Goal: Task Accomplishment & Management: Complete application form

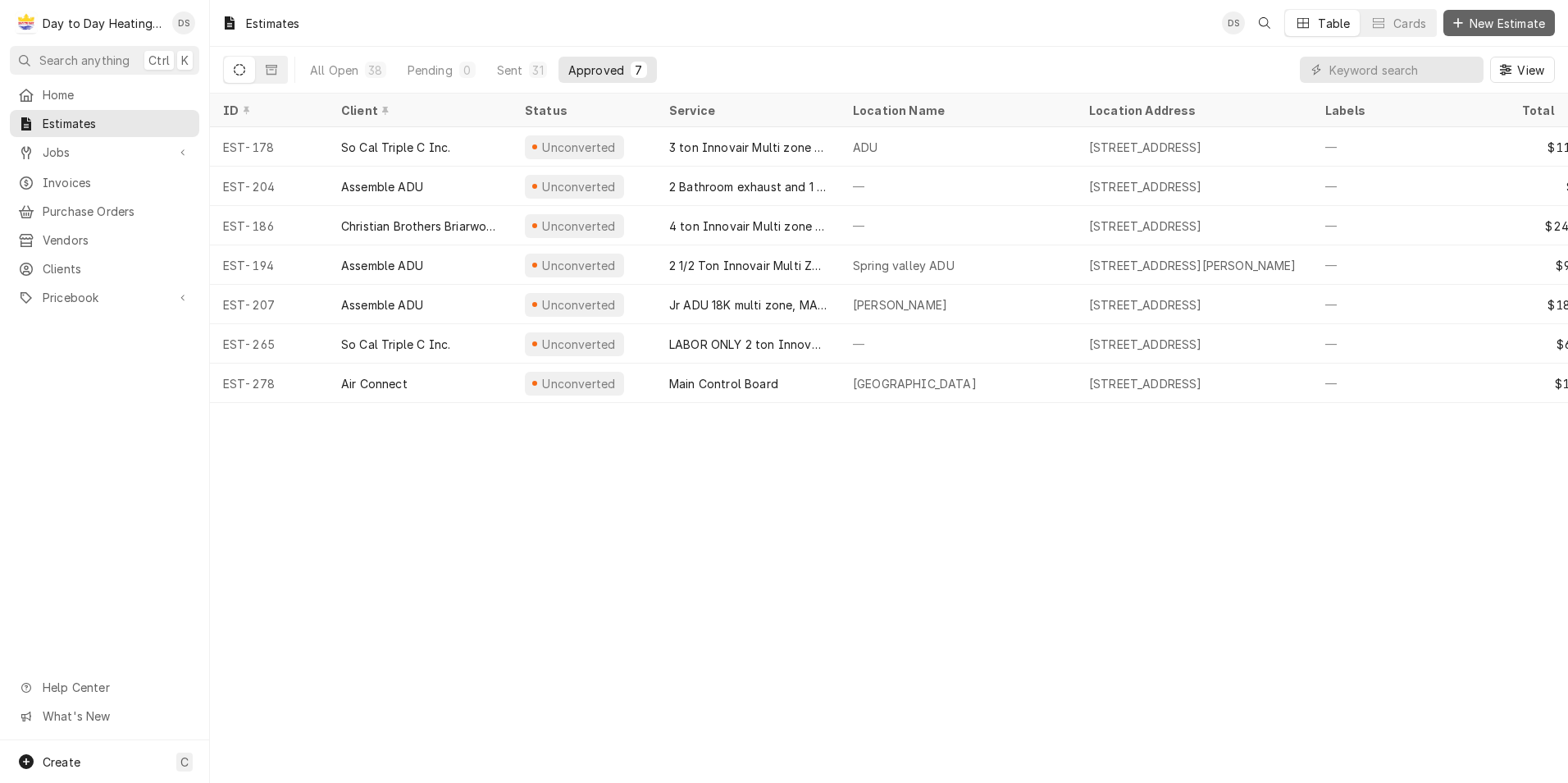
click at [1253, 14] on button "New Estimate" at bounding box center [1500, 23] width 112 height 26
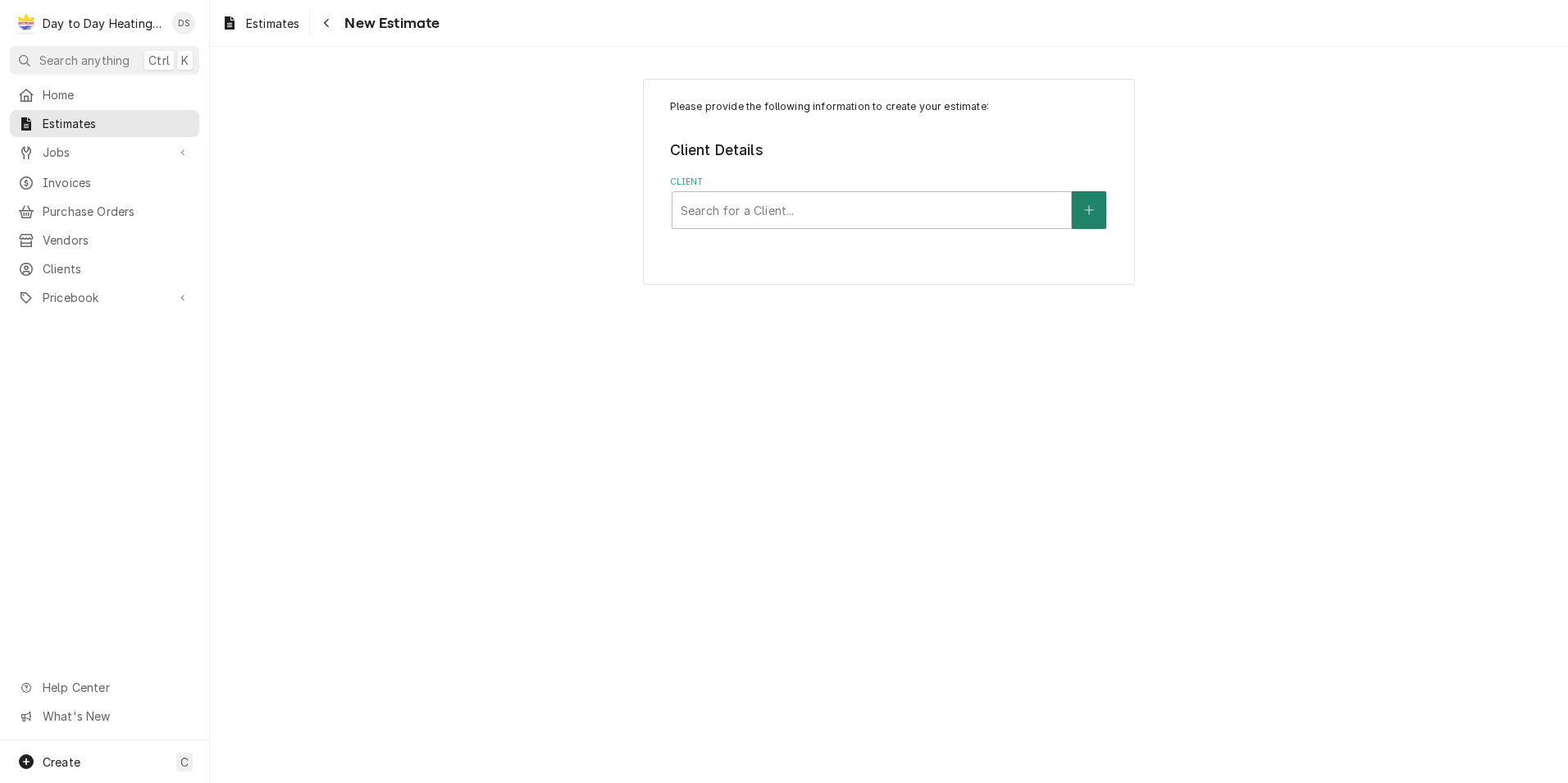
click at [1103, 212] on button "Client" at bounding box center [1088, 210] width 34 height 38
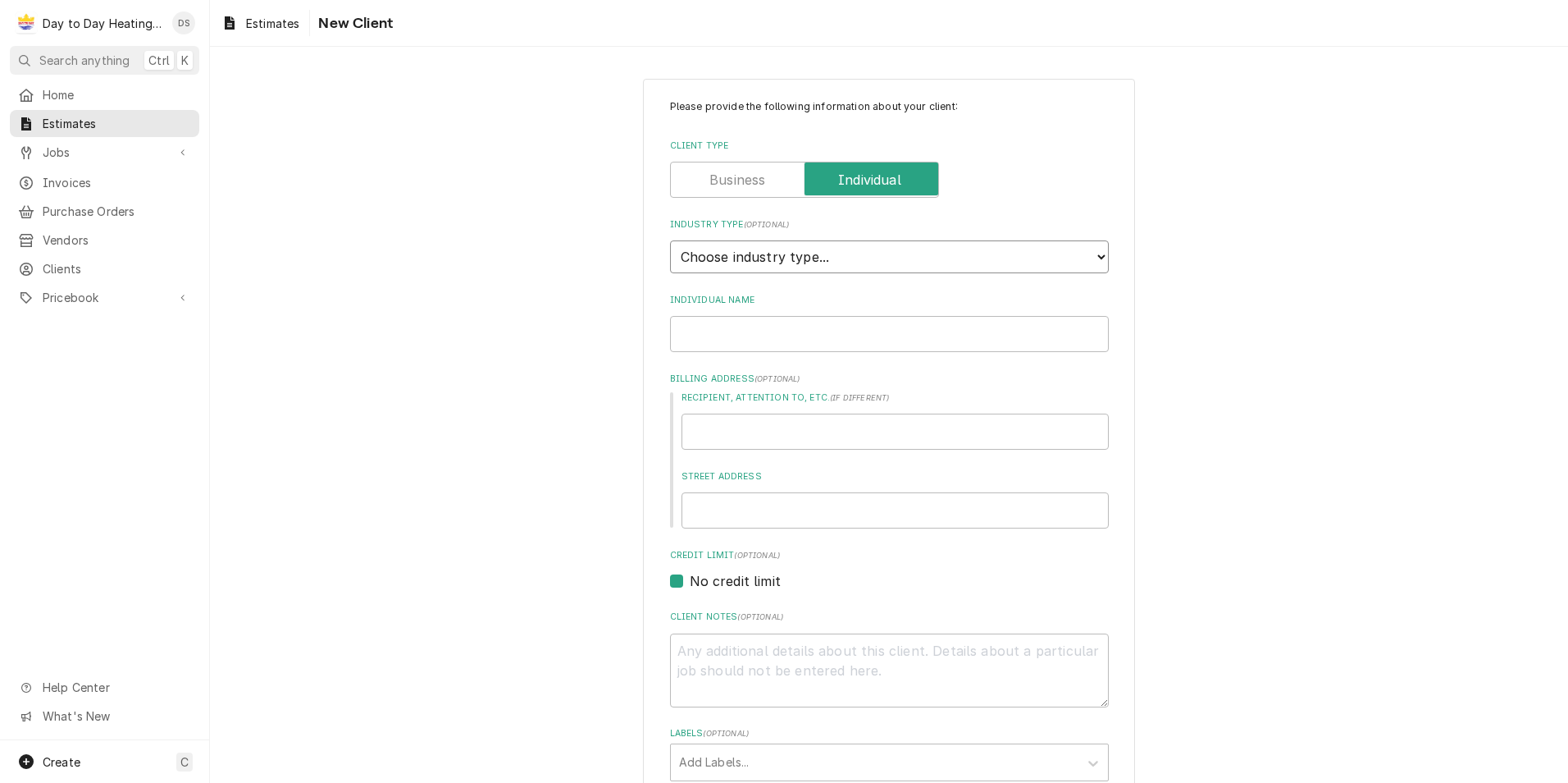
click at [774, 256] on select "Choose industry type... Residential Commercial Industrial Government" at bounding box center [890, 256] width 439 height 33
select select "1"
click at [670, 240] on select "Choose industry type... Residential Commercial Industrial Government" at bounding box center [890, 256] width 439 height 33
click at [769, 344] on input "Individual Name" at bounding box center [890, 333] width 439 height 36
type textarea "x"
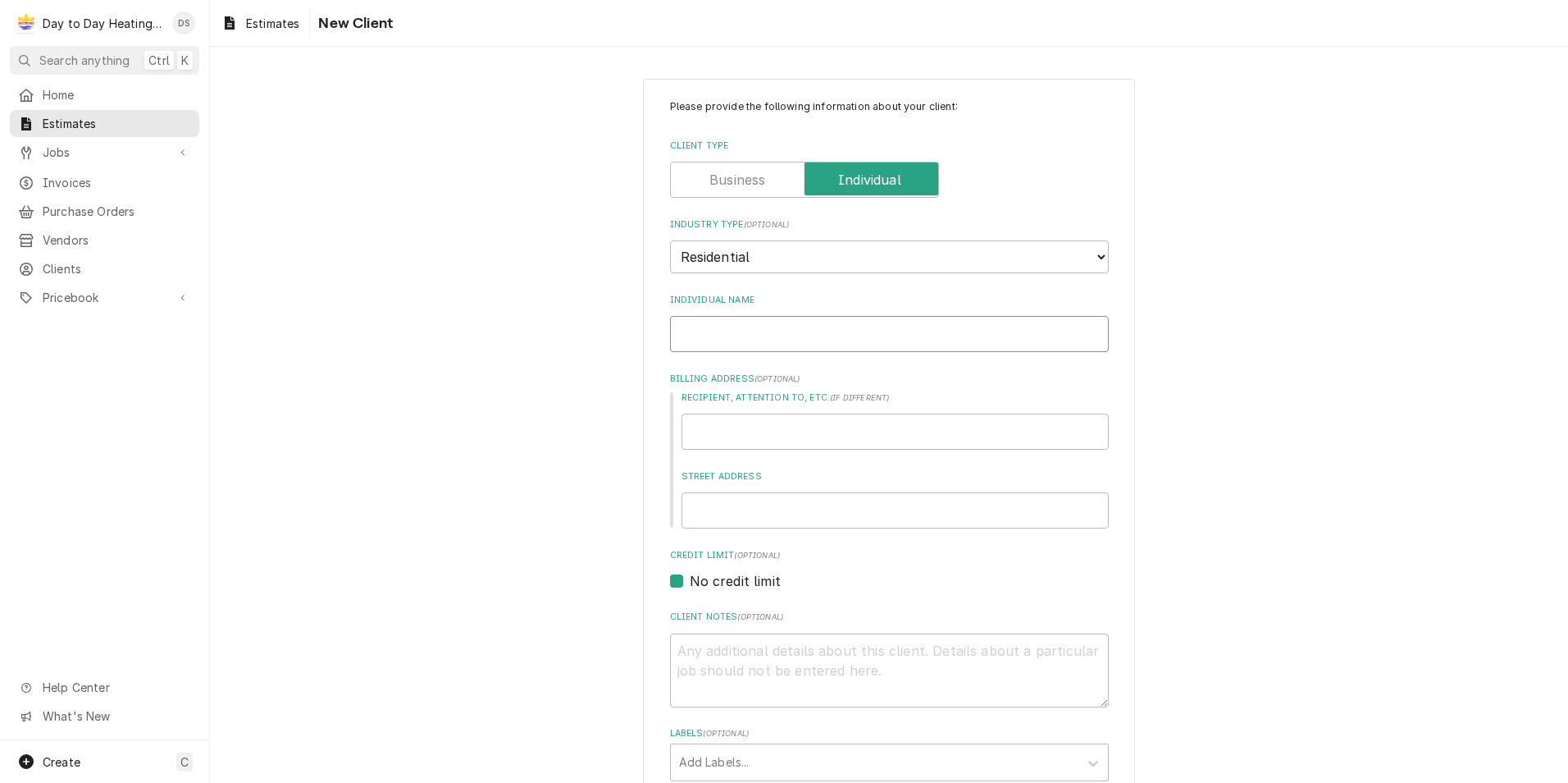
type input "T"
type textarea "x"
type input "Tu"
type textarea "x"
type input "Tua"
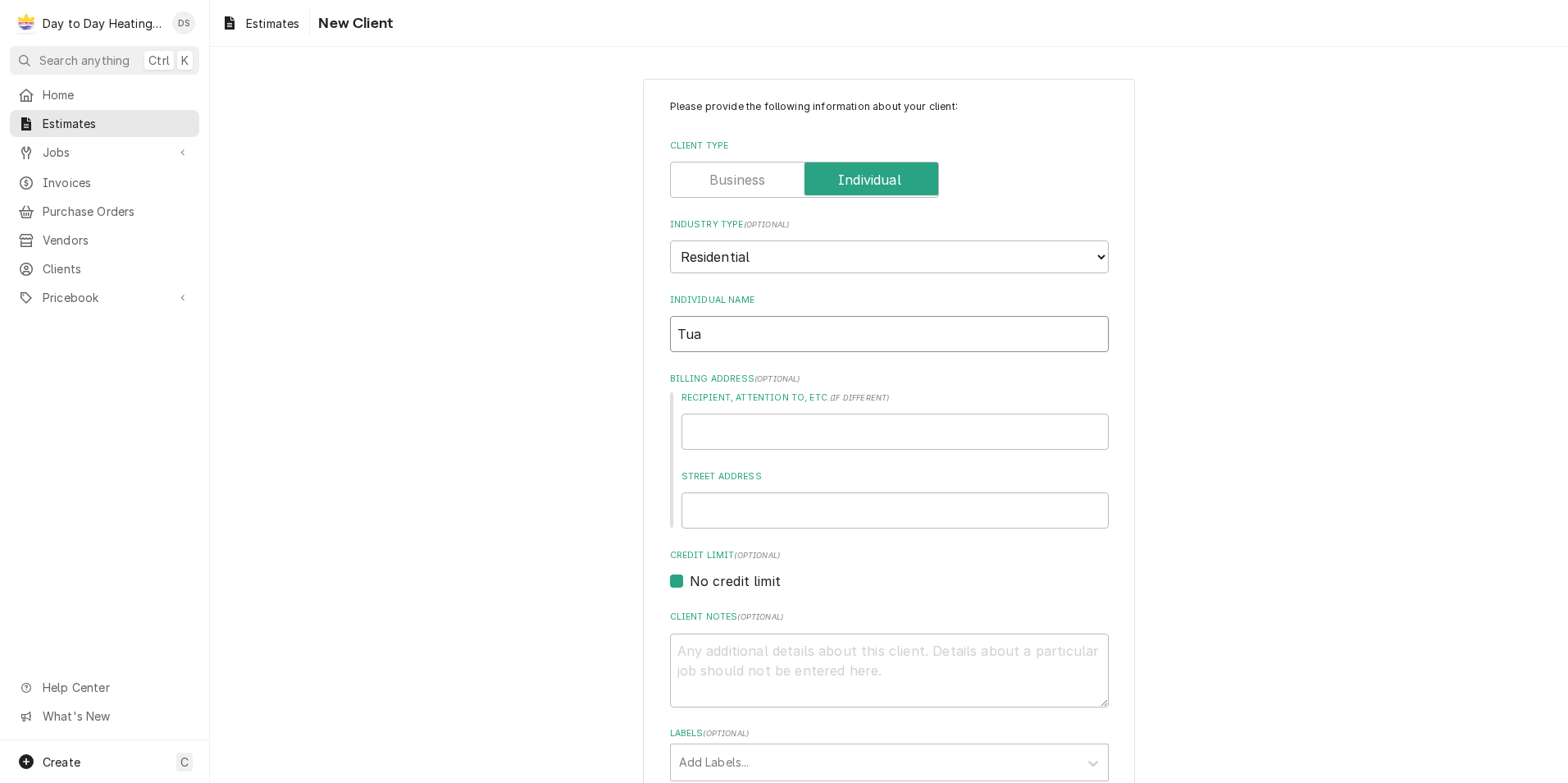
type textarea "x"
type input "Tuan"
type textarea "x"
type input "Tuan"
type textarea "x"
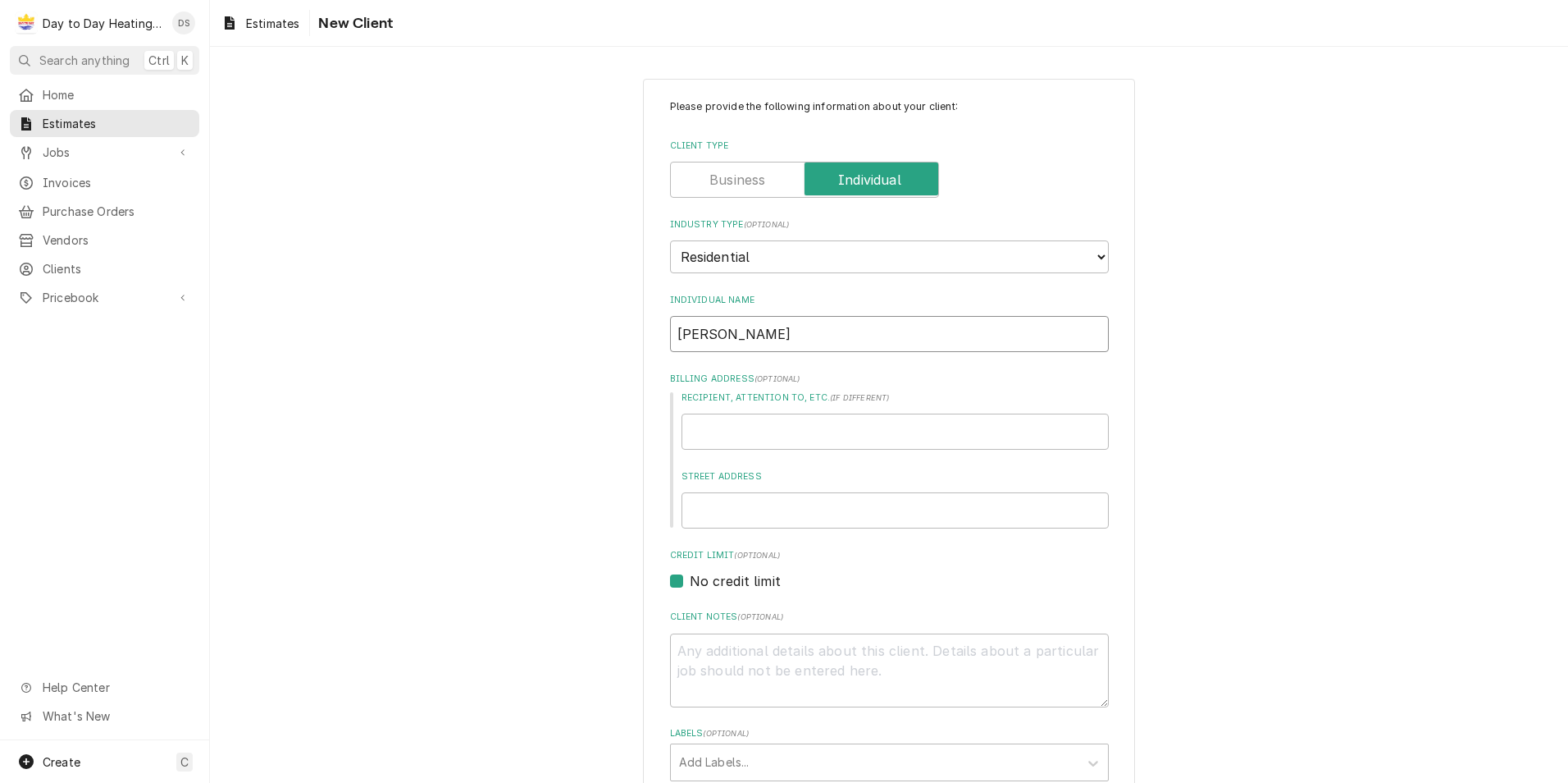
type input "Tuan"
click at [711, 504] on input "Street Address" at bounding box center [895, 510] width 427 height 36
type textarea "x"
type input "8"
type textarea "x"
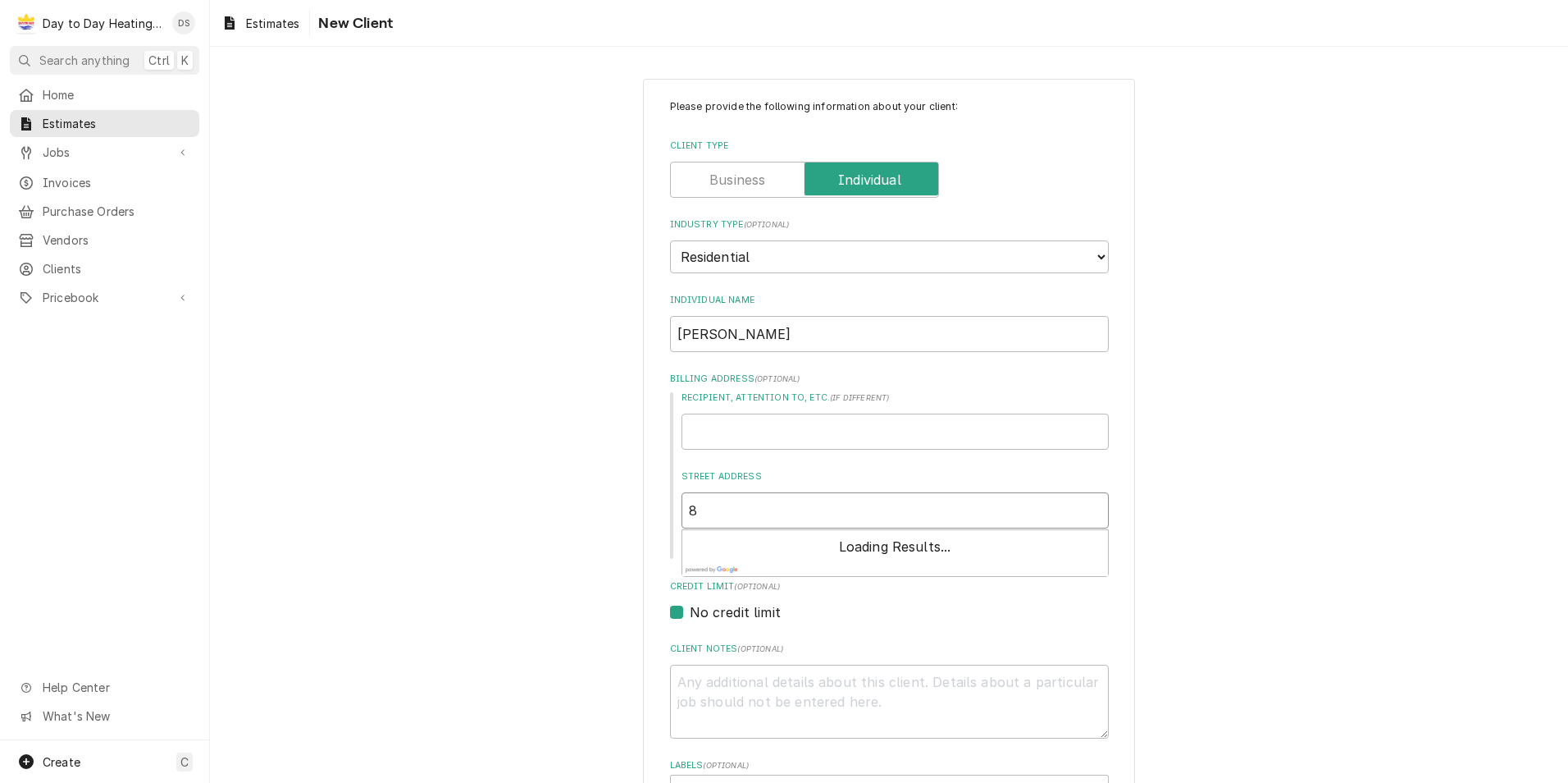
type input "85"
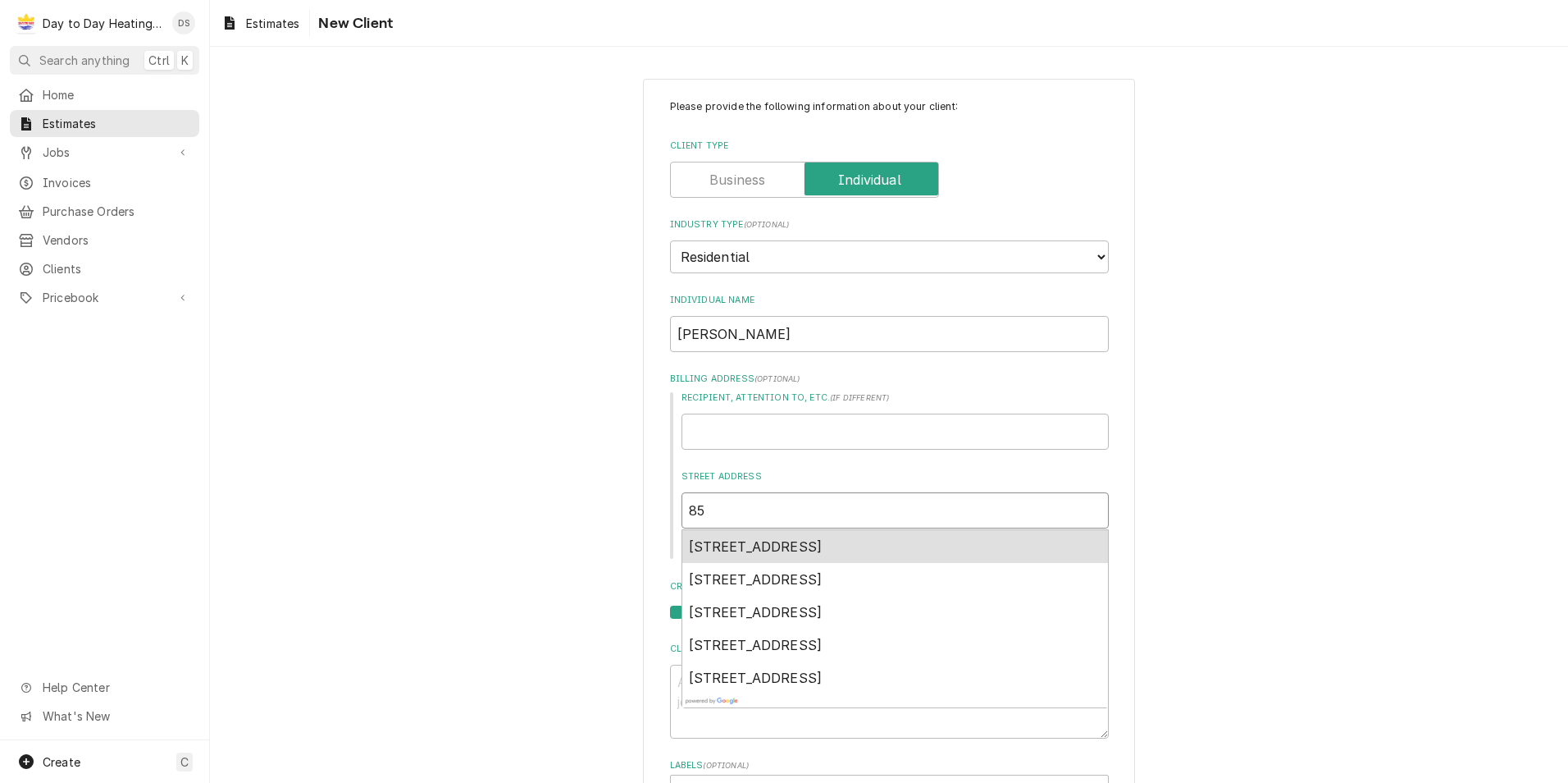
type textarea "x"
type input "853"
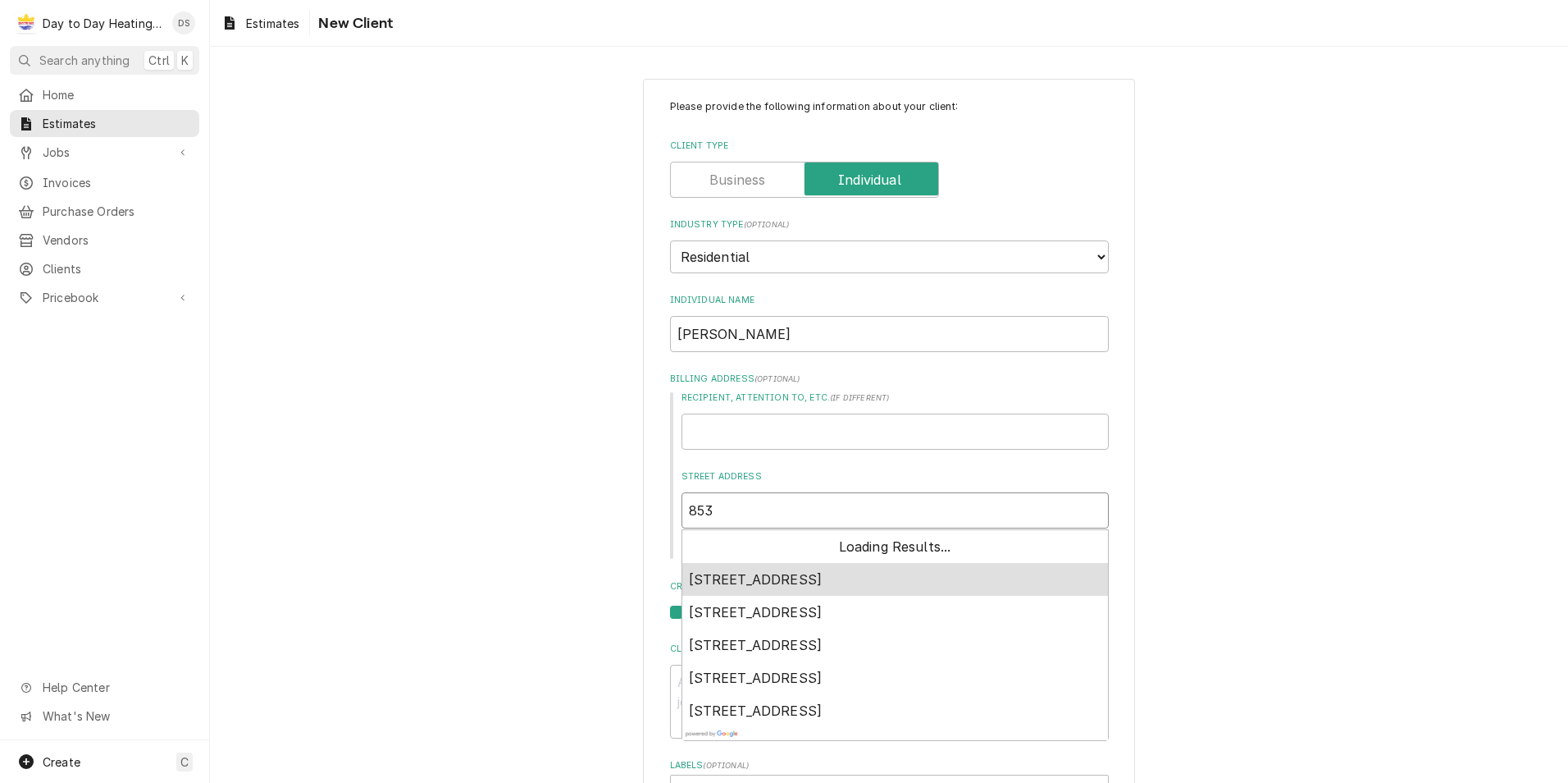
type textarea "x"
type input "8531"
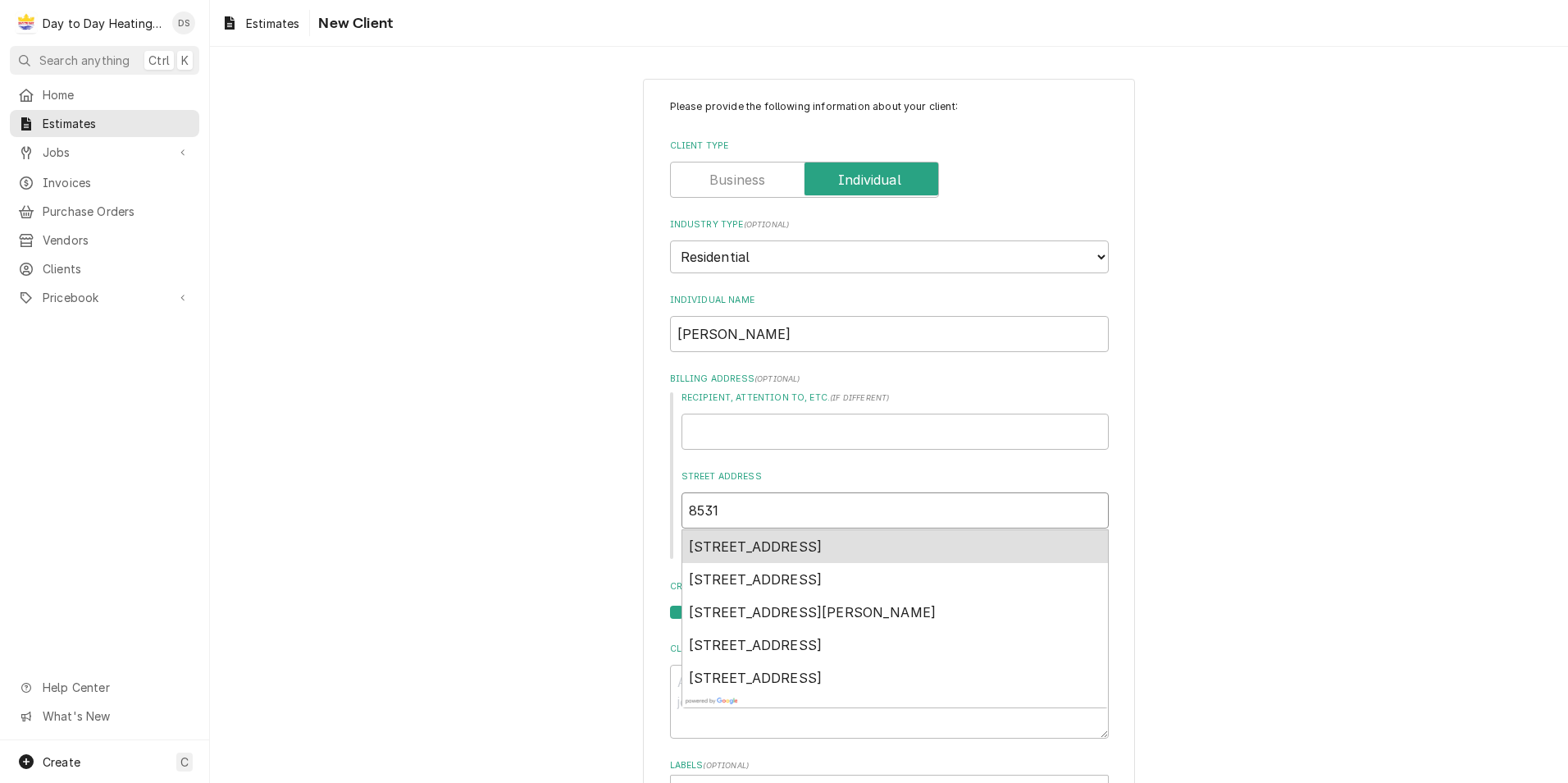
type textarea "x"
type input "8531"
type textarea "x"
type input "8531 p"
type textarea "x"
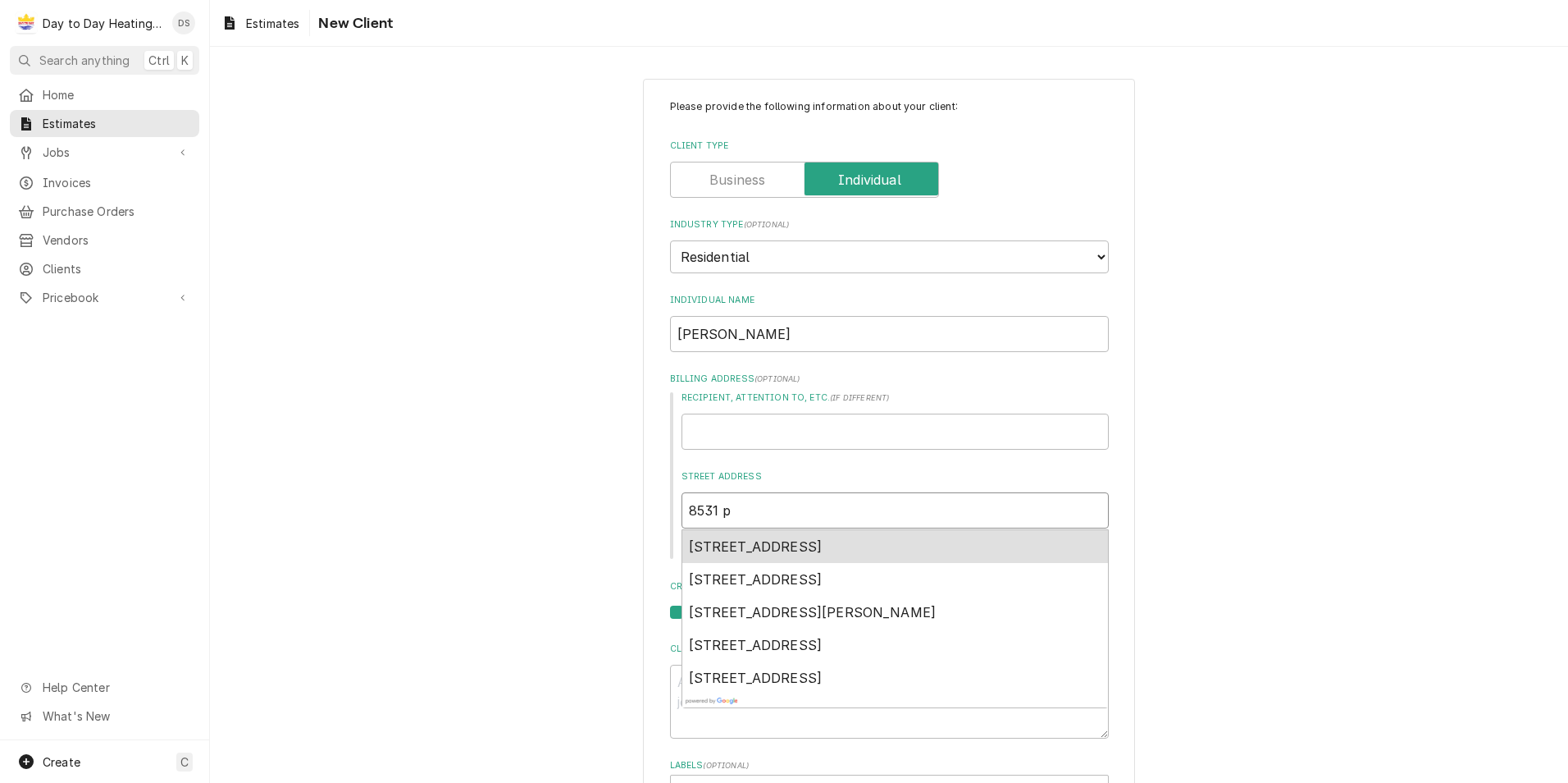
type input "8531 pi"
type textarea "x"
type input "8531 pin"
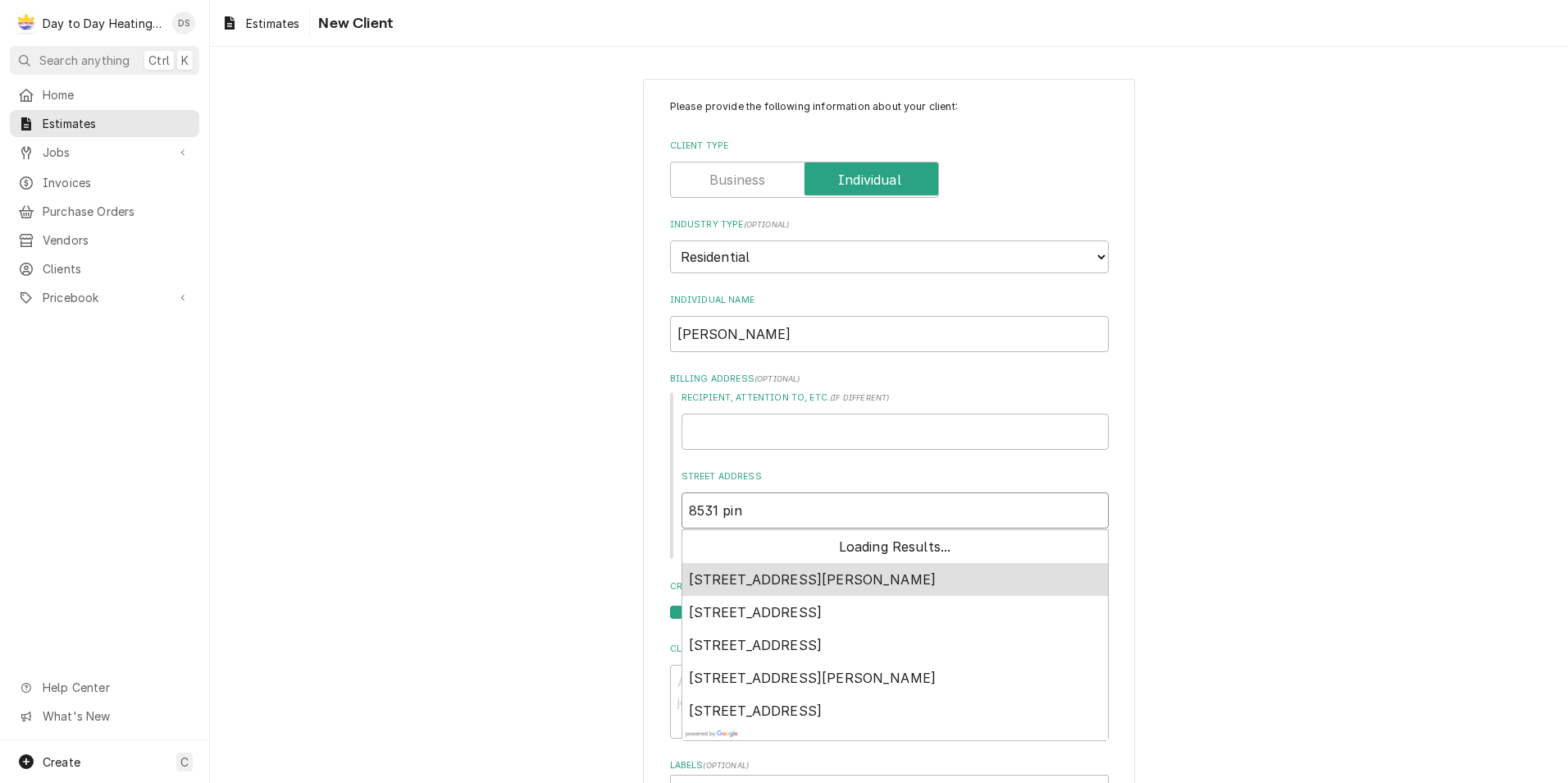
type textarea "x"
type input "8531 pine"
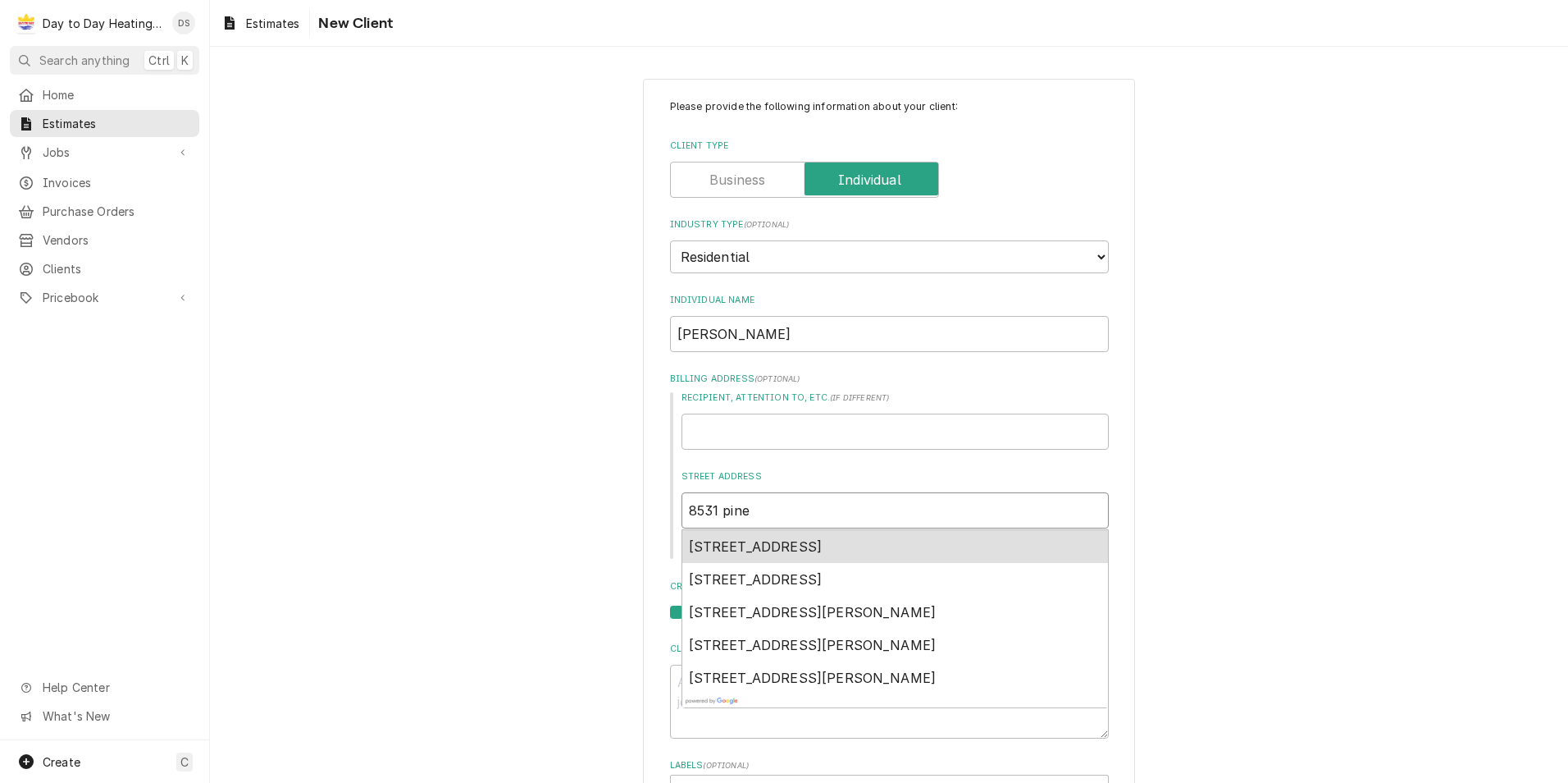
type textarea "x"
type input "8531 pines"
type textarea "x"
type input "8531 pinesc"
type textarea "x"
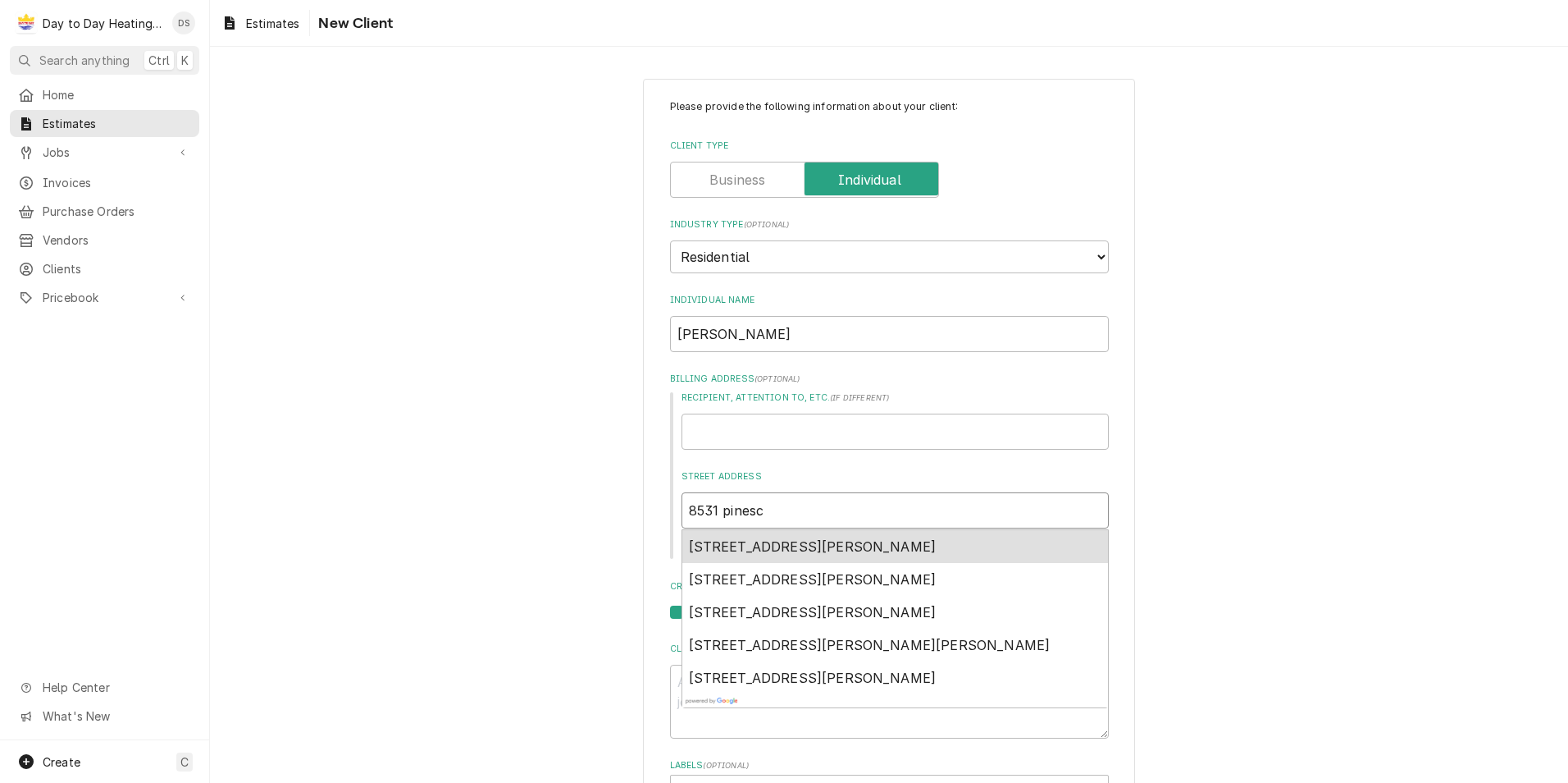
type input "8531 pinescr"
type textarea "x"
type input "8531 pinescre"
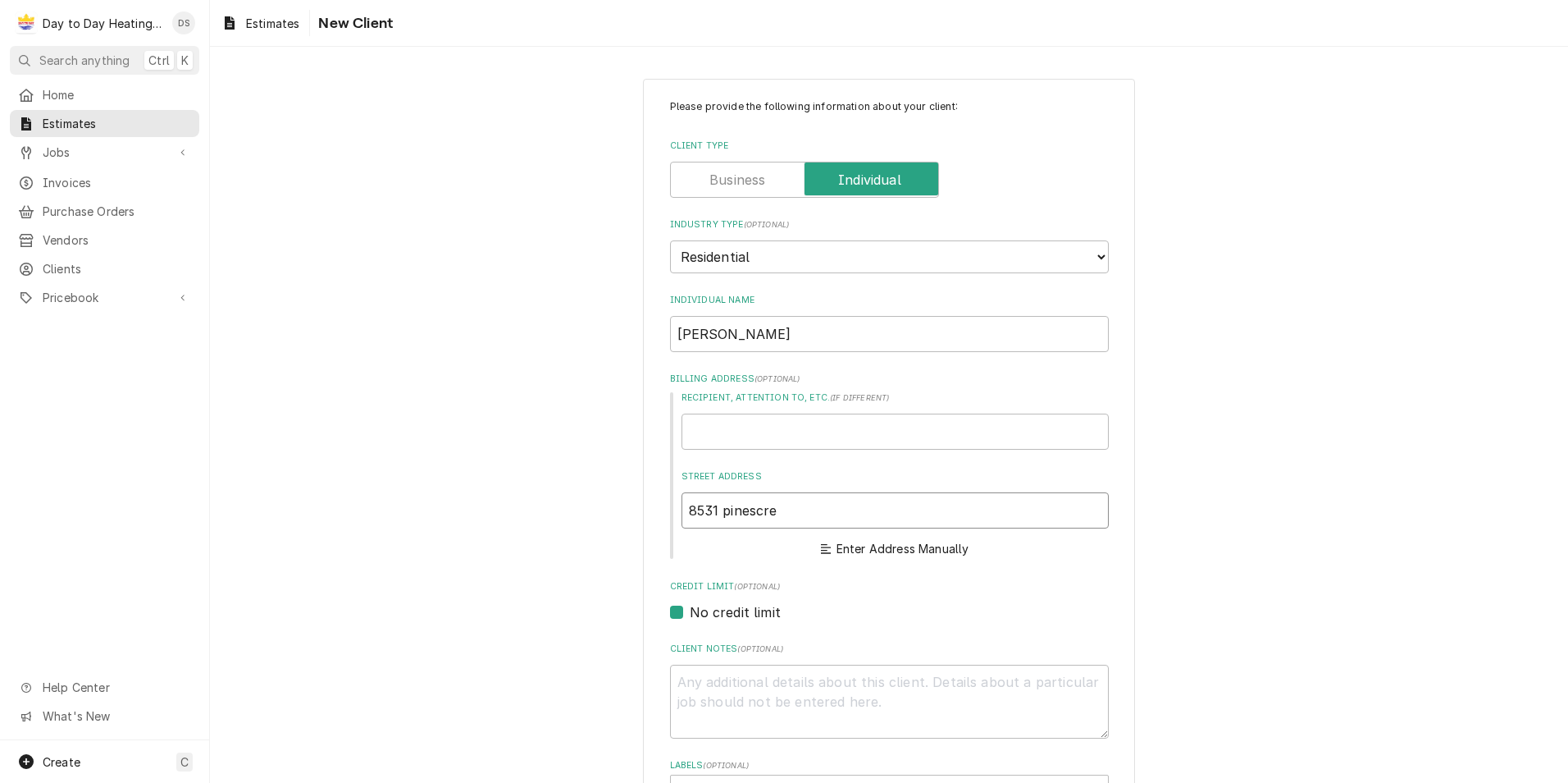
type textarea "x"
type input "8531 pinescr"
type textarea "x"
type input "8531 pinesc"
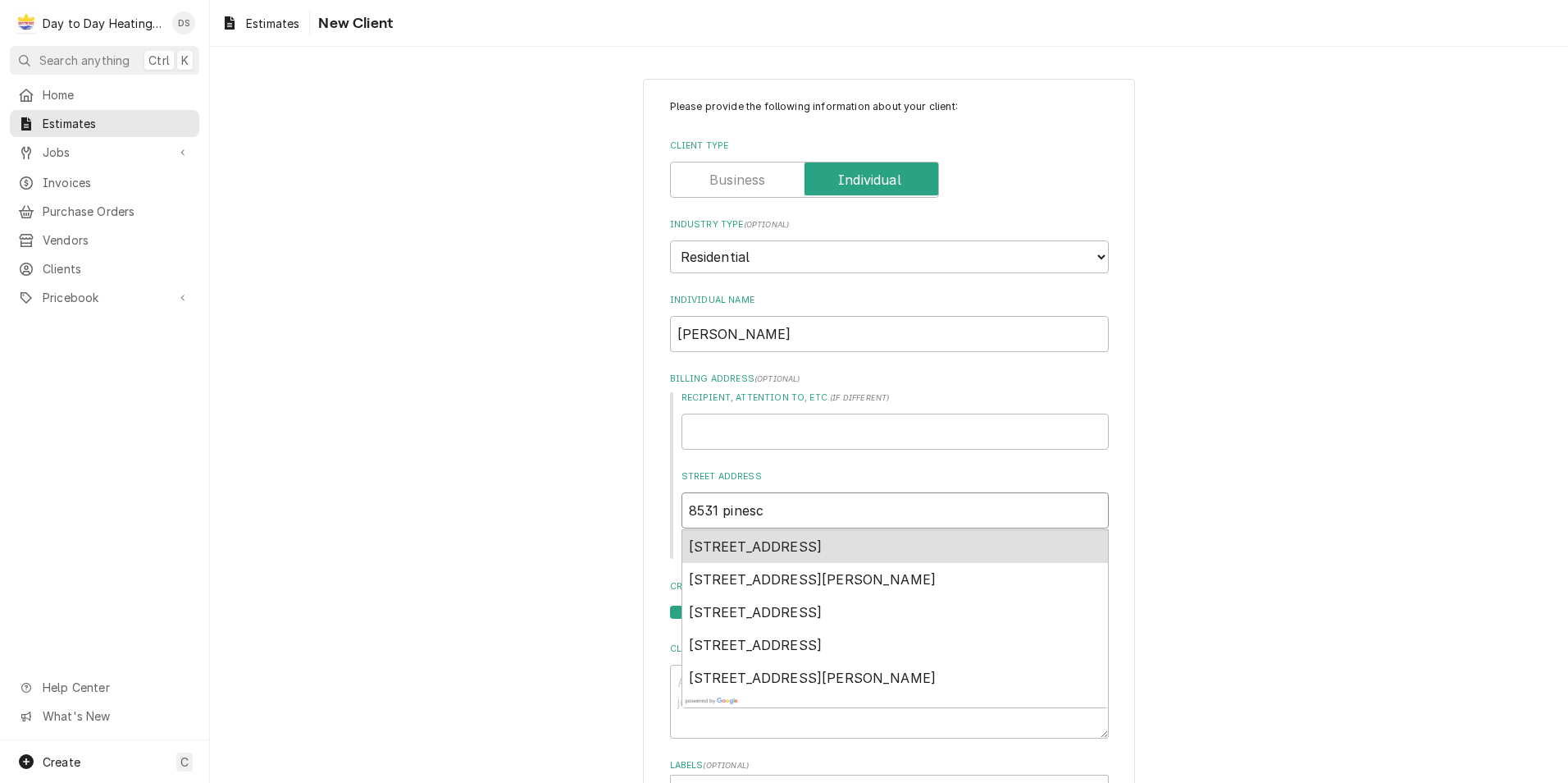
type textarea "x"
type input "8531 pines"
type textarea "x"
type input "8531 pine"
type textarea "x"
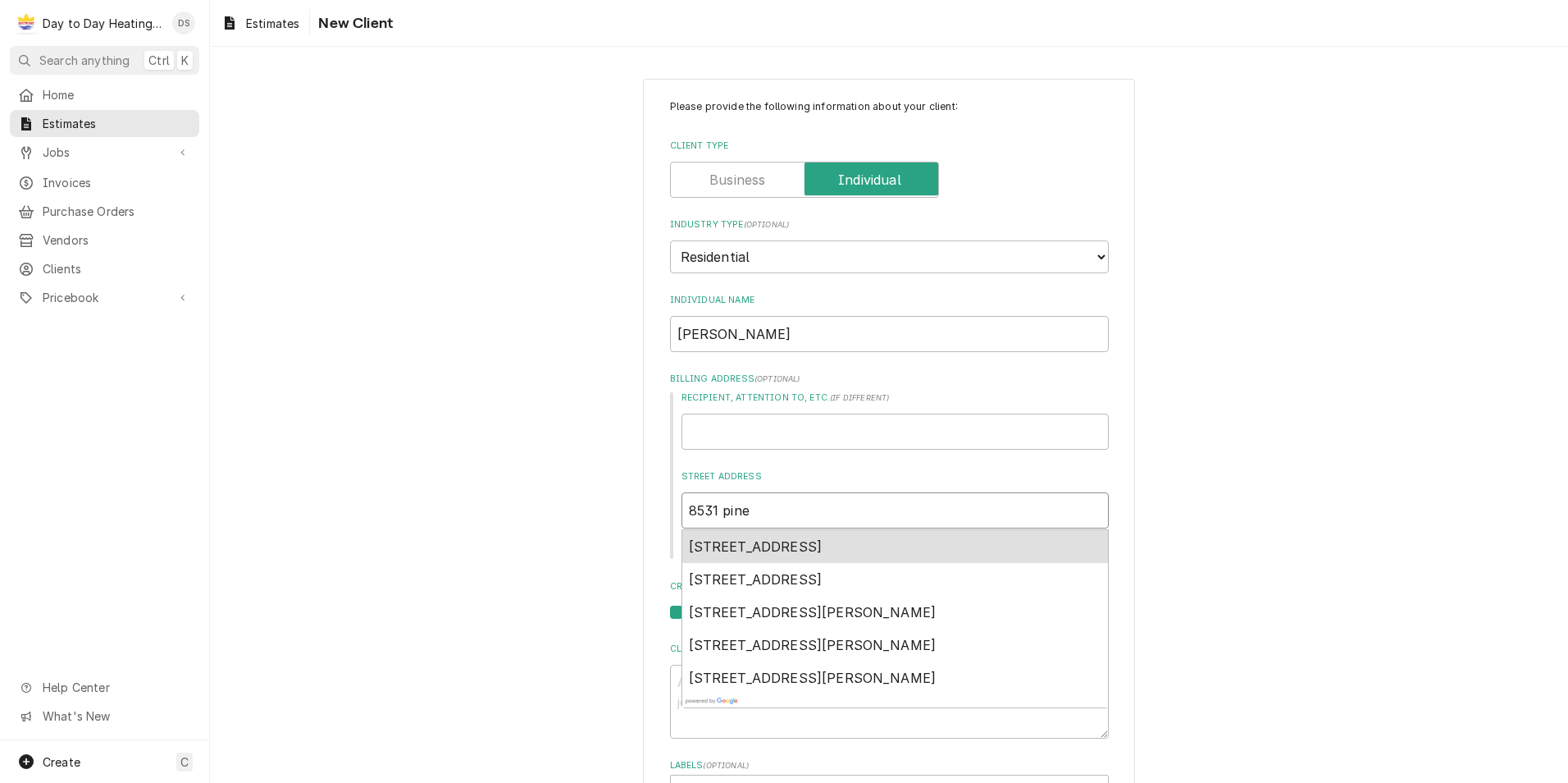
type input "8531 pinec"
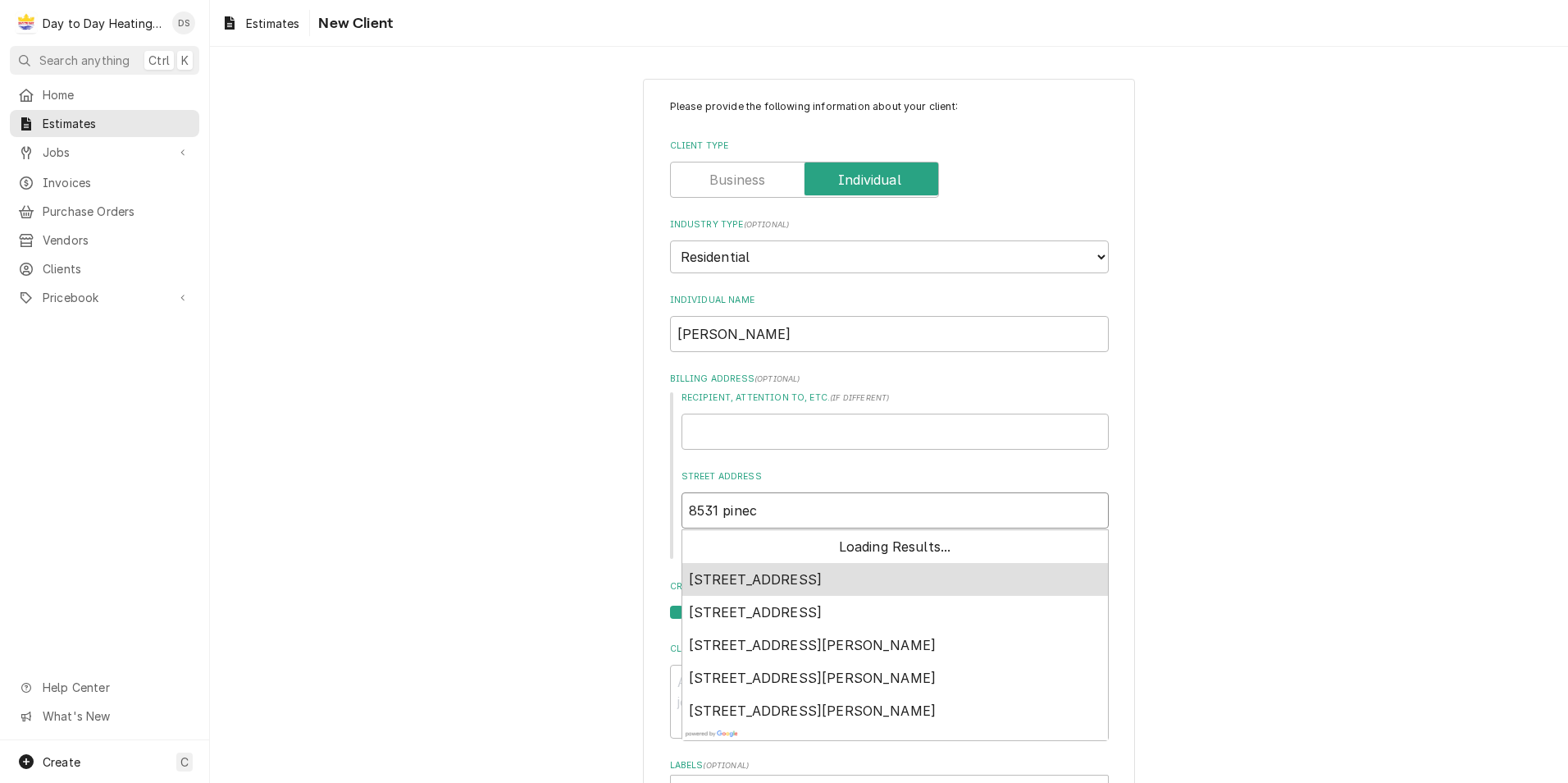
type textarea "x"
type input "8531 pinecr"
type textarea "x"
type input "8531 pinecre"
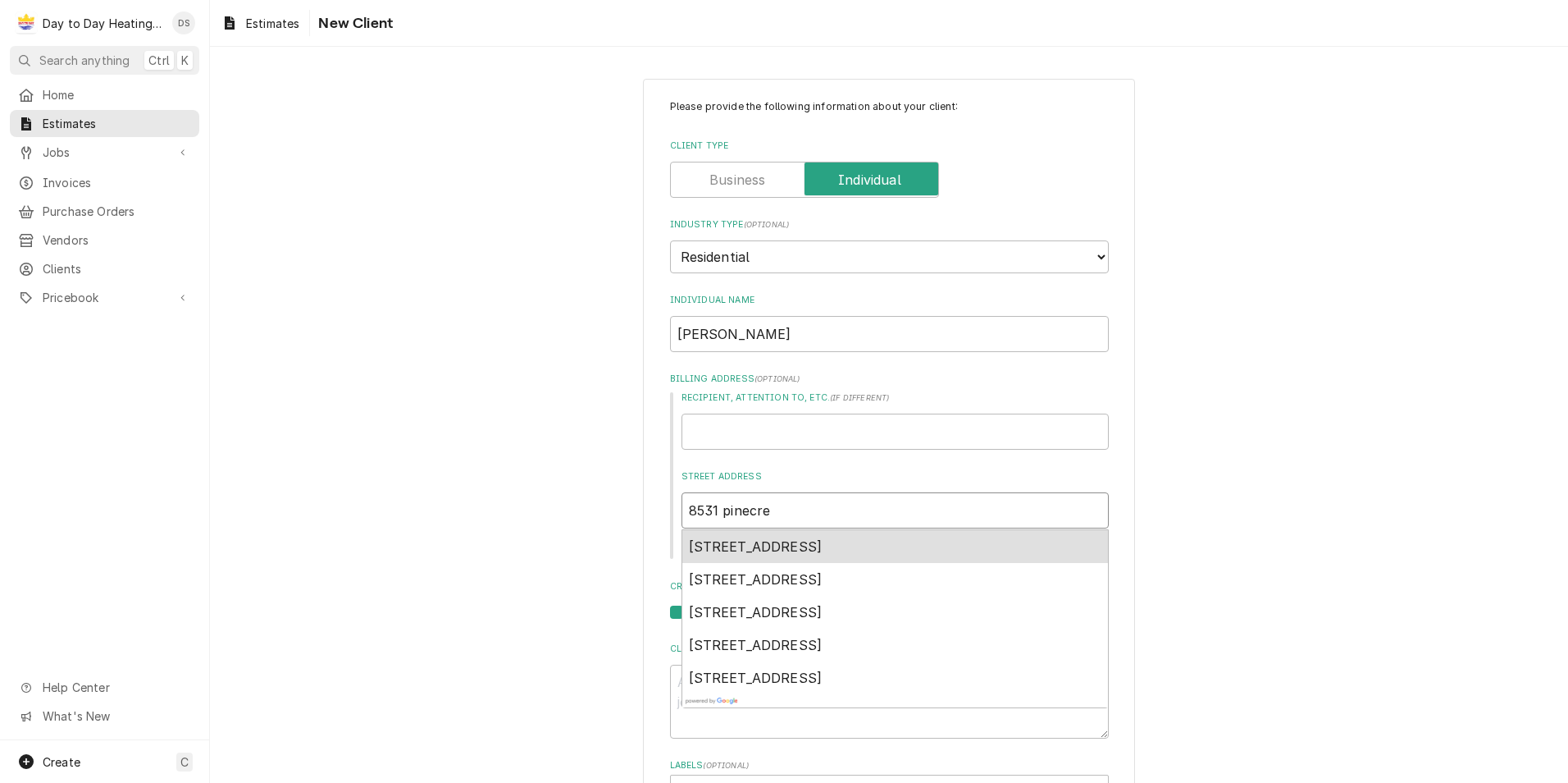
type textarea "x"
type input "8531 pinecres"
type textarea "x"
type input "8531 pinecrest"
click at [800, 548] on span "8531 Pinecrest Ave, San Diego, CA, USA" at bounding box center [756, 547] width 134 height 17
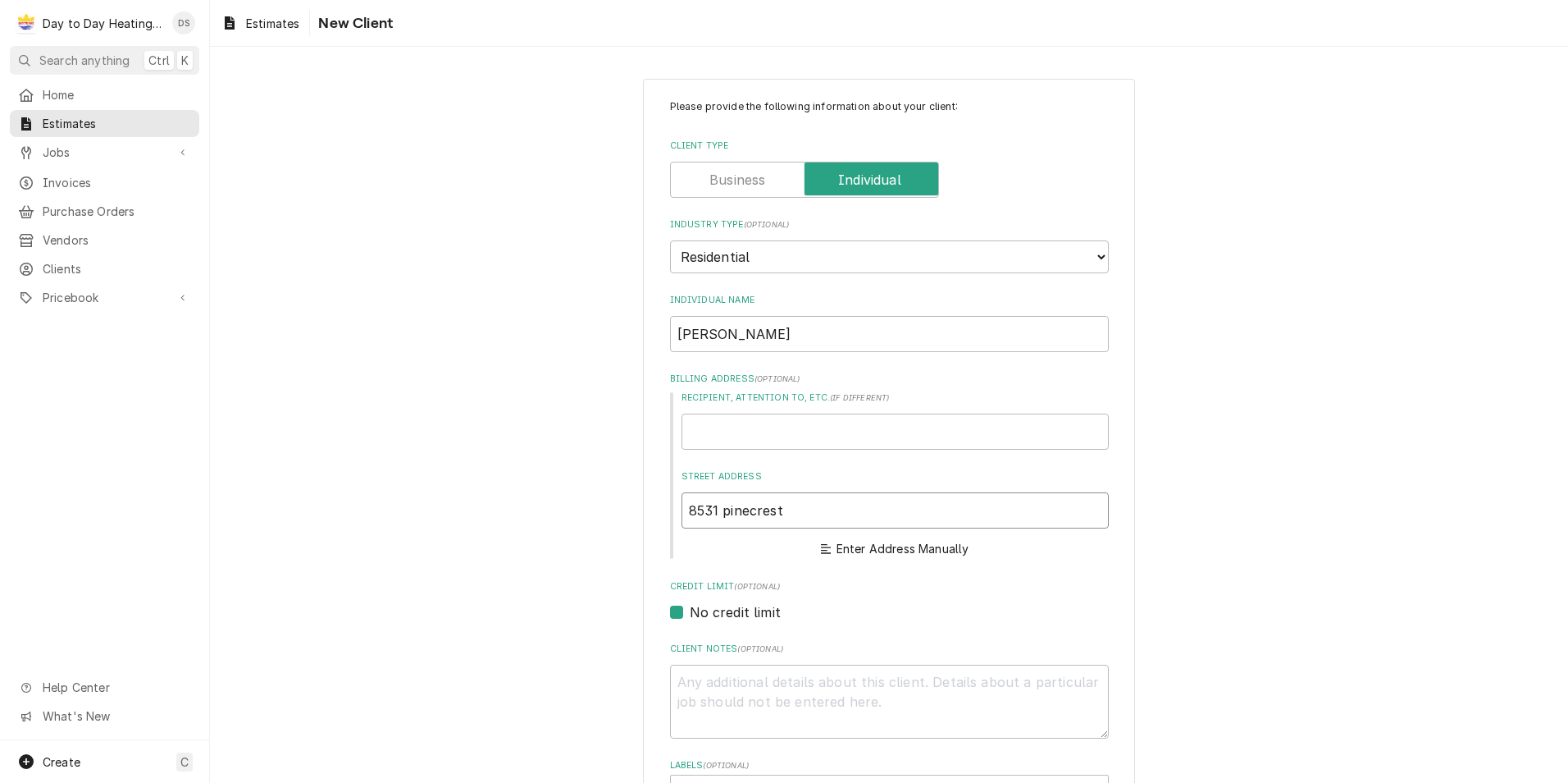
type textarea "x"
type input "8531 Pinecrest Ave"
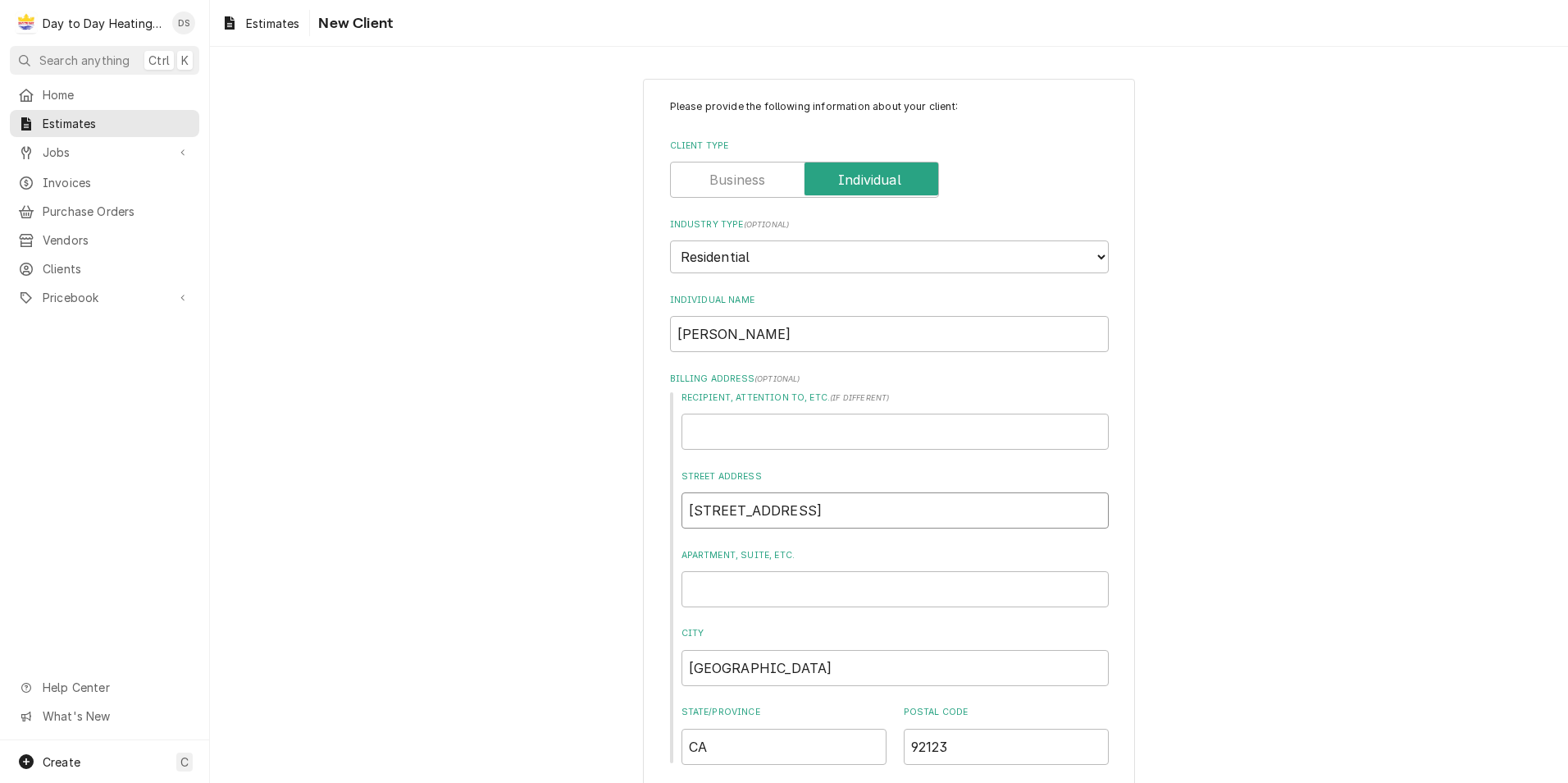
type textarea "x"
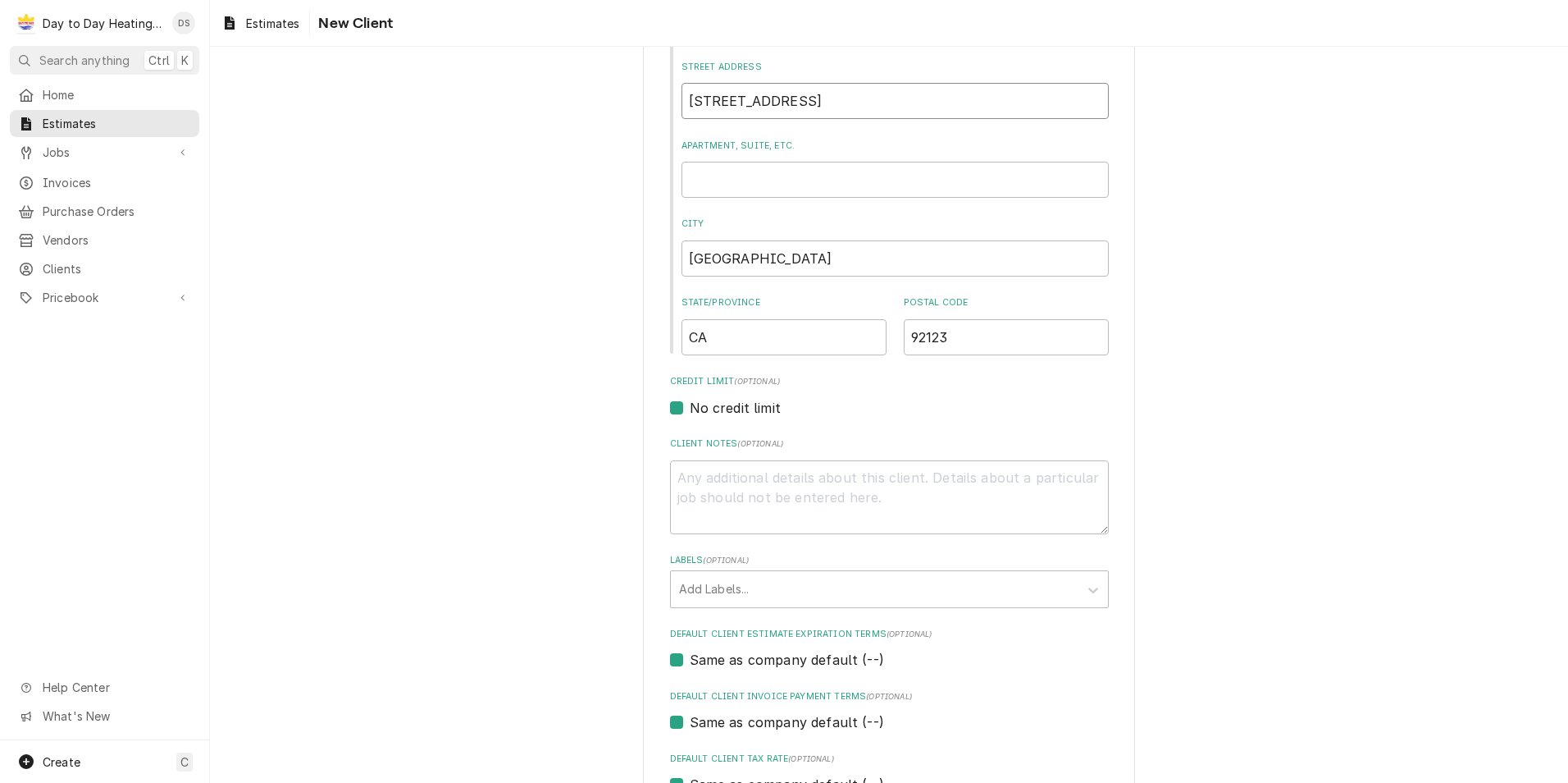
scroll to position [574, 0]
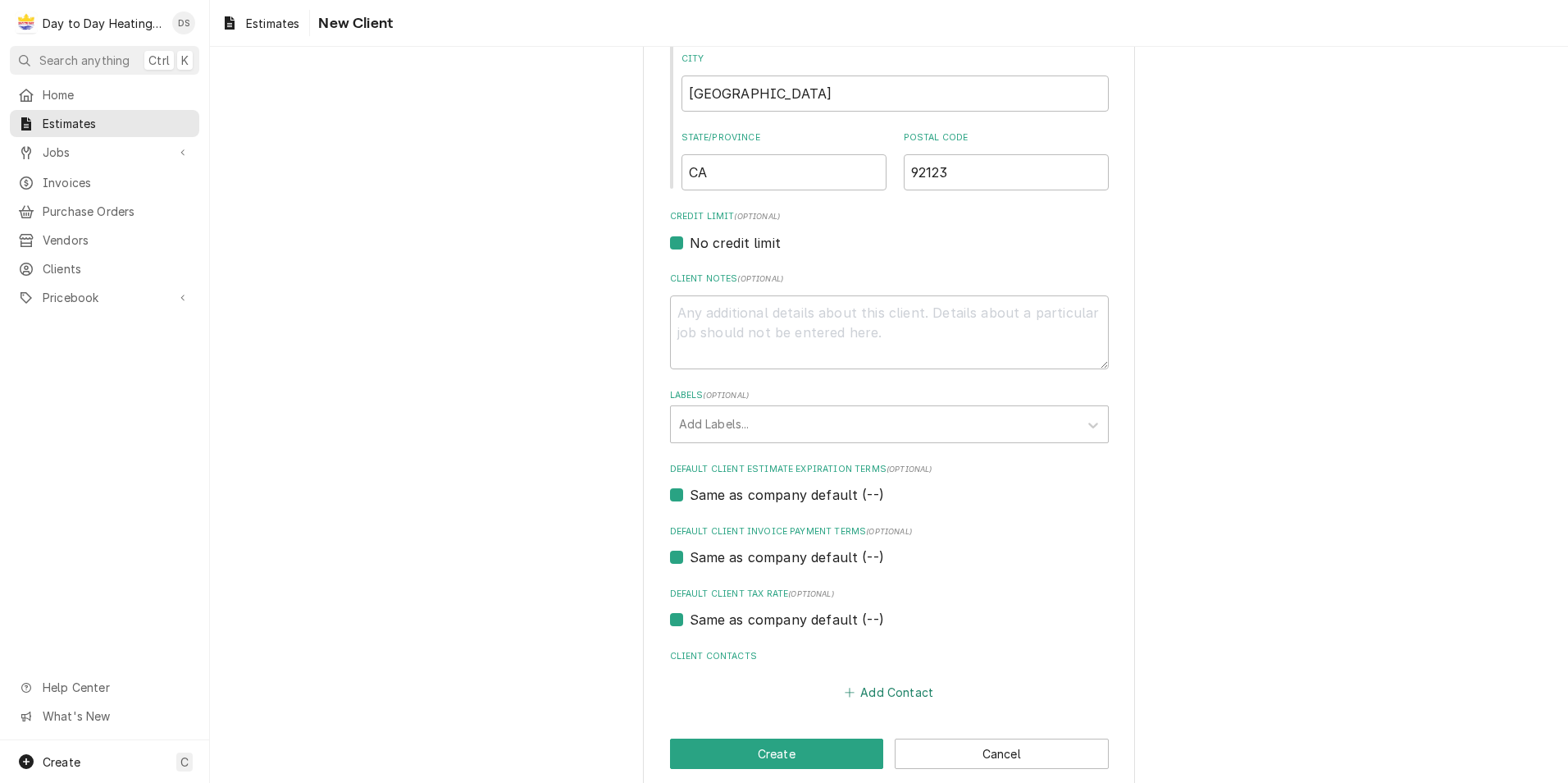
type input "8531 Pinecrest Ave"
click at [897, 698] on button "Add Contact" at bounding box center [888, 693] width 94 height 23
type textarea "x"
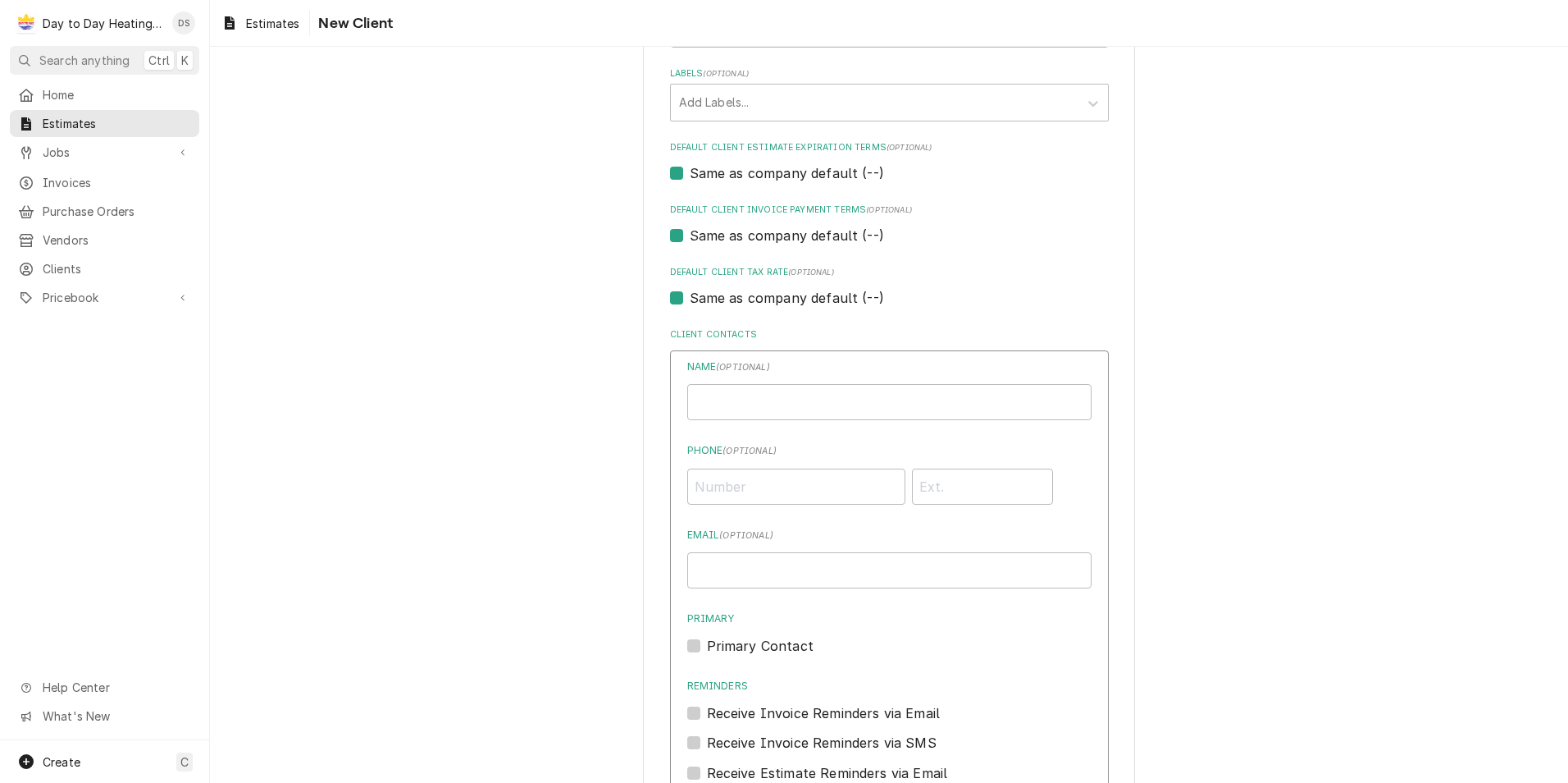
scroll to position [902, 0]
click at [739, 404] on input "Individual Name" at bounding box center [890, 395] width 405 height 36
type input "t"
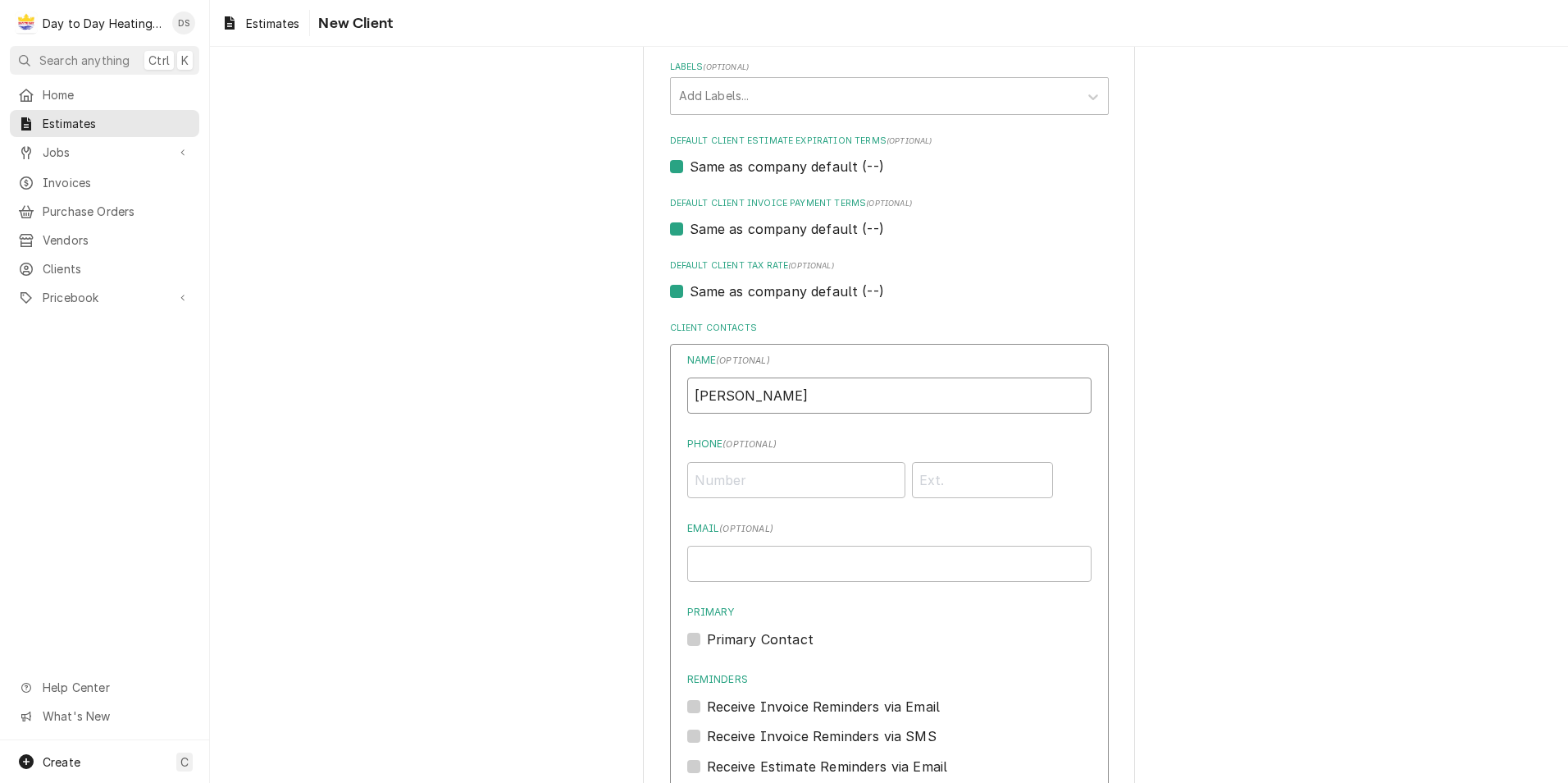
type input "Tuan"
click at [741, 473] on input "Phone ( optional )" at bounding box center [796, 479] width 218 height 36
type input "(858) 380-9165"
click at [778, 560] on input "Email ( optional )" at bounding box center [890, 563] width 405 height 36
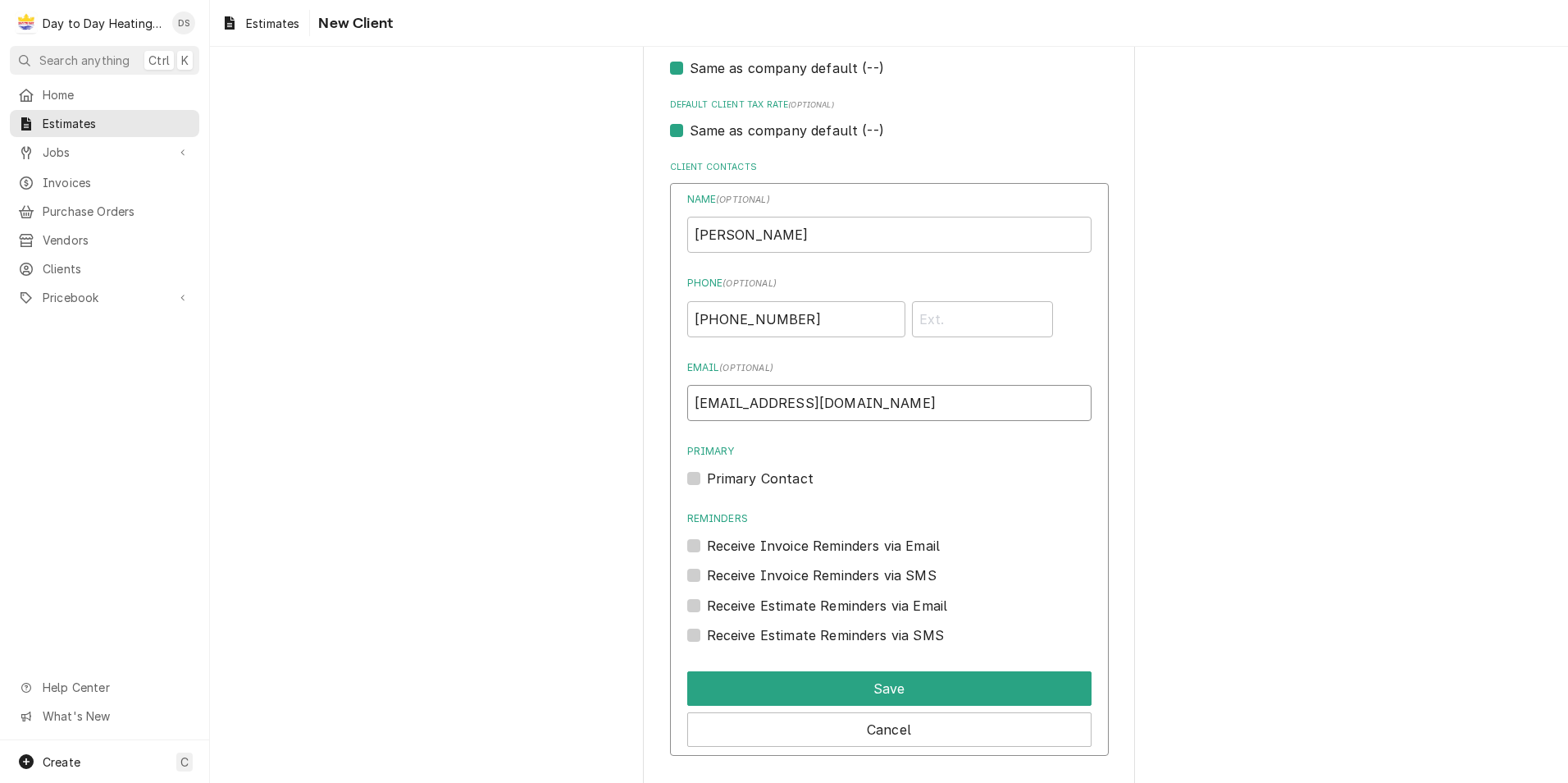
scroll to position [1067, 0]
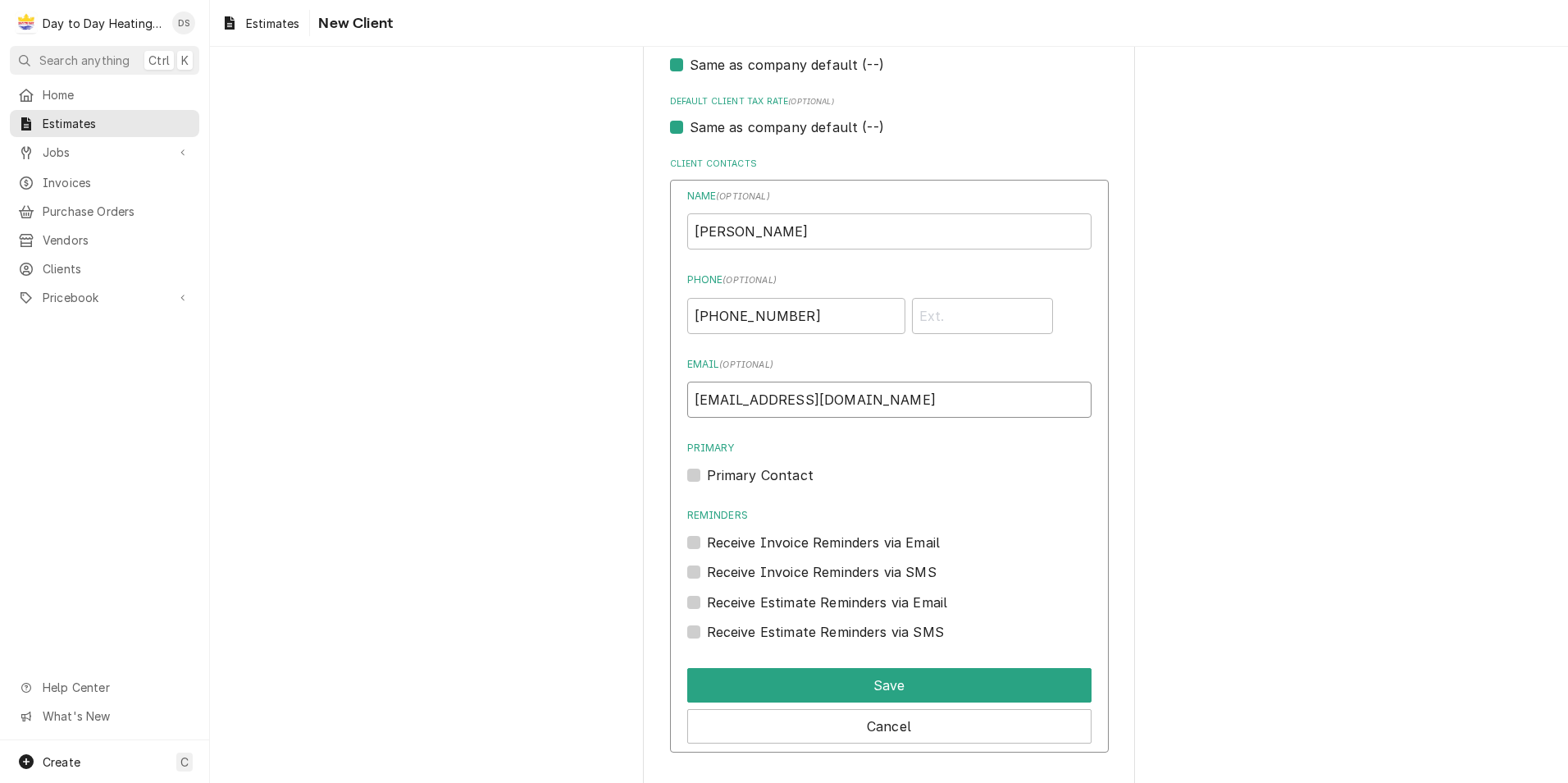
type input "tngo858@yahoo.com"
click at [707, 469] on label "Primary Contact" at bounding box center [760, 475] width 107 height 20
click at [707, 469] on input "Primary" at bounding box center [909, 482] width 405 height 36
checkbox input "true"
click at [707, 540] on label "Receive Invoice Reminders via Email" at bounding box center [824, 543] width 234 height 20
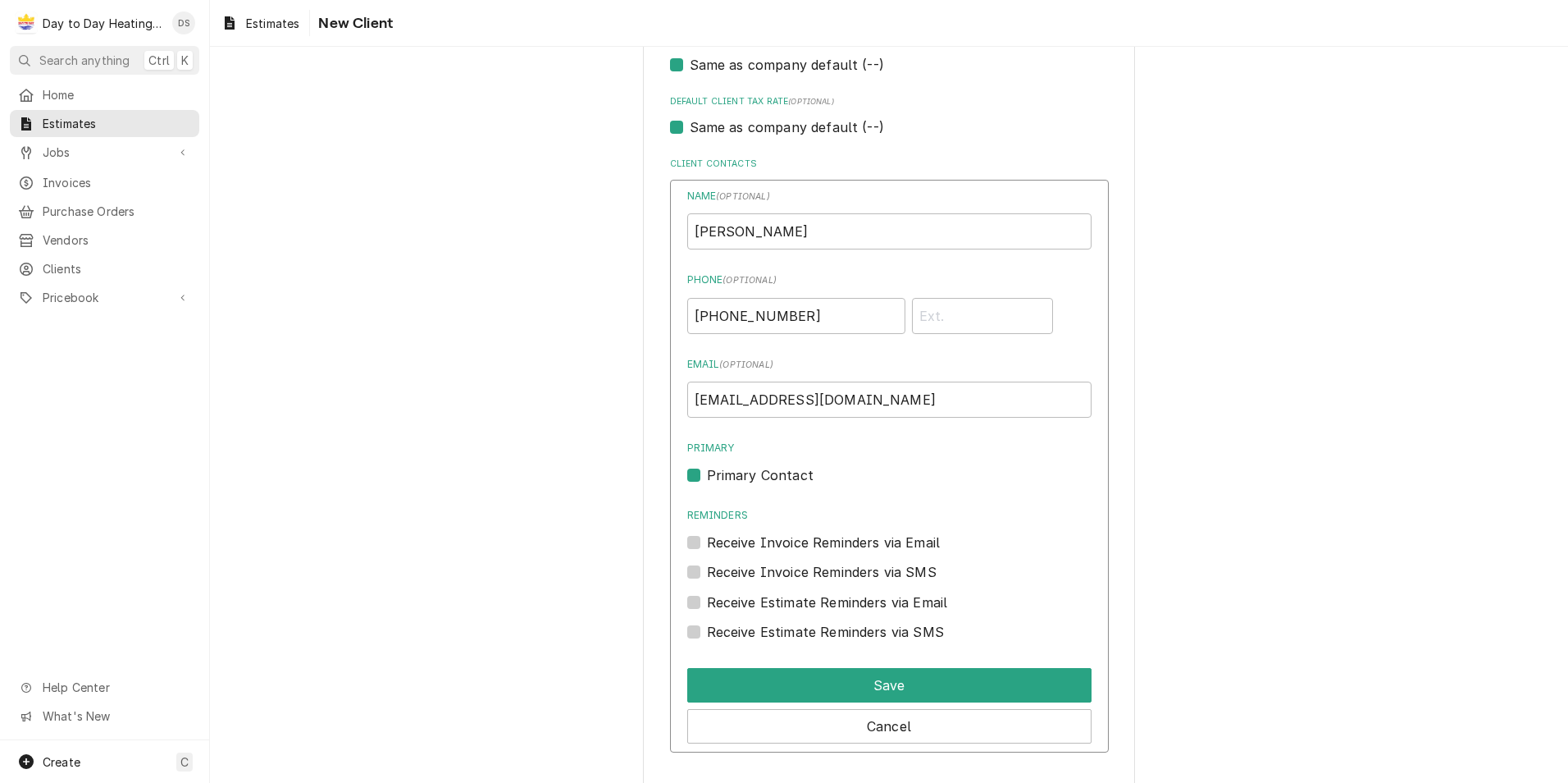
click at [707, 540] on input "Reminders" at bounding box center [909, 550] width 405 height 36
checkbox input "true"
click at [707, 568] on label "Receive Invoice Reminders via SMS" at bounding box center [821, 572] width 229 height 20
click at [707, 568] on input "Contact Edit Form" at bounding box center [909, 579] width 405 height 36
checkbox input "true"
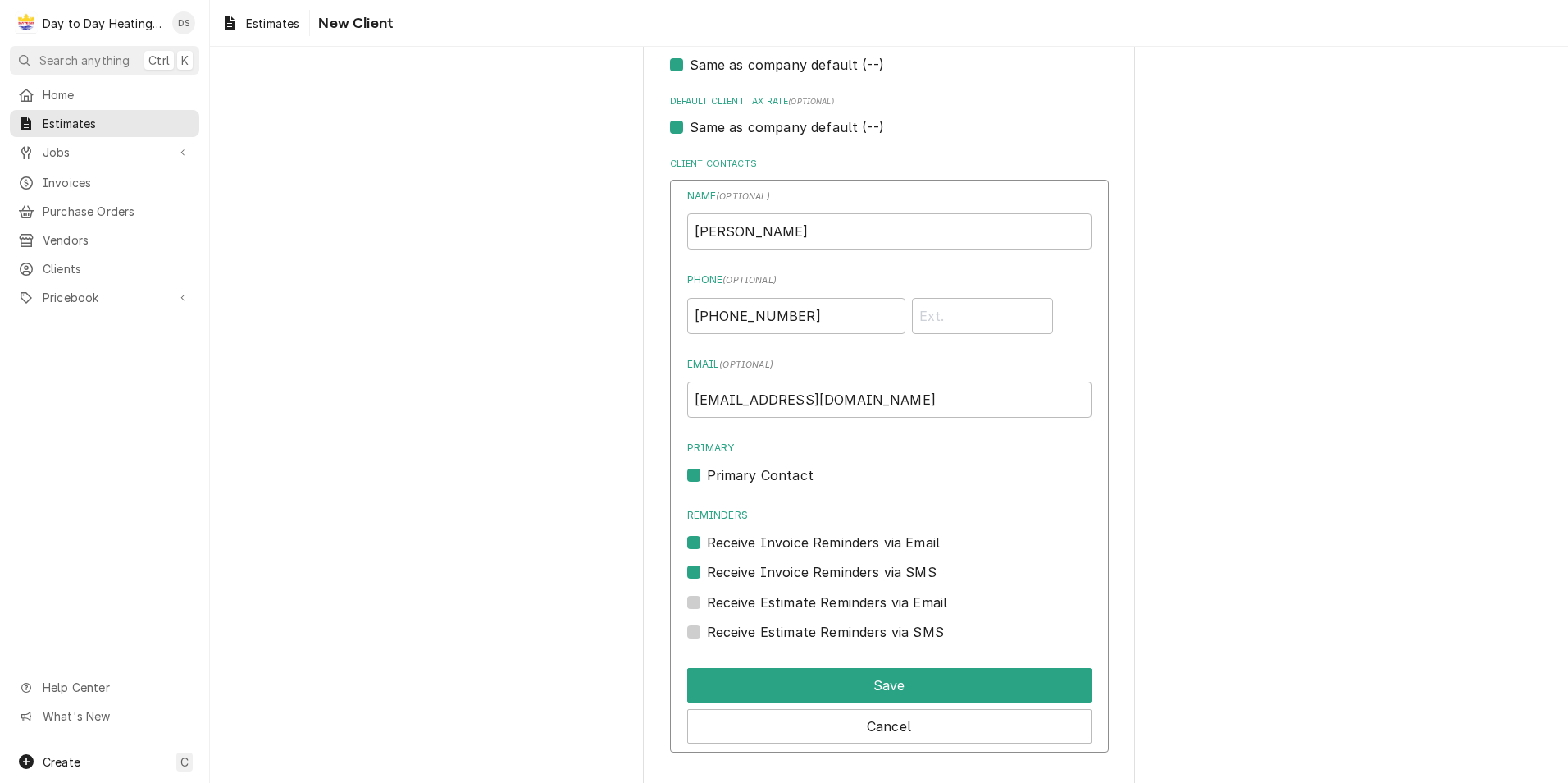
click at [707, 600] on label "Receive Estimate Reminders via Email" at bounding box center [827, 603] width 241 height 20
click at [707, 600] on input "Contact Edit Form" at bounding box center [909, 610] width 405 height 36
checkbox input "true"
click at [707, 629] on label "Receive Estimate Reminders via SMS" at bounding box center [825, 632] width 237 height 20
click at [707, 629] on input "Contact Edit Form" at bounding box center [909, 639] width 405 height 36
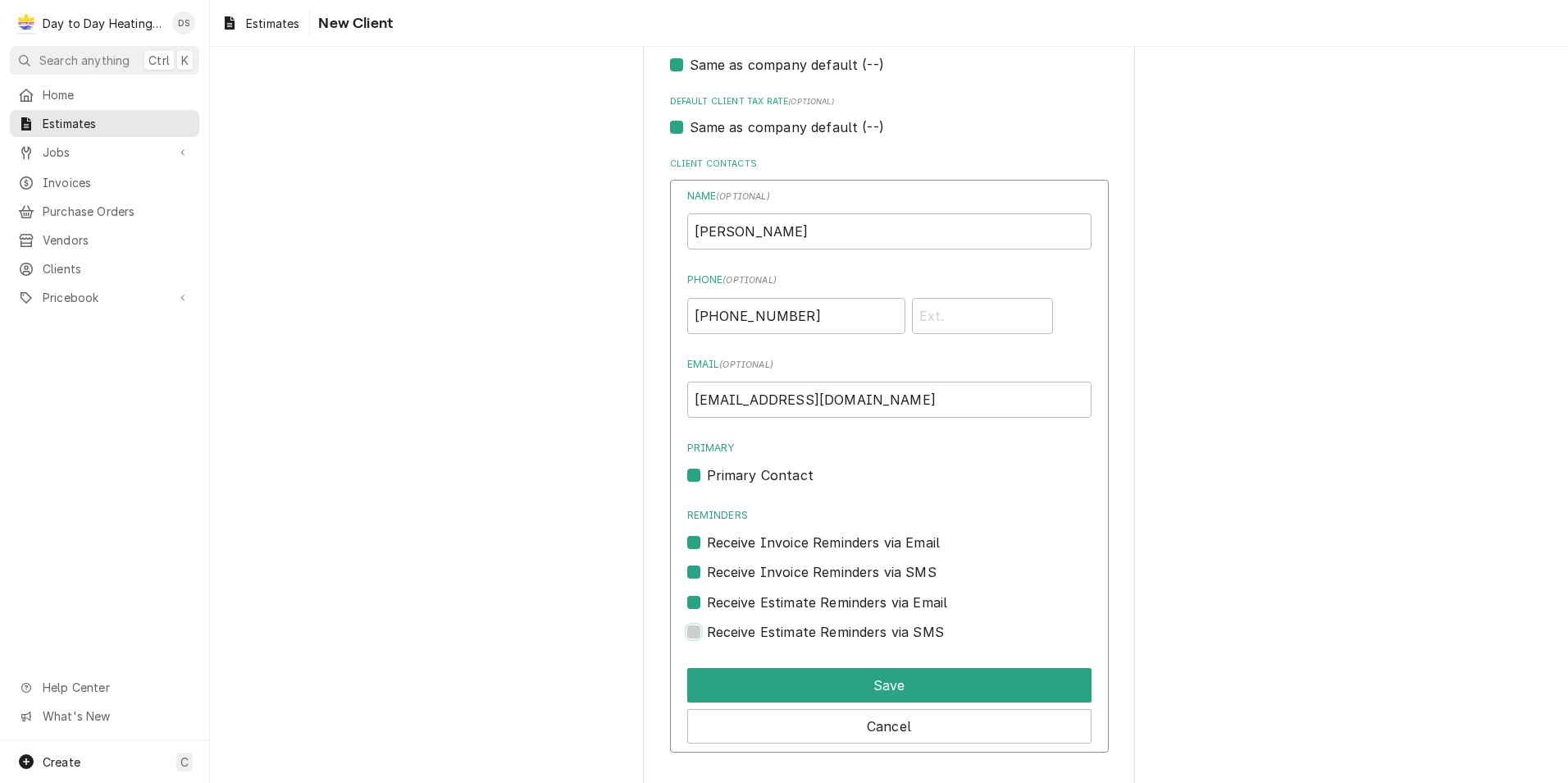
checkbox input "true"
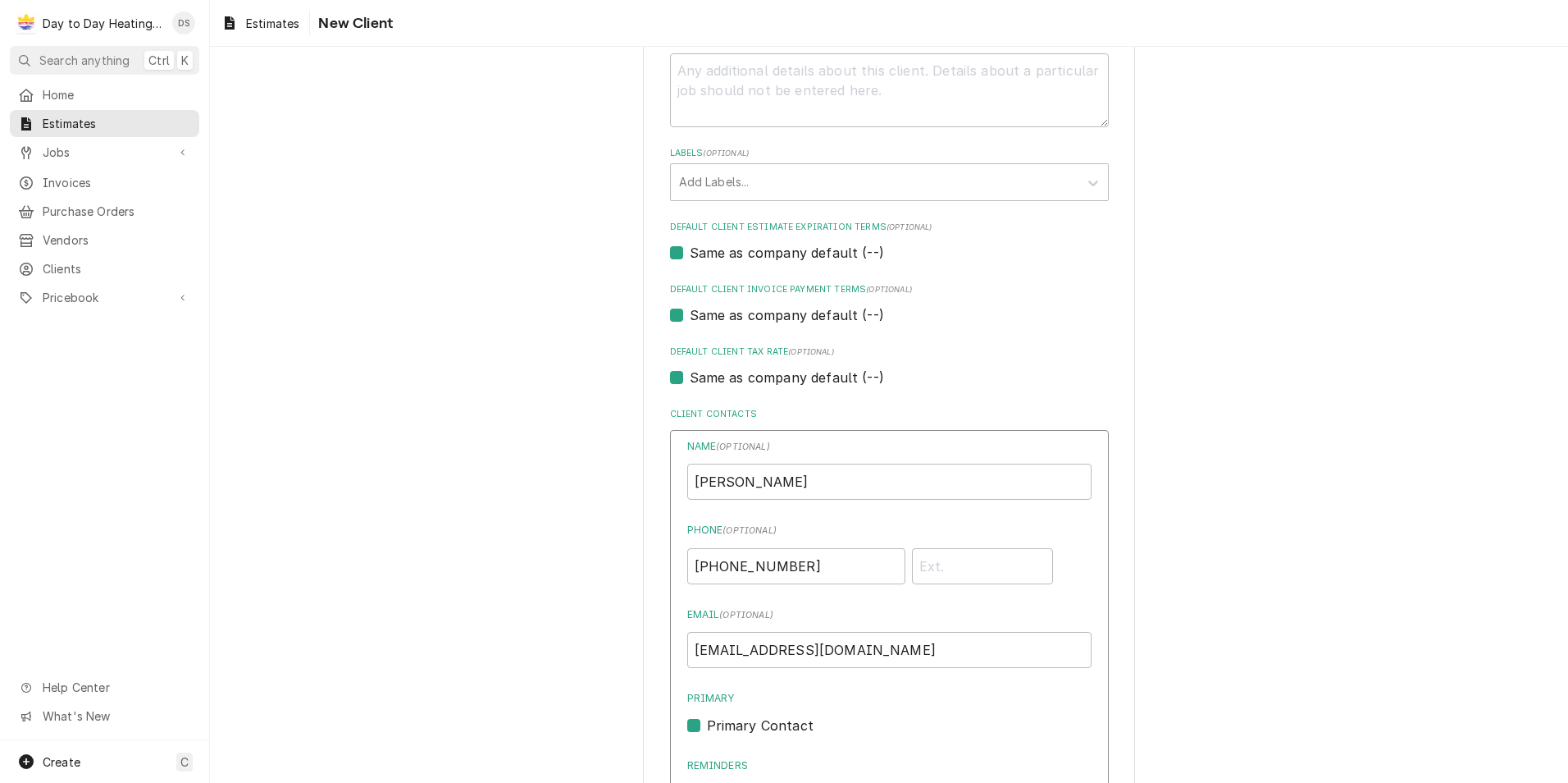
scroll to position [1144, 0]
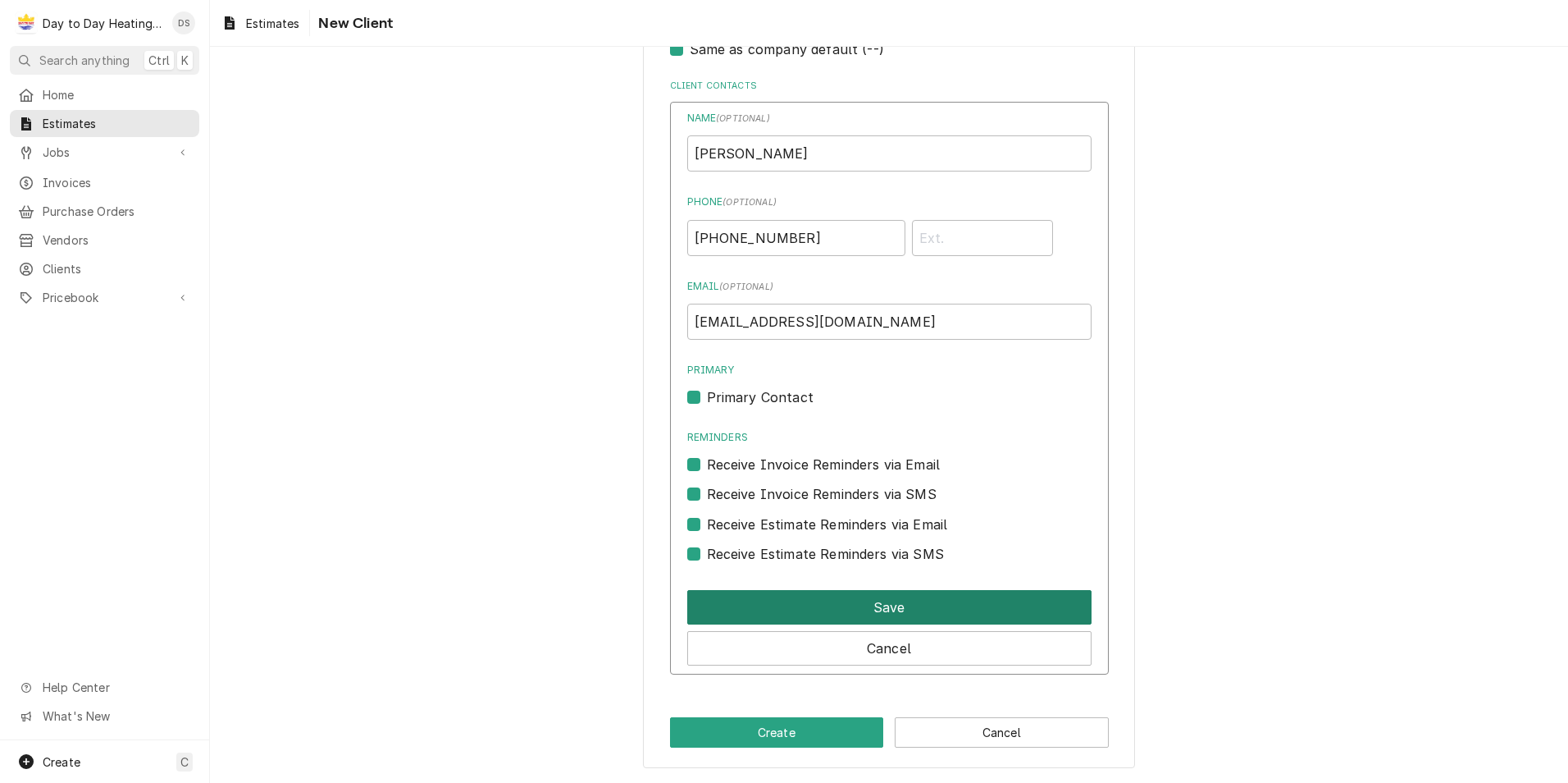
click at [824, 614] on button "Save" at bounding box center [890, 607] width 405 height 34
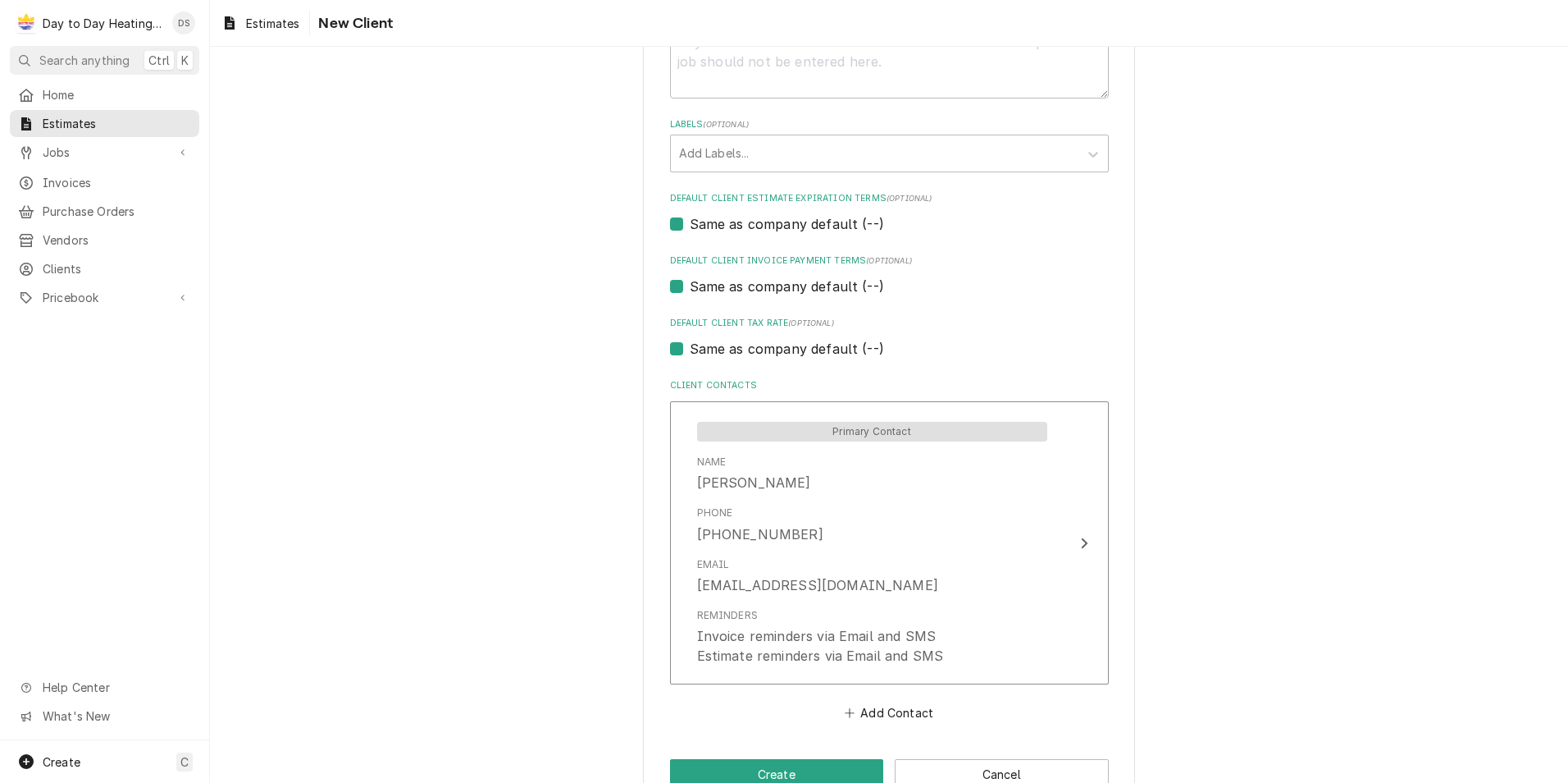
scroll to position [887, 0]
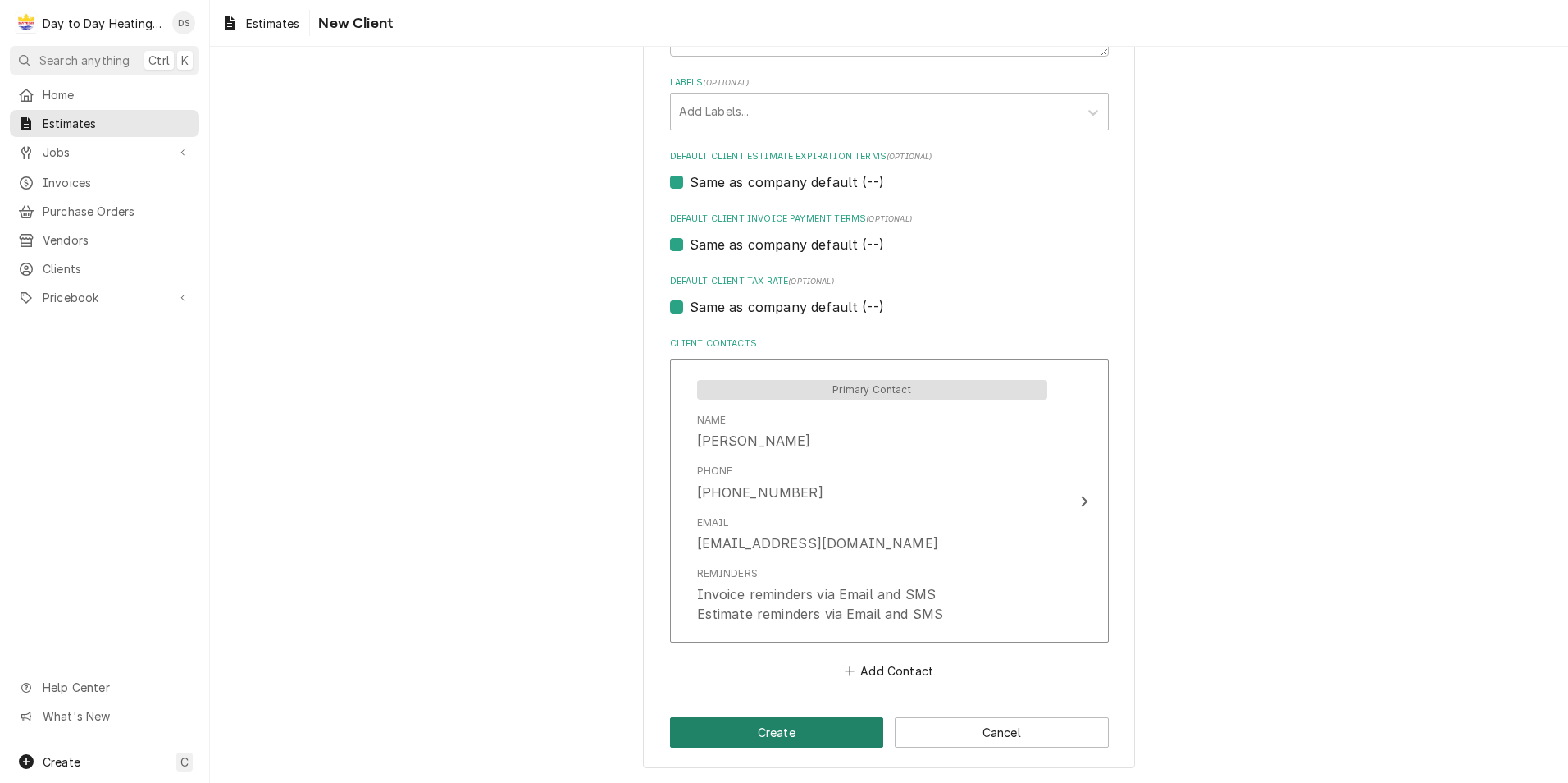
click at [776, 725] on button "Create" at bounding box center [777, 732] width 214 height 30
type textarea "x"
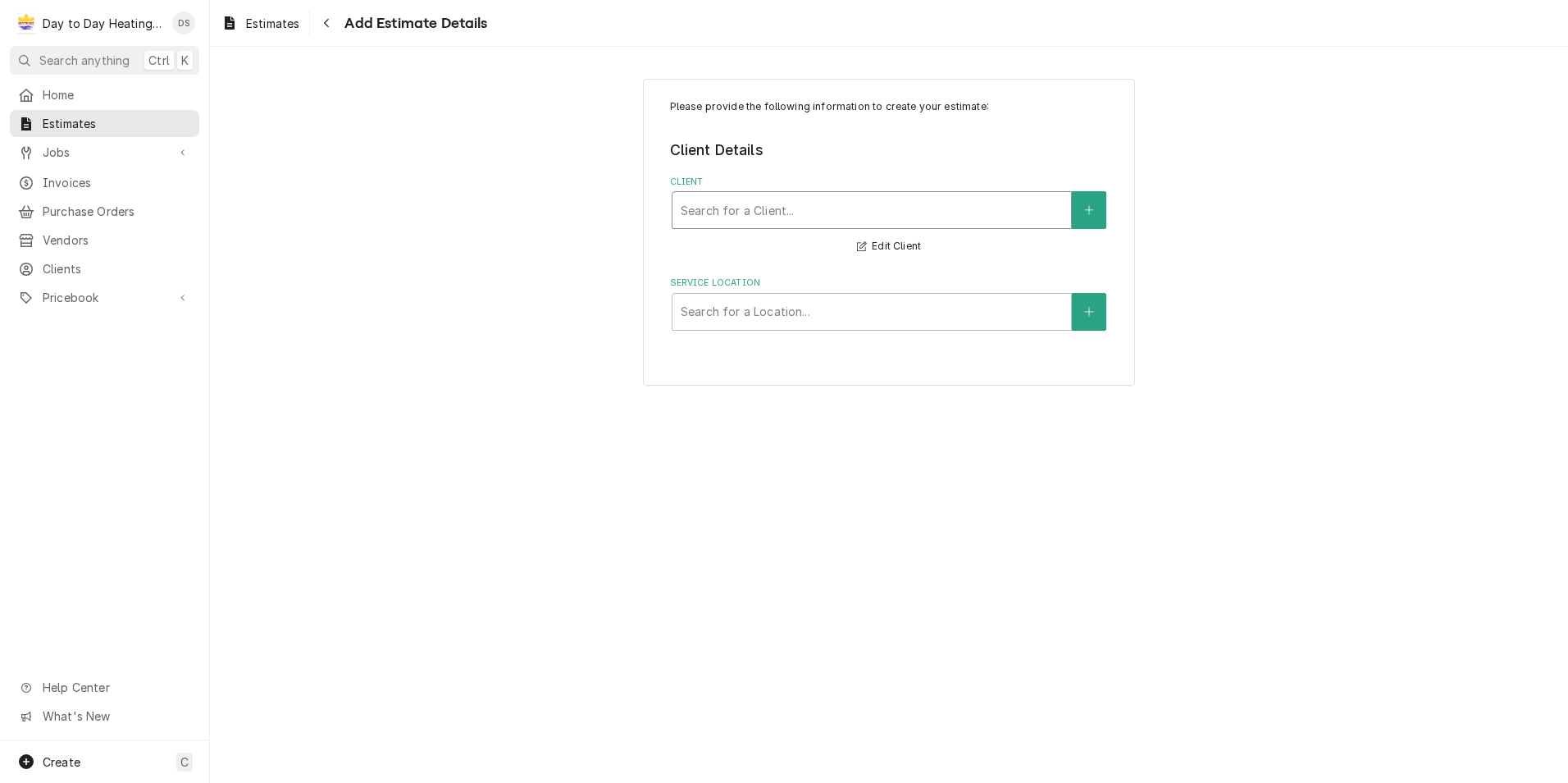
click at [794, 212] on div "Client" at bounding box center [872, 210] width 382 height 29
type input "tuan"
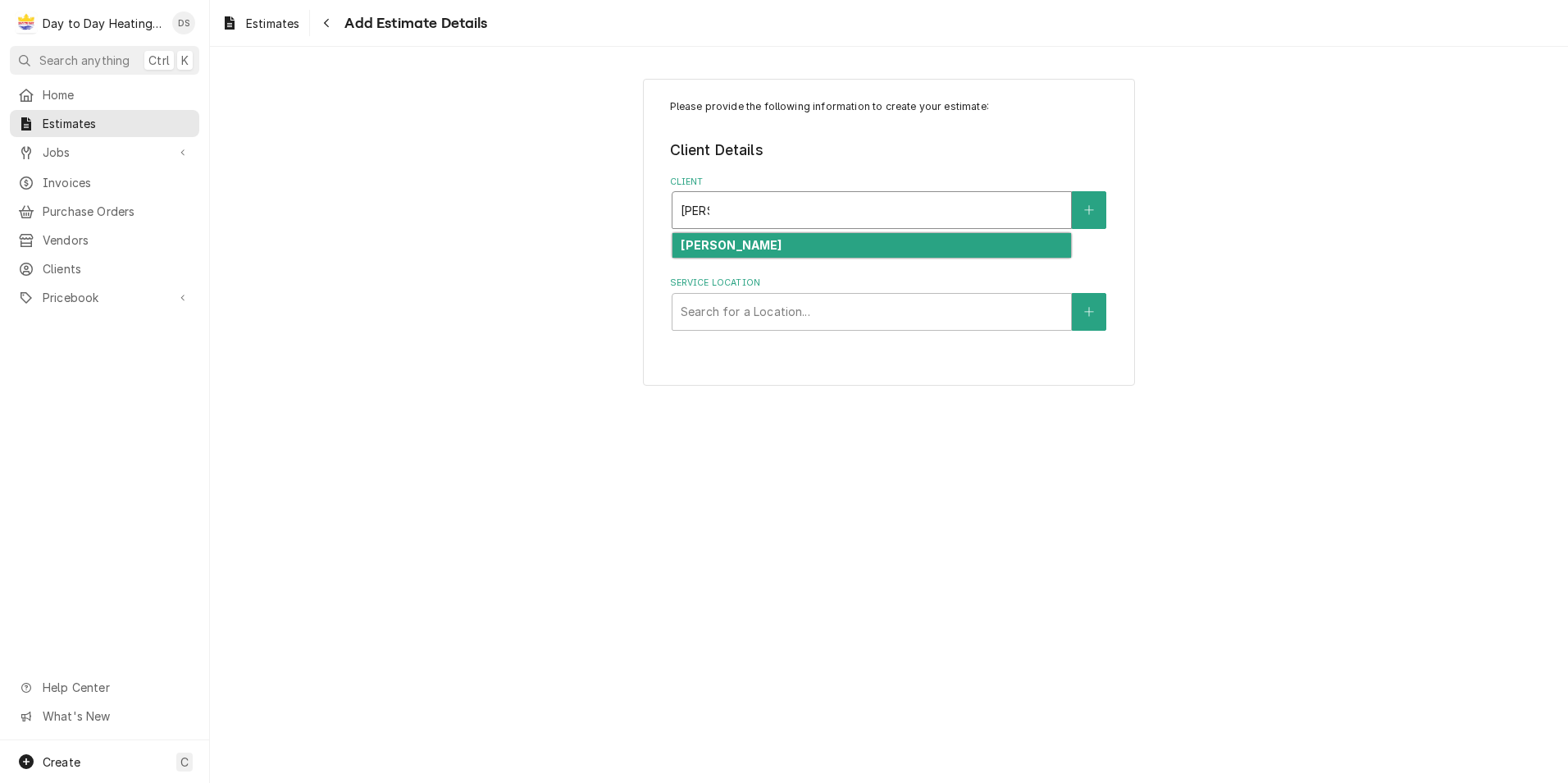
click at [781, 243] on div "Tuan" at bounding box center [872, 245] width 399 height 25
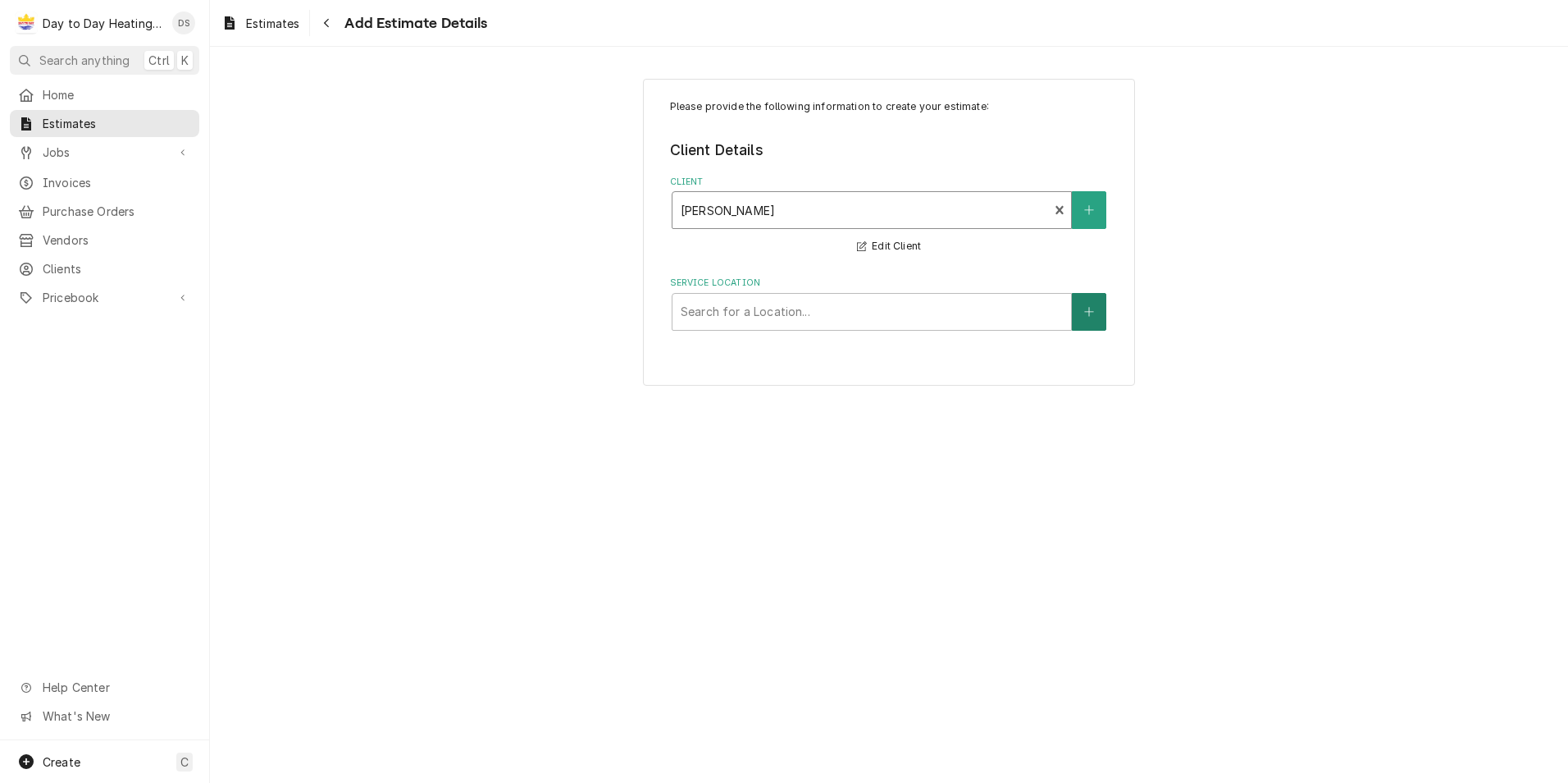
click at [1105, 311] on button "Service Location" at bounding box center [1088, 311] width 34 height 38
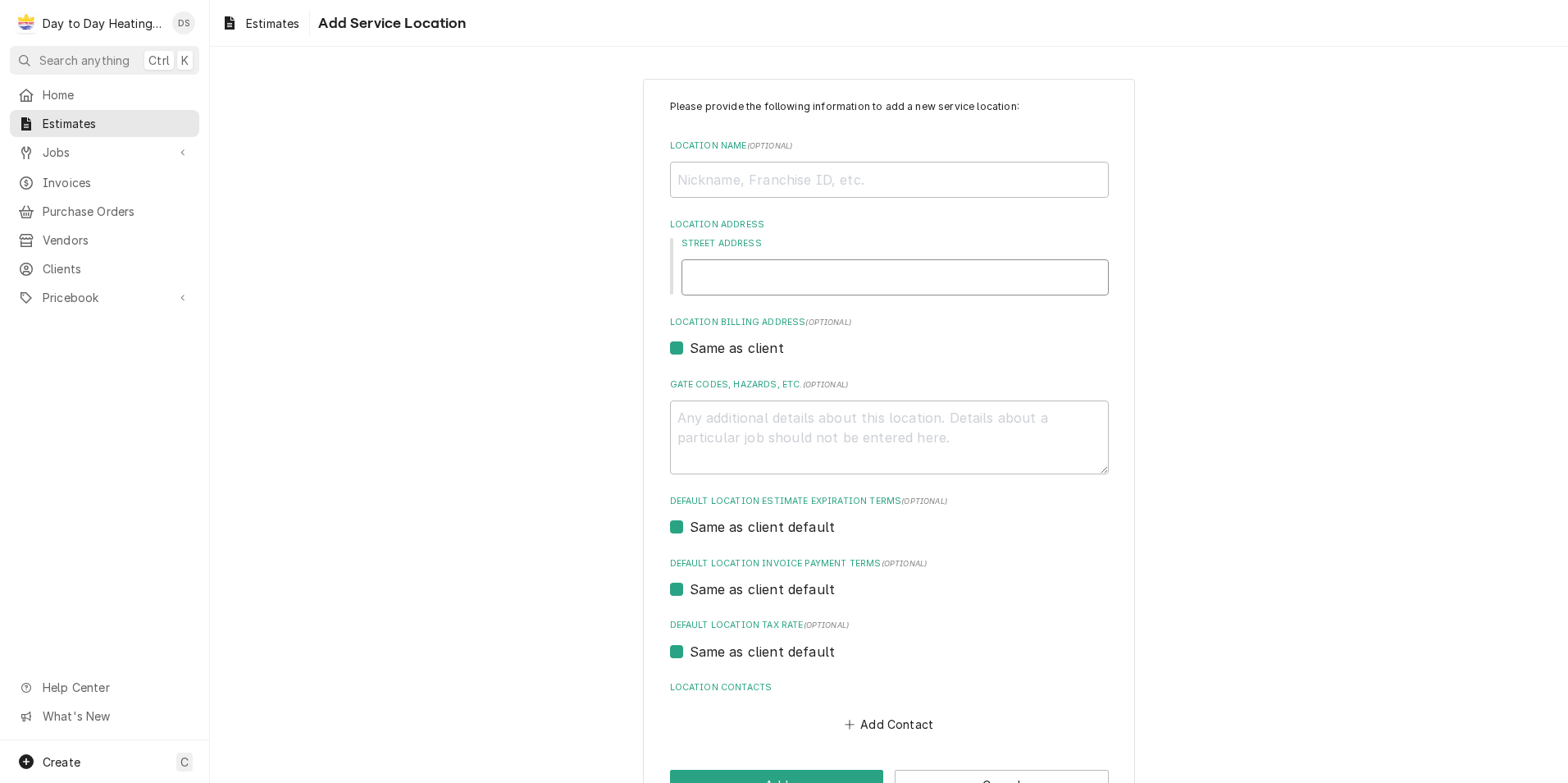
click at [732, 287] on input "Street Address" at bounding box center [895, 277] width 427 height 36
click at [749, 177] on input "Location Name ( optional )" at bounding box center [890, 179] width 439 height 36
type textarea "x"
type input "T"
type textarea "x"
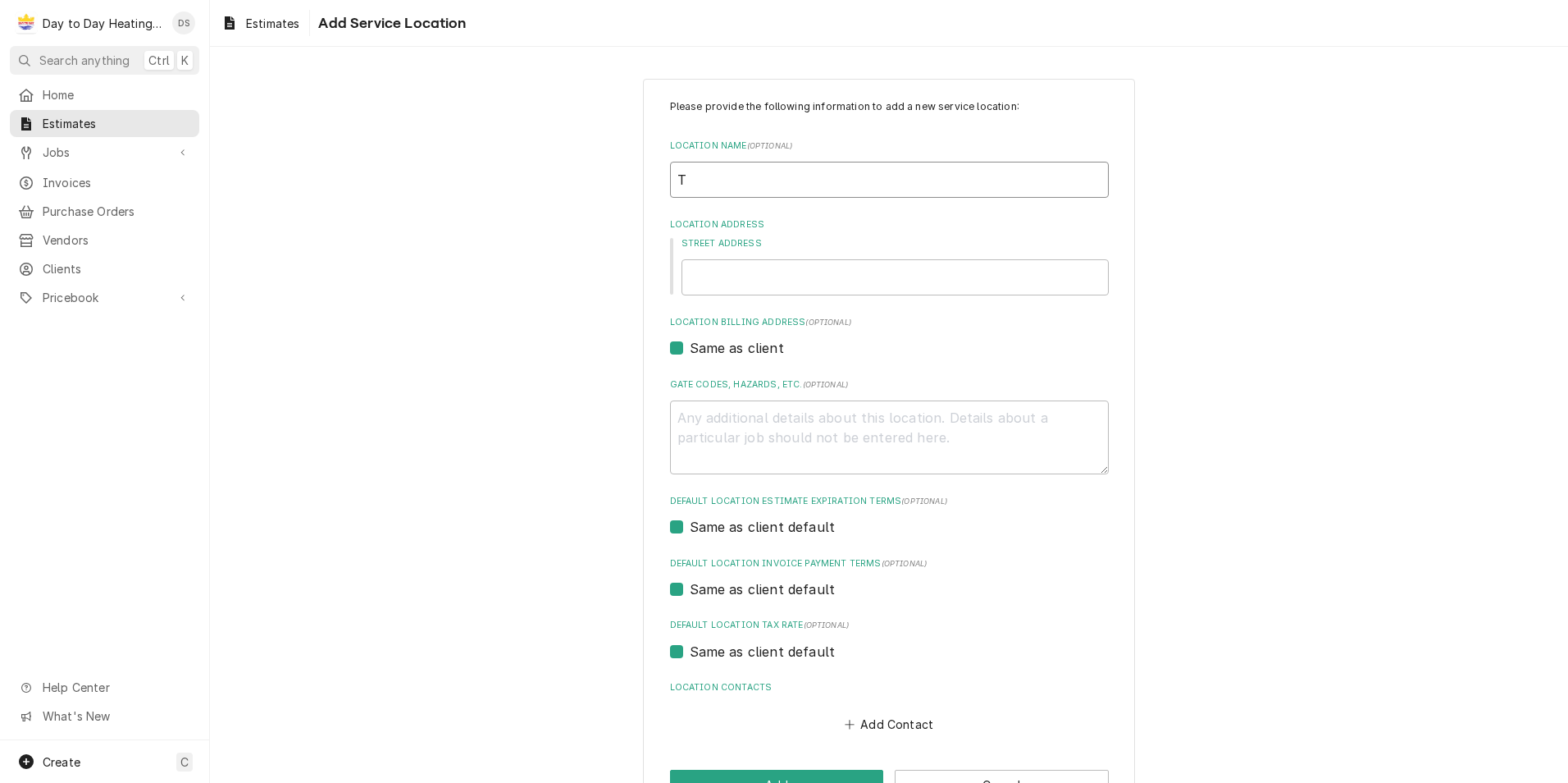
type input "Tu"
type textarea "x"
type input "Tua"
type textarea "x"
type input "Tuan"
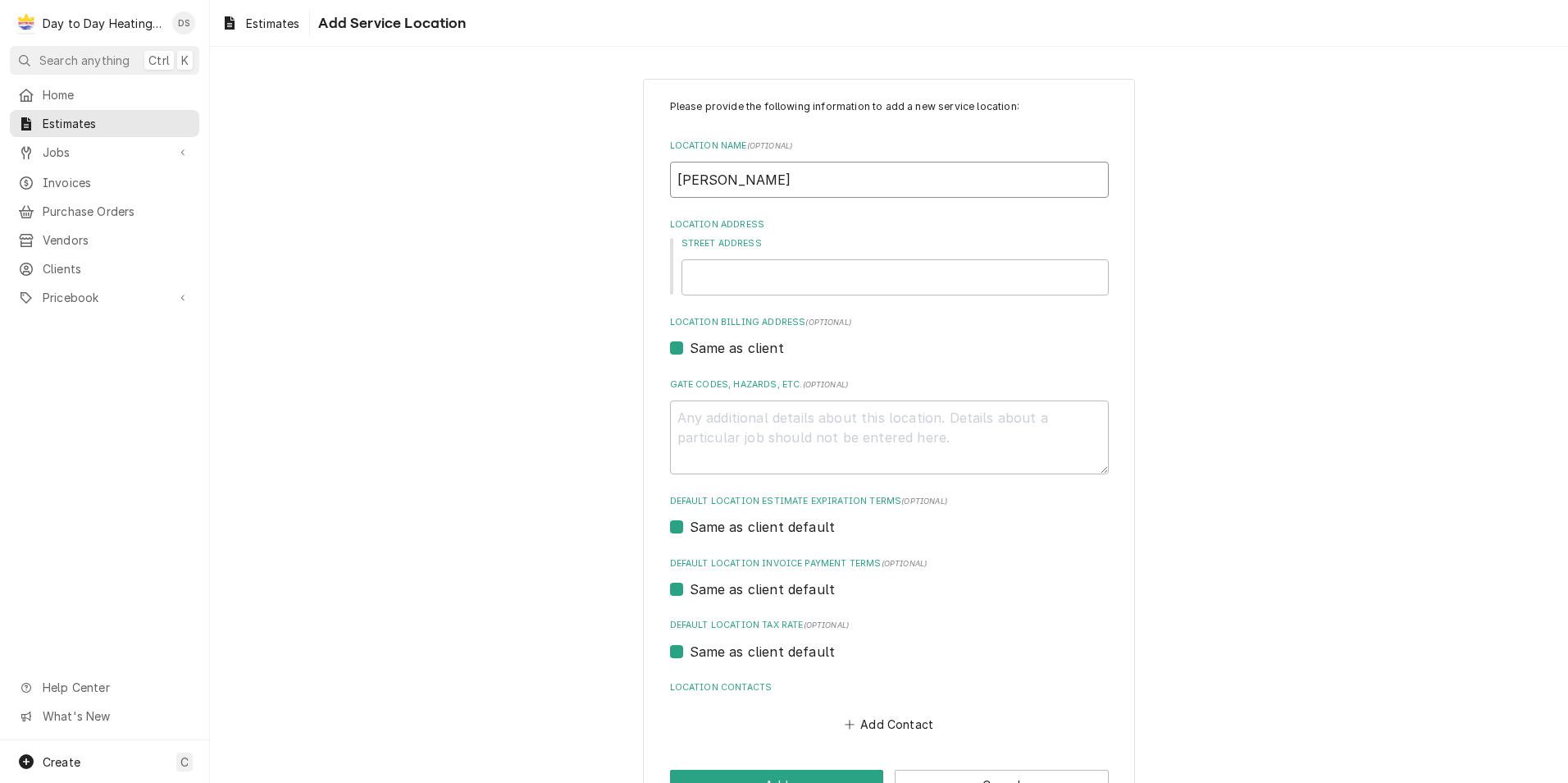
type textarea "x"
type input "Tuan"
type textarea "x"
type input "Tuan"
click at [995, 281] on input "Street Address" at bounding box center [895, 277] width 427 height 36
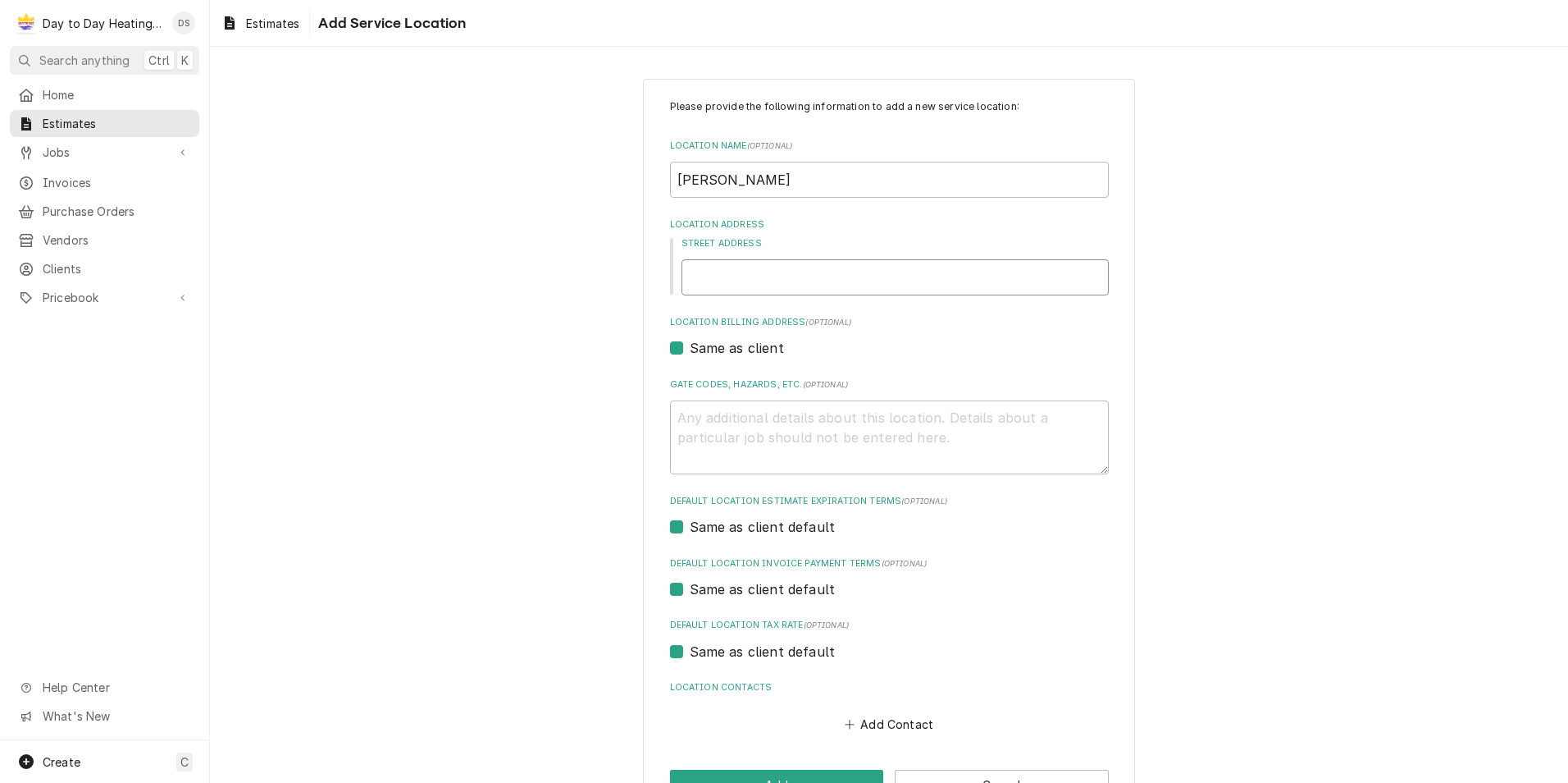
type textarea "x"
type input "8"
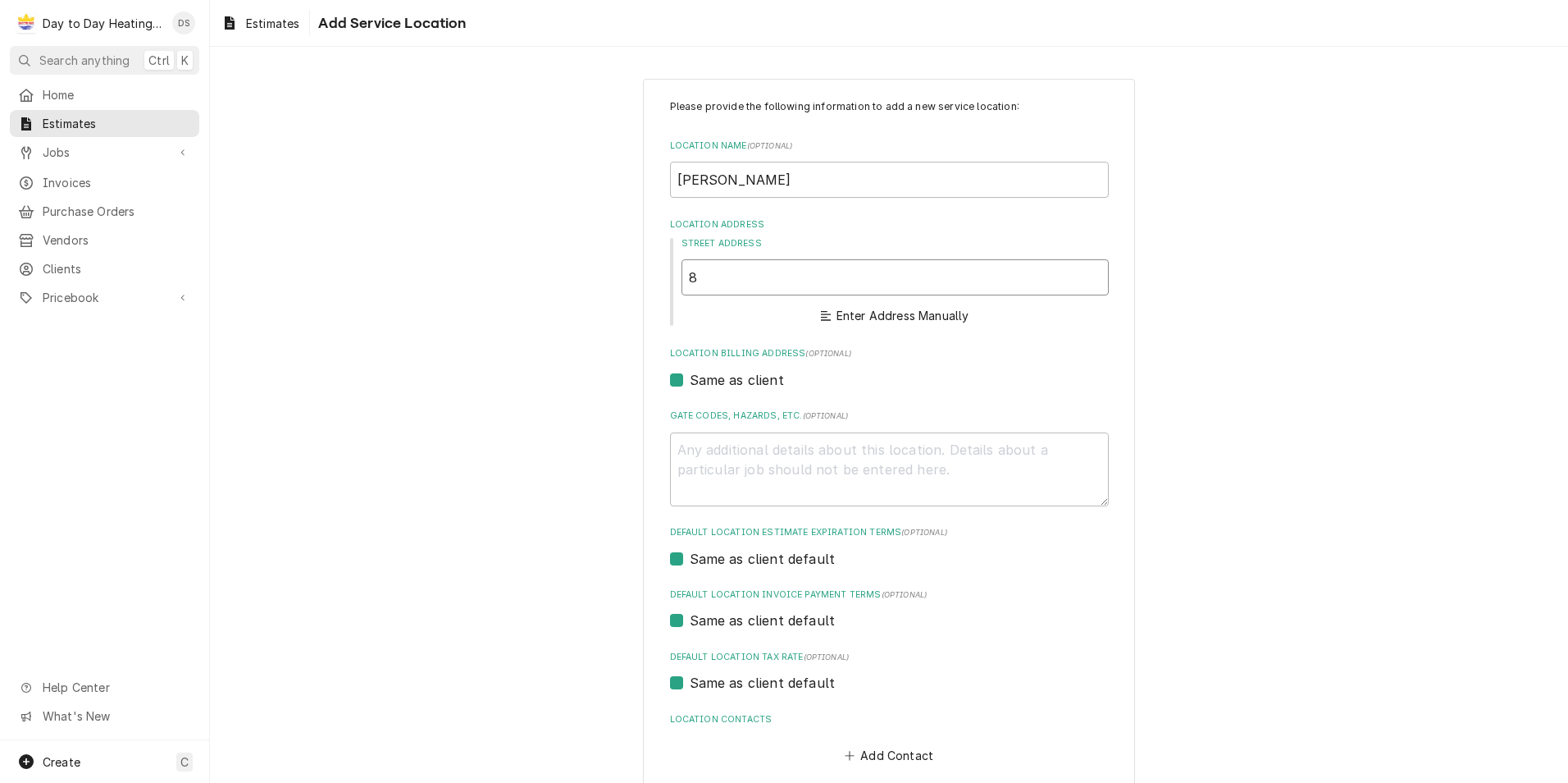
type textarea "x"
type input "85"
type textarea "x"
type input "853"
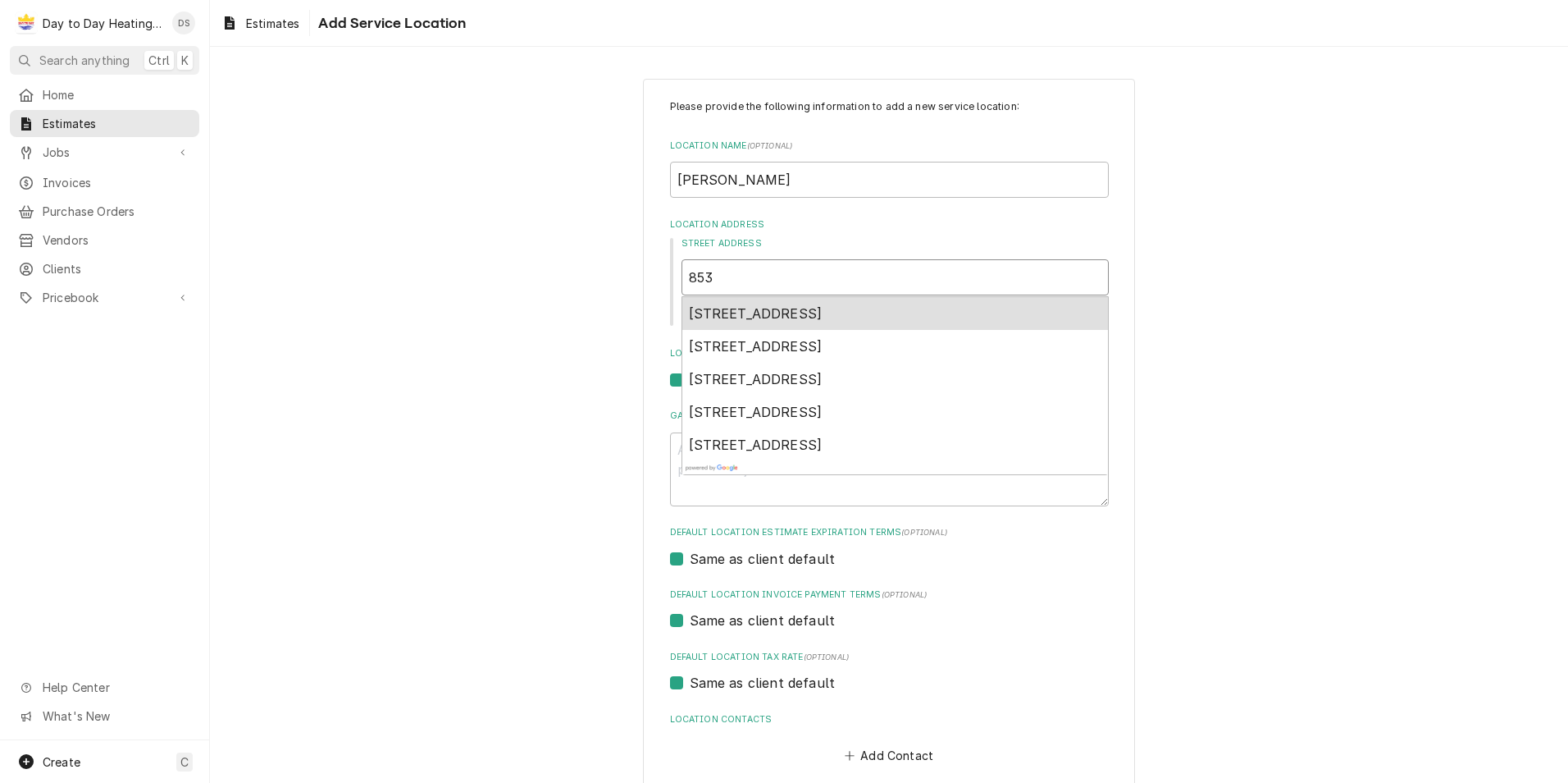
type textarea "x"
type input "8531"
type textarea "x"
type input "8531"
type textarea "x"
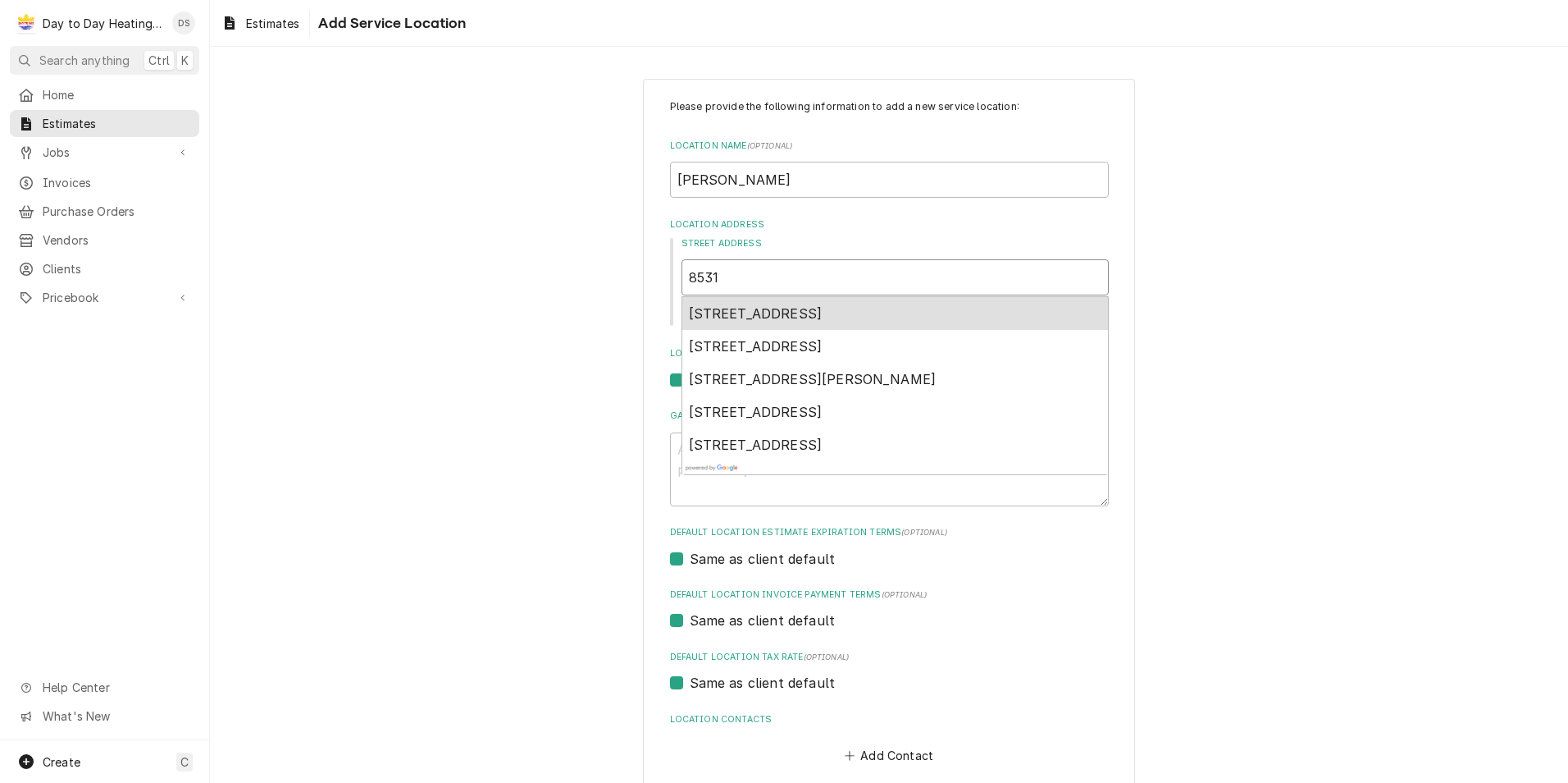
type input "8531 p"
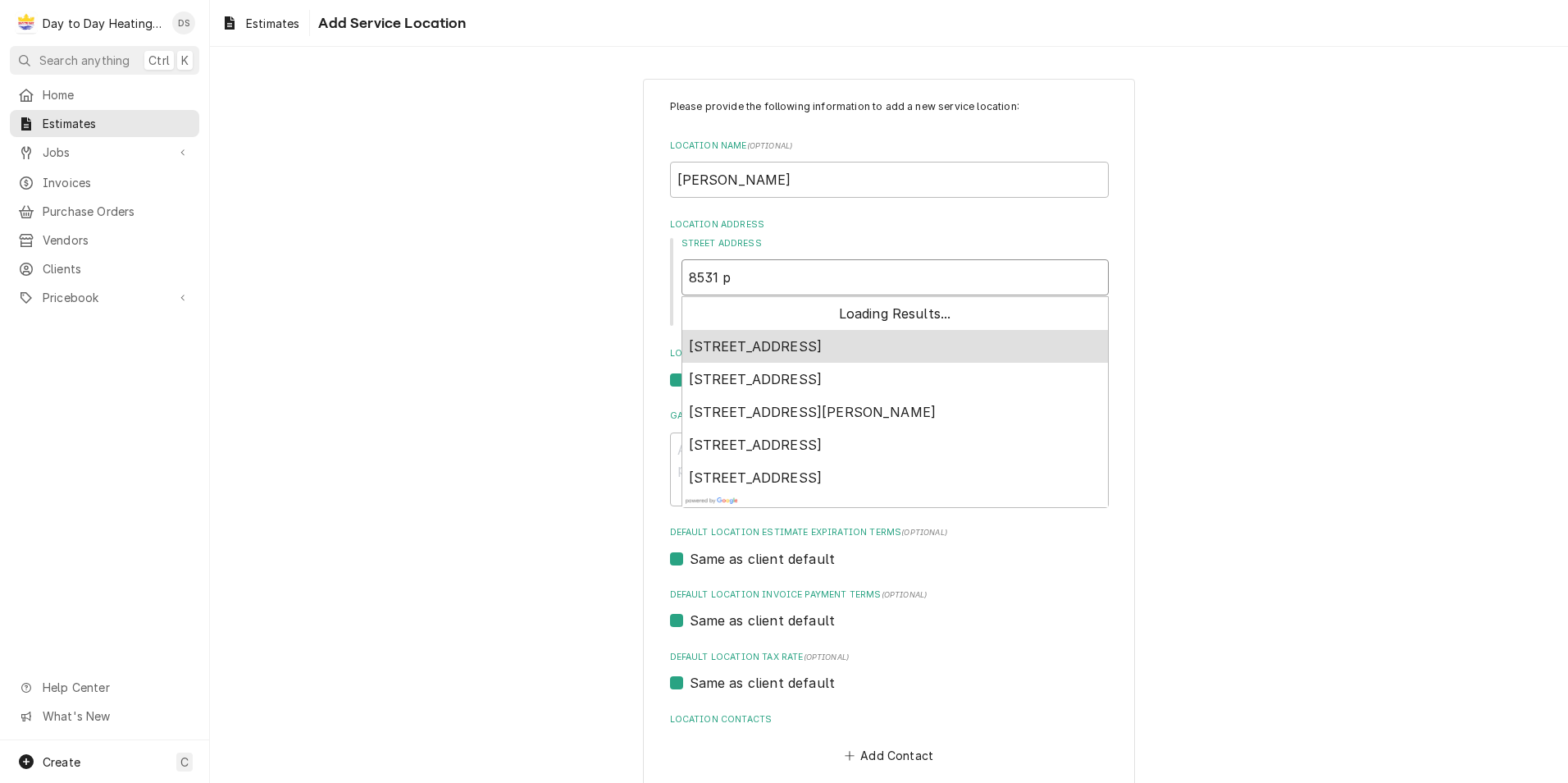
type textarea "x"
type input "8531 pr"
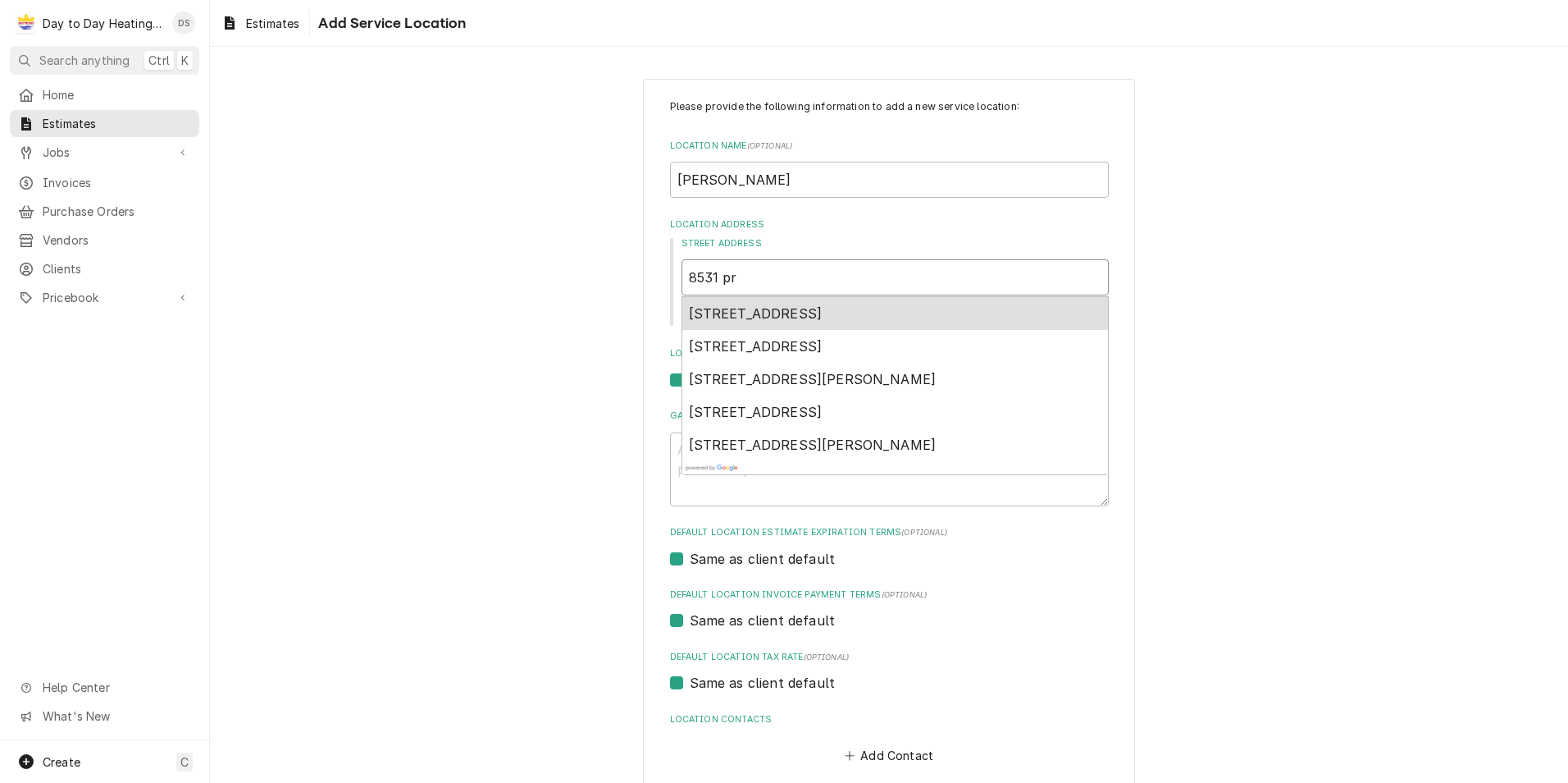
type textarea "x"
type input "8531 pri"
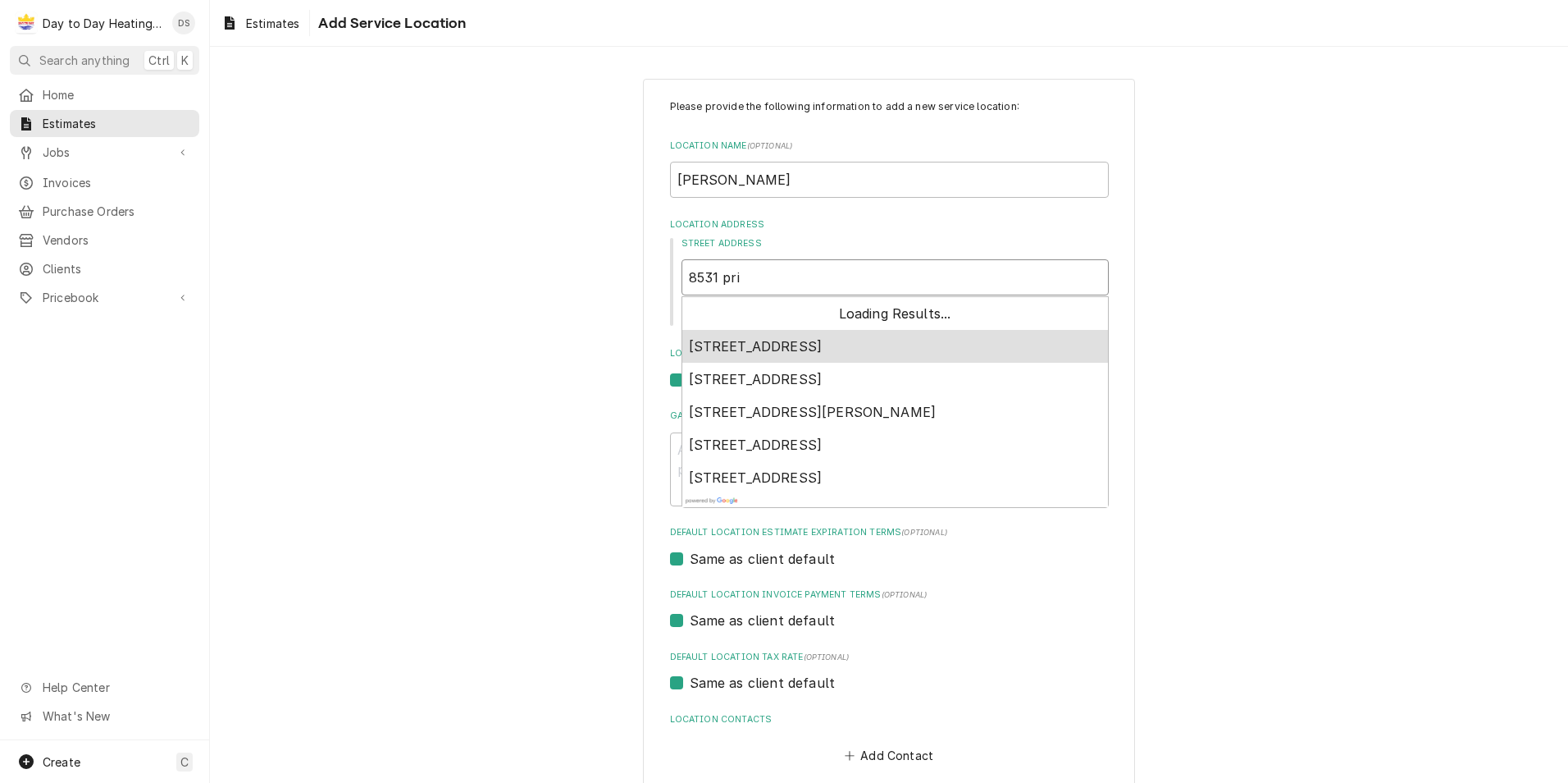
type textarea "x"
type input "8531 prin"
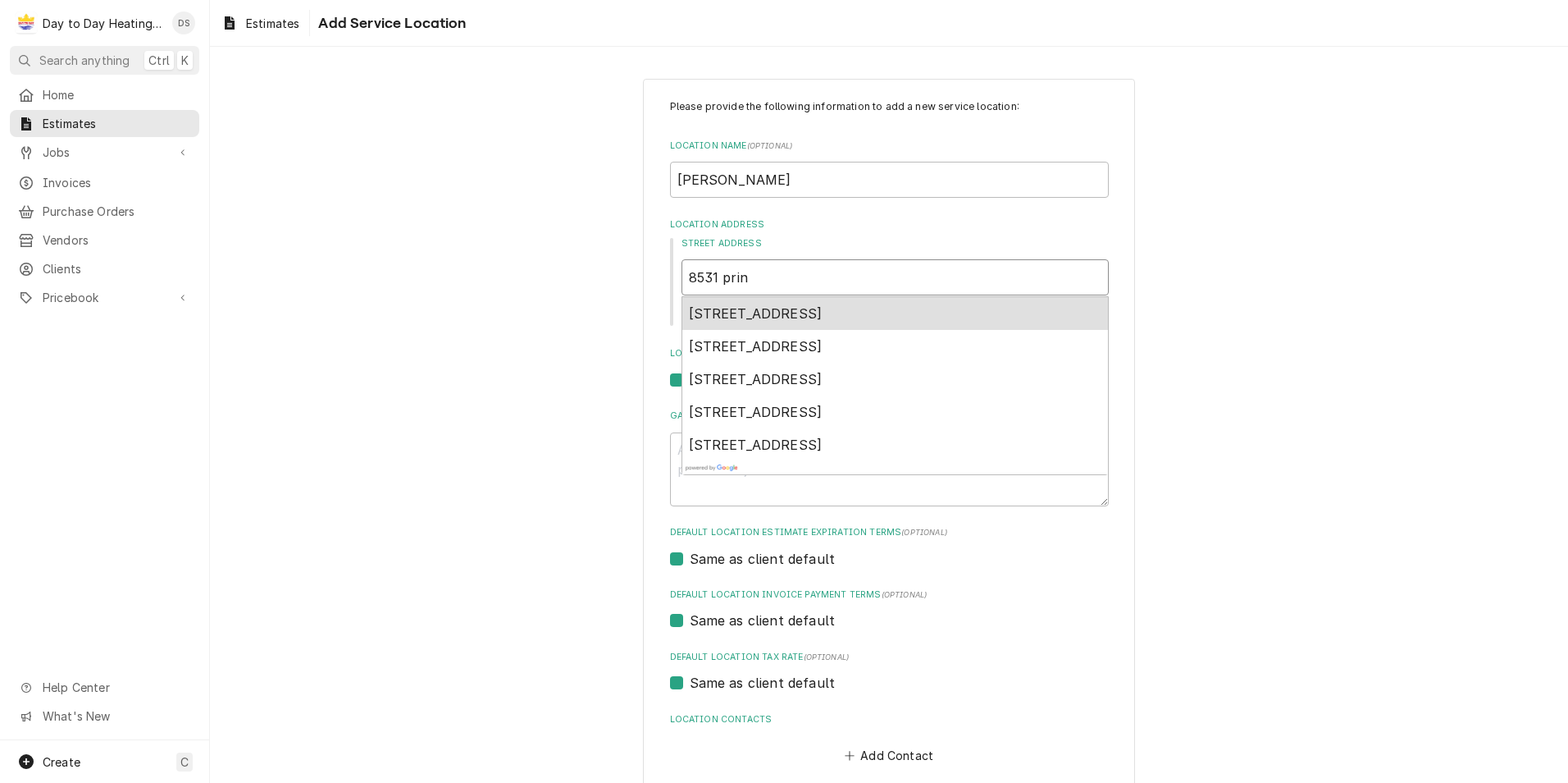
type textarea "x"
type input "8531 pri"
type textarea "x"
type input "8531 pr"
type textarea "x"
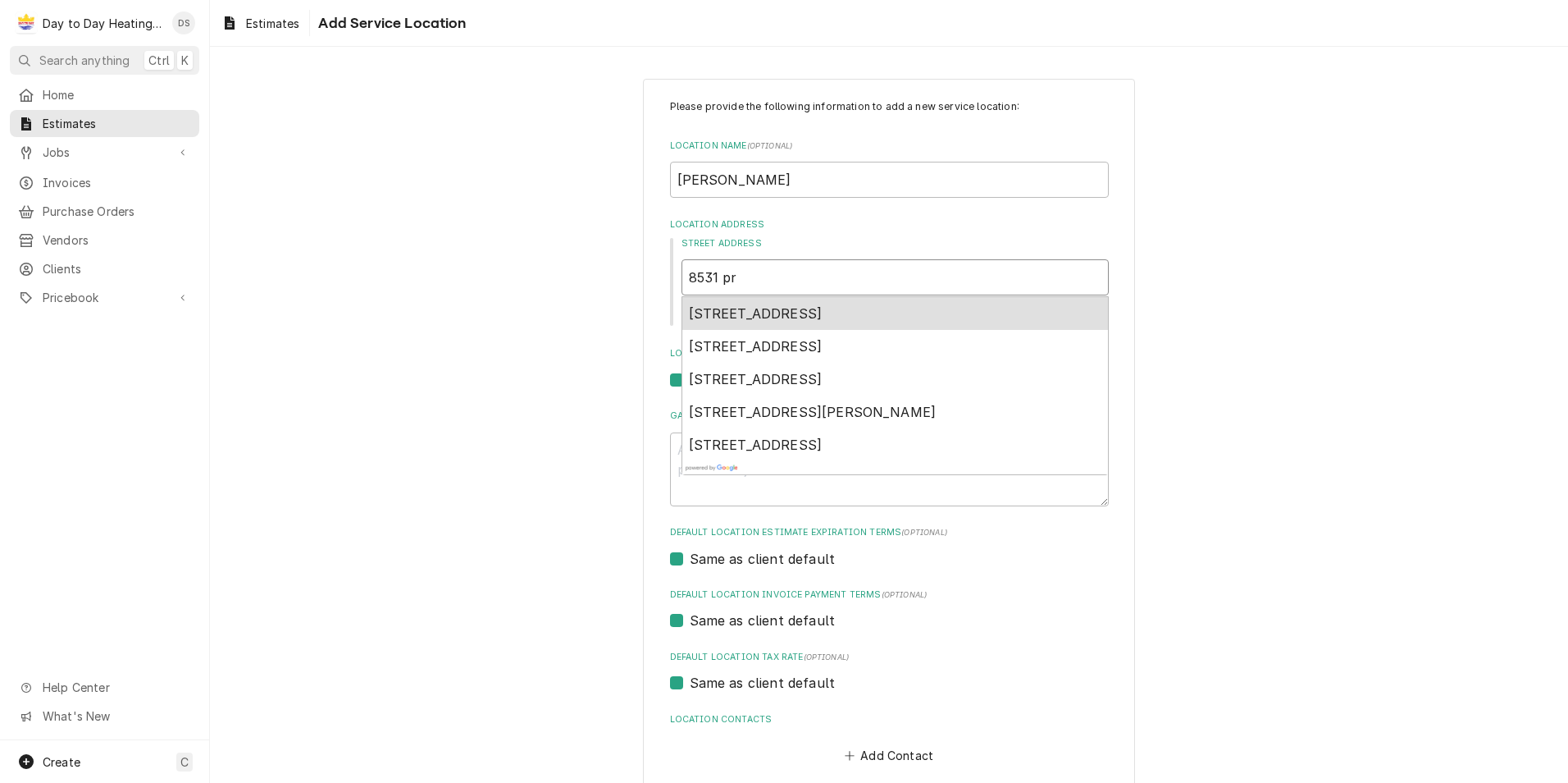
type input "8531 p"
type textarea "x"
type input "8531 pi"
type textarea "x"
type input "8531 pin"
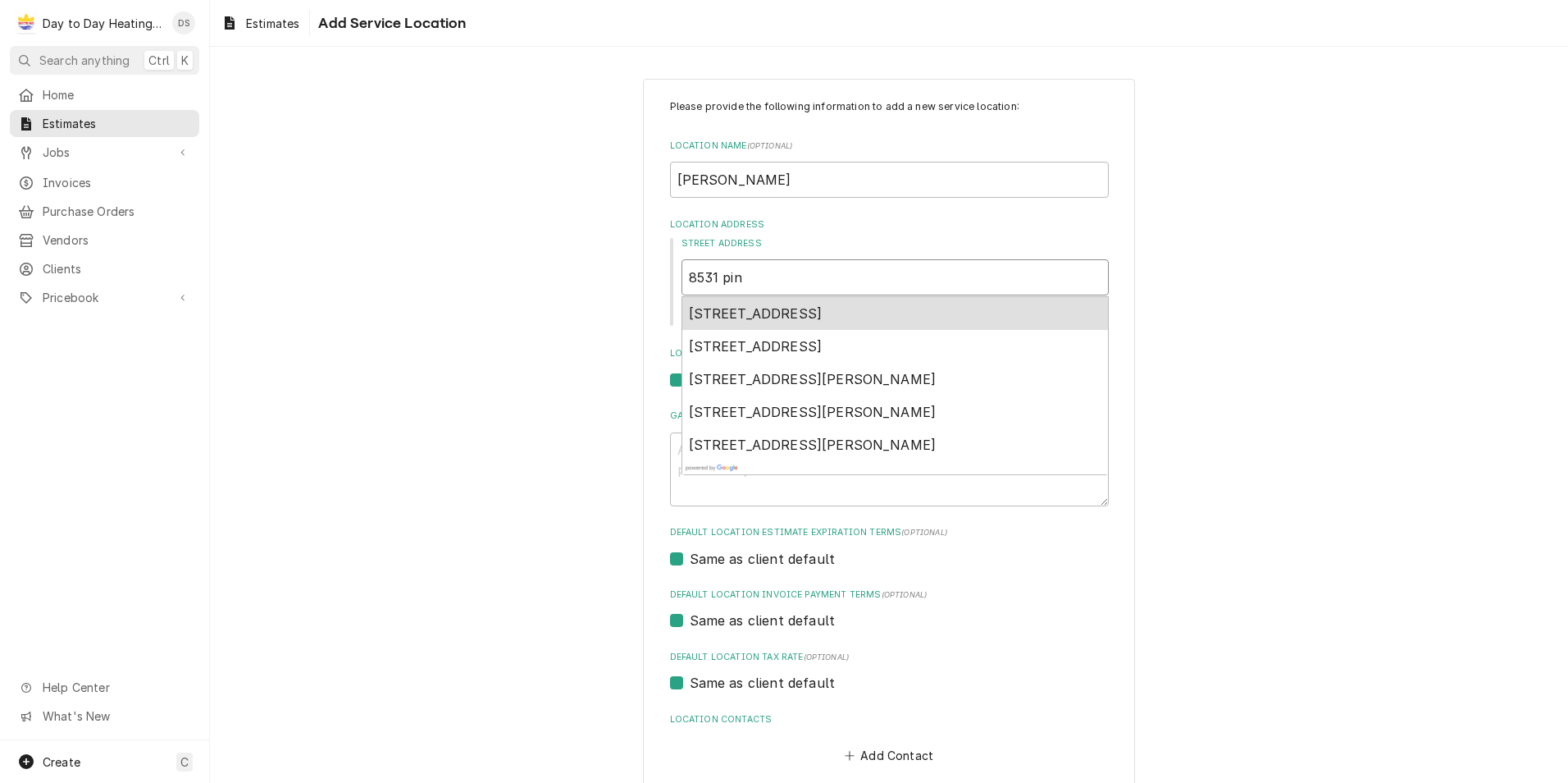
type textarea "x"
type input "8531 pine"
type textarea "x"
type input "8531 pinec"
type textarea "x"
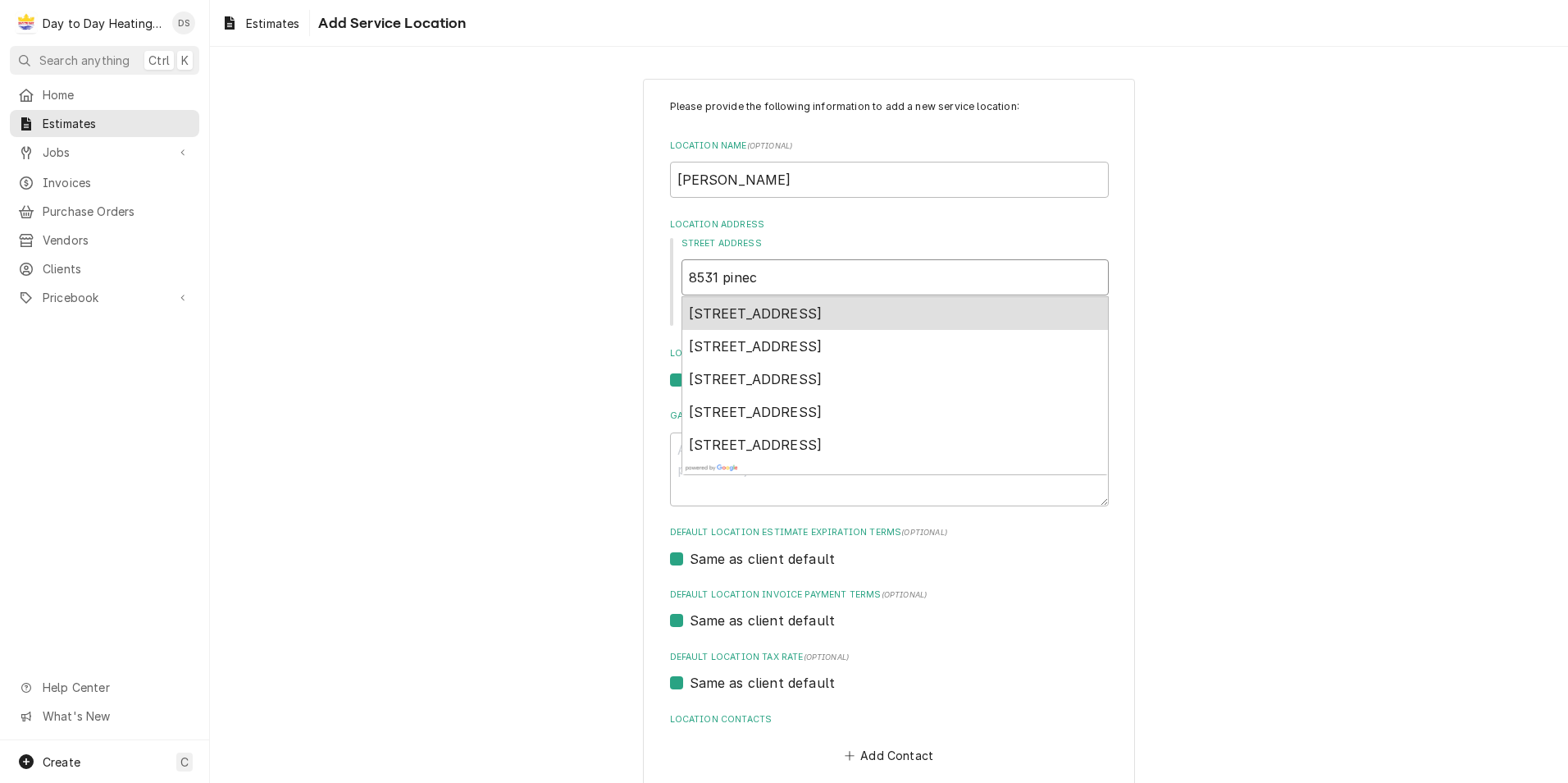
type input "8531 pinecr"
type textarea "x"
type input "8531 pinecre"
type textarea "x"
type input "8531 pinecres"
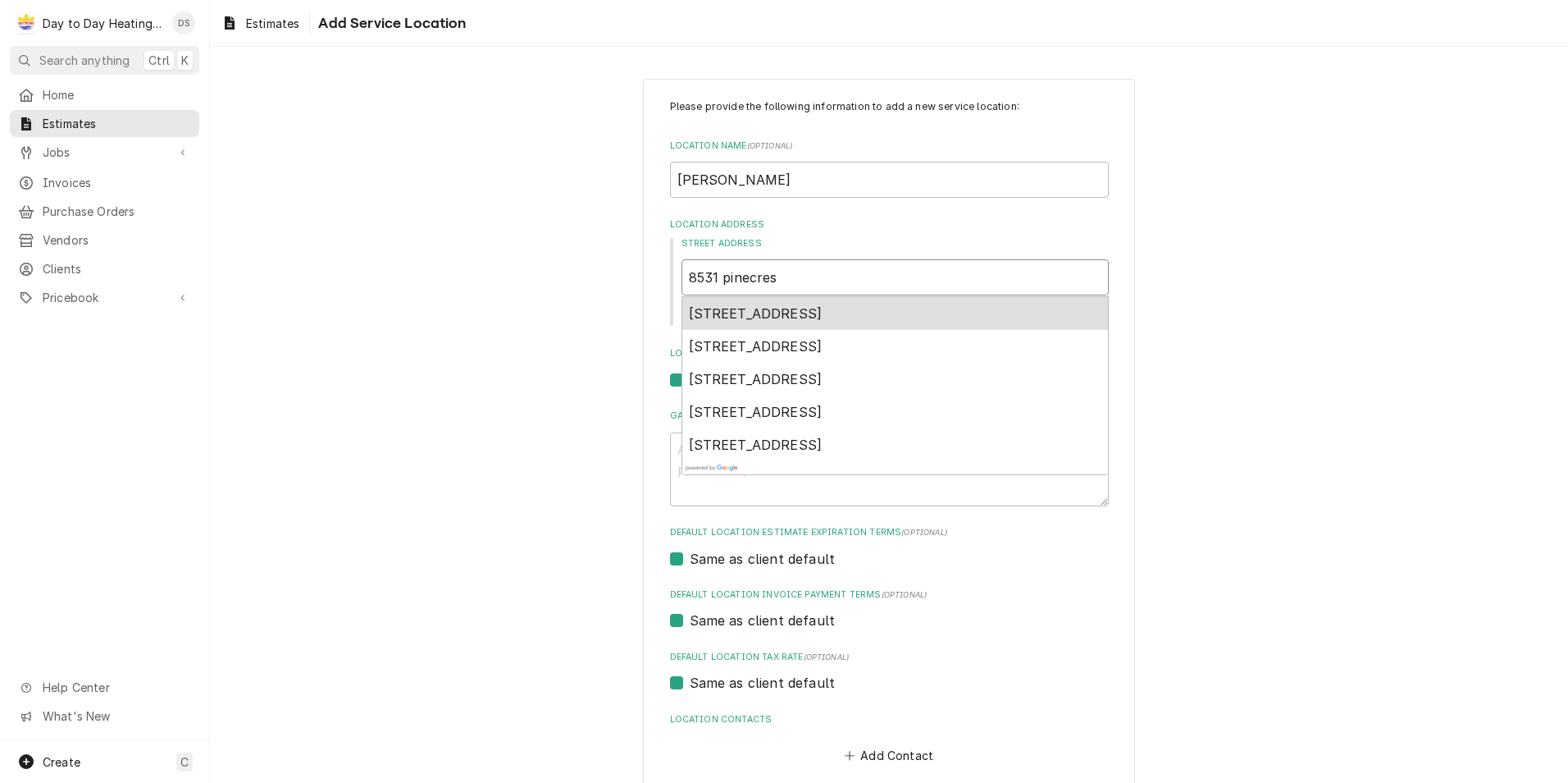
type textarea "x"
type input "8531 pinecrest"
type textarea "x"
type input "8531 pinecrest"
click at [938, 306] on div "8531 Pinecrest Ave, San Diego, CA, USA" at bounding box center [895, 313] width 426 height 33
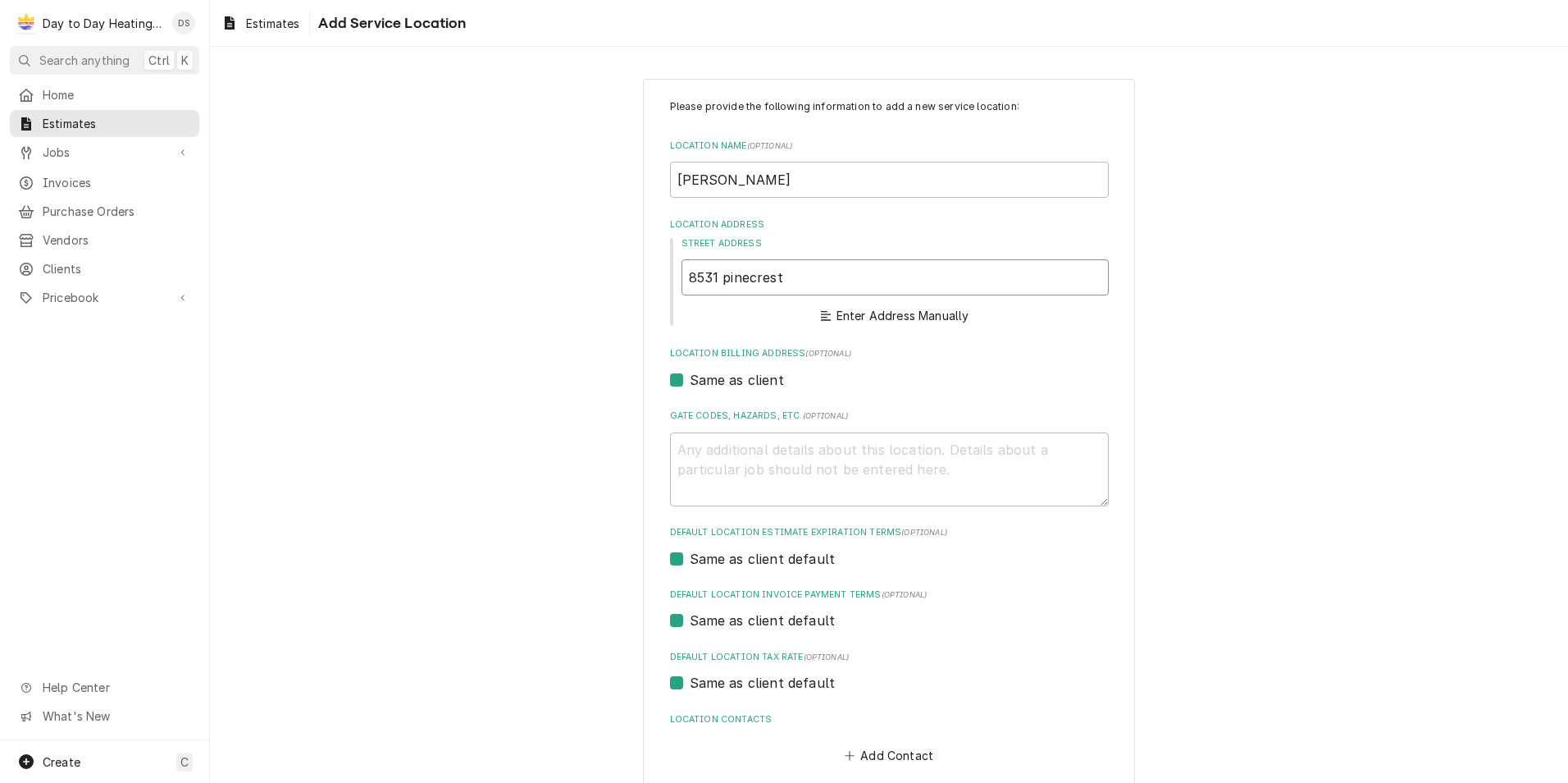
type textarea "x"
type input "8531 Pinecrest Ave"
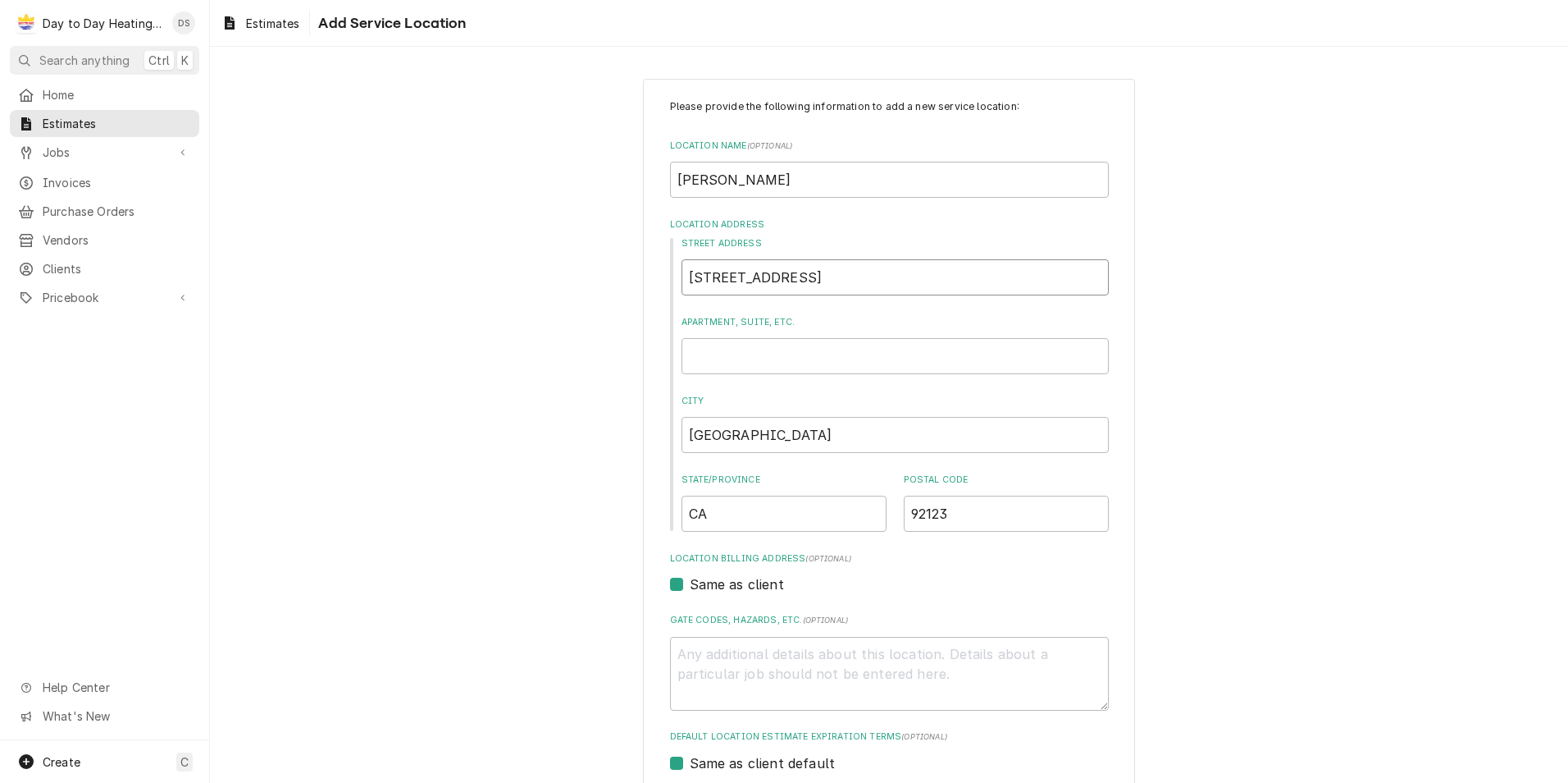
type textarea "x"
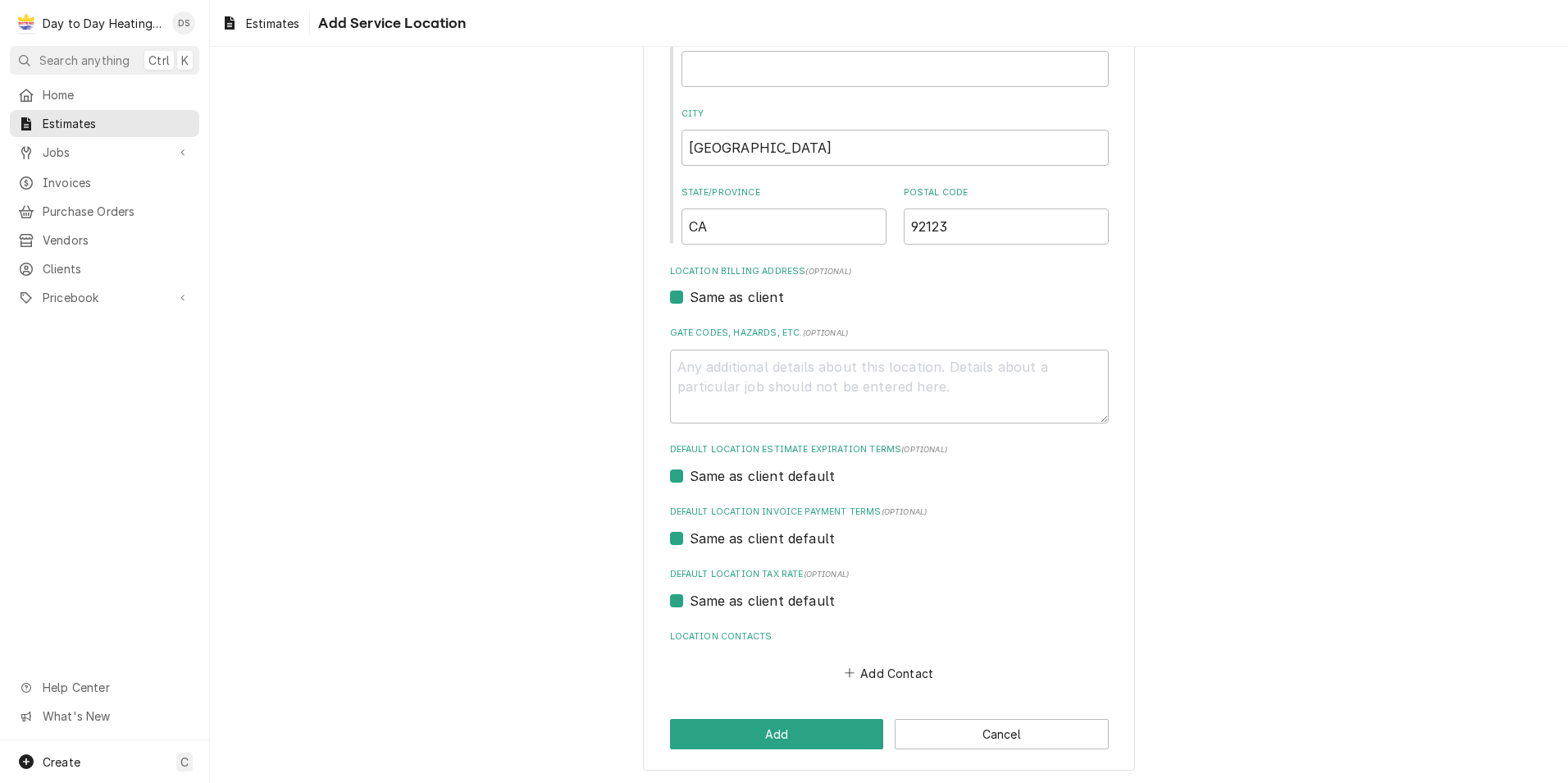
scroll to position [289, 0]
type input "8531 Pinecrest Ave"
click at [821, 728] on button "Add" at bounding box center [777, 732] width 214 height 30
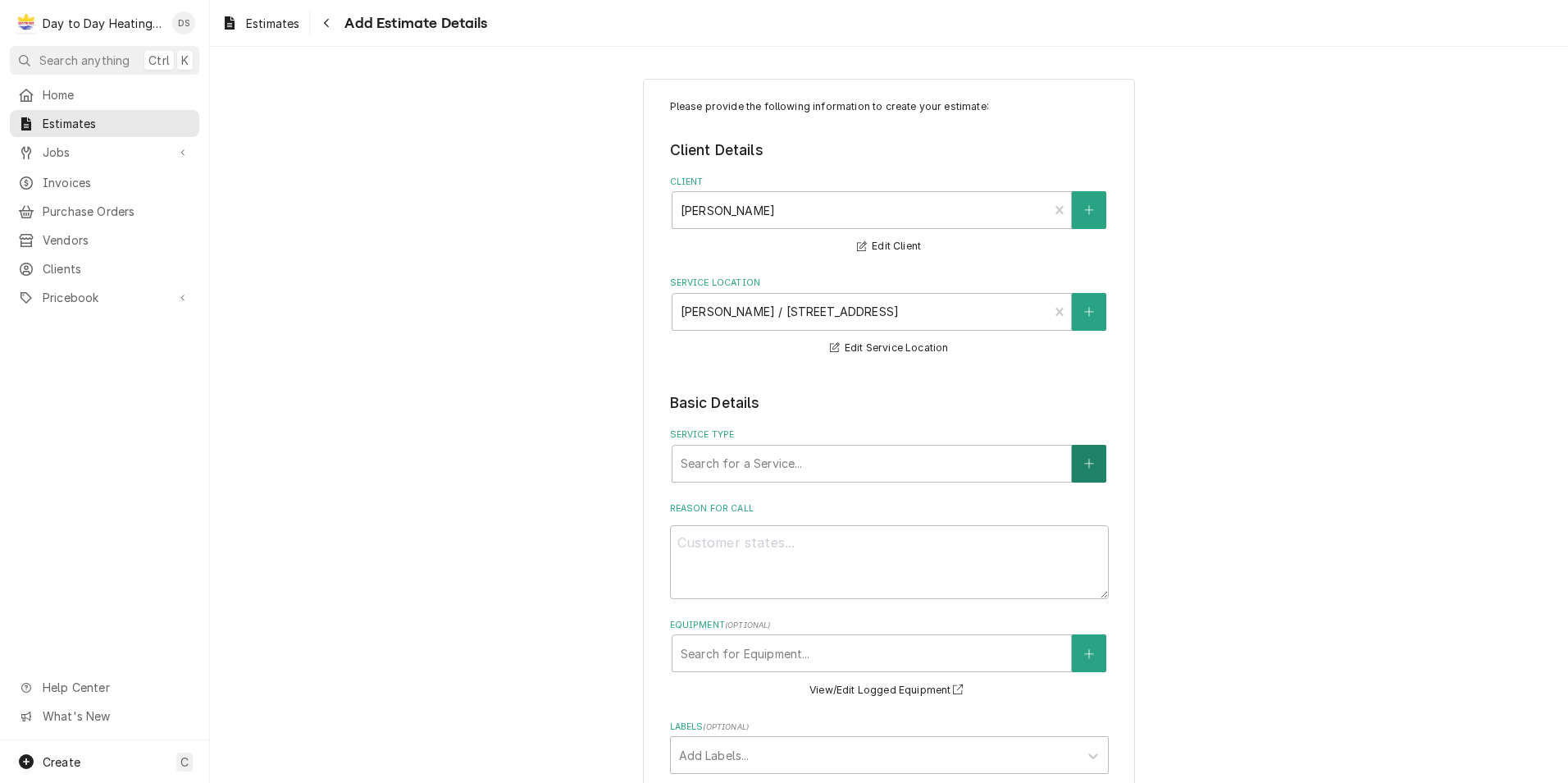
click at [1085, 468] on icon "Create New Service" at bounding box center [1089, 463] width 10 height 12
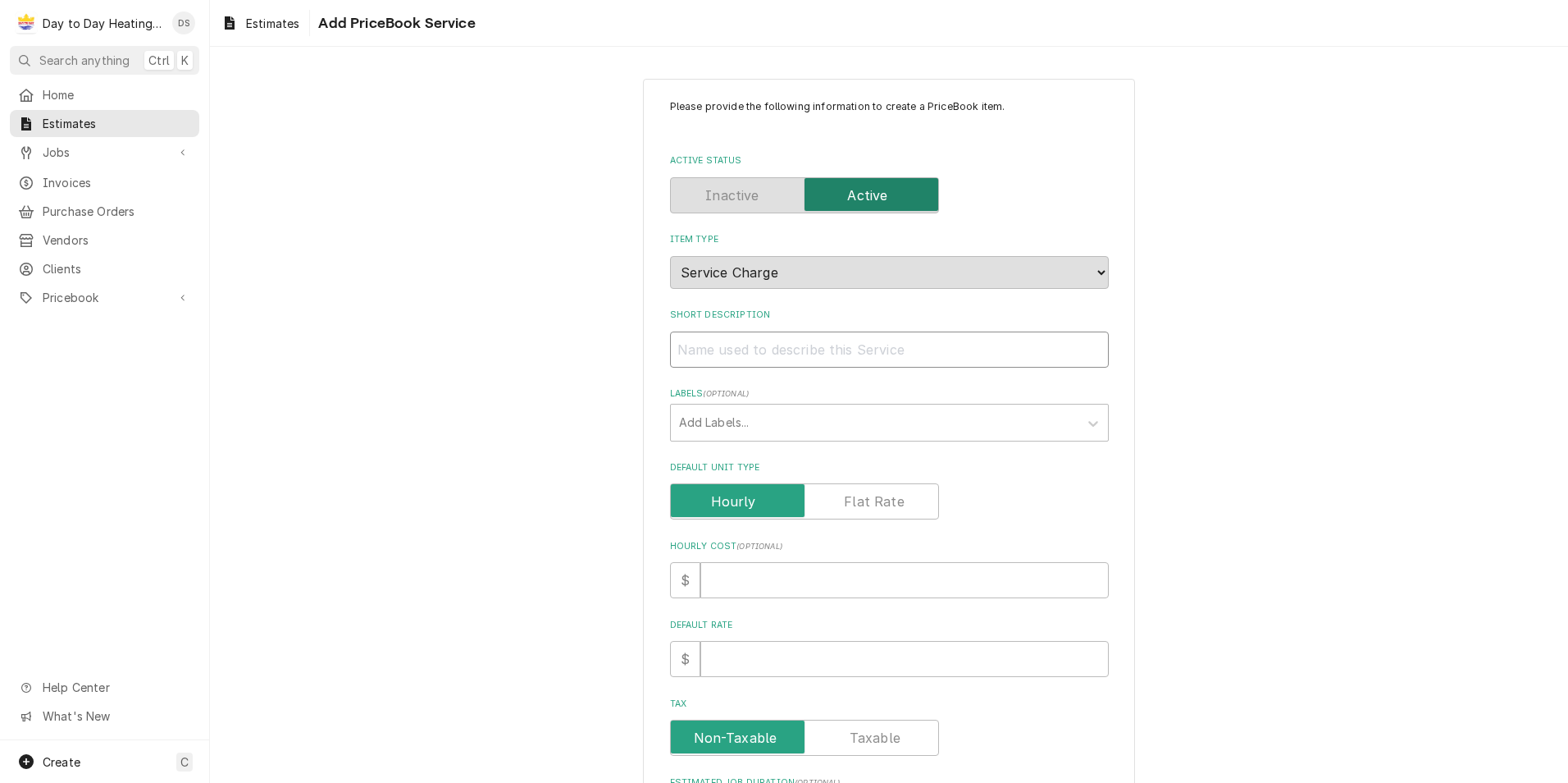
drag, startPoint x: 734, startPoint y: 357, endPoint x: 745, endPoint y: 359, distance: 11.2
click at [737, 357] on input "Short Description" at bounding box center [890, 349] width 439 height 36
type textarea "x"
type input "D"
type textarea "x"
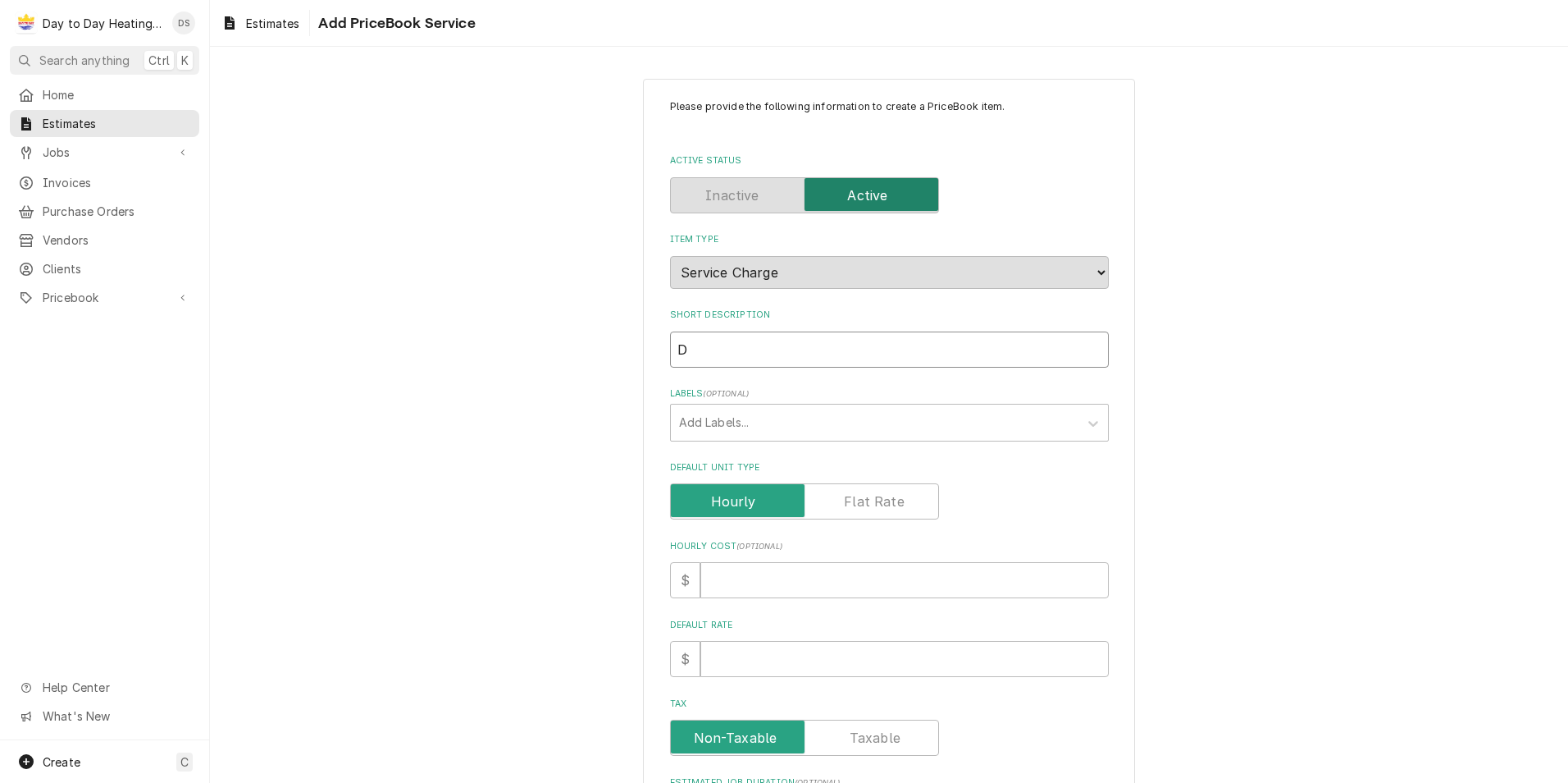
type input "Du"
type textarea "x"
type input "Duc"
type textarea "x"
type input "Duct"
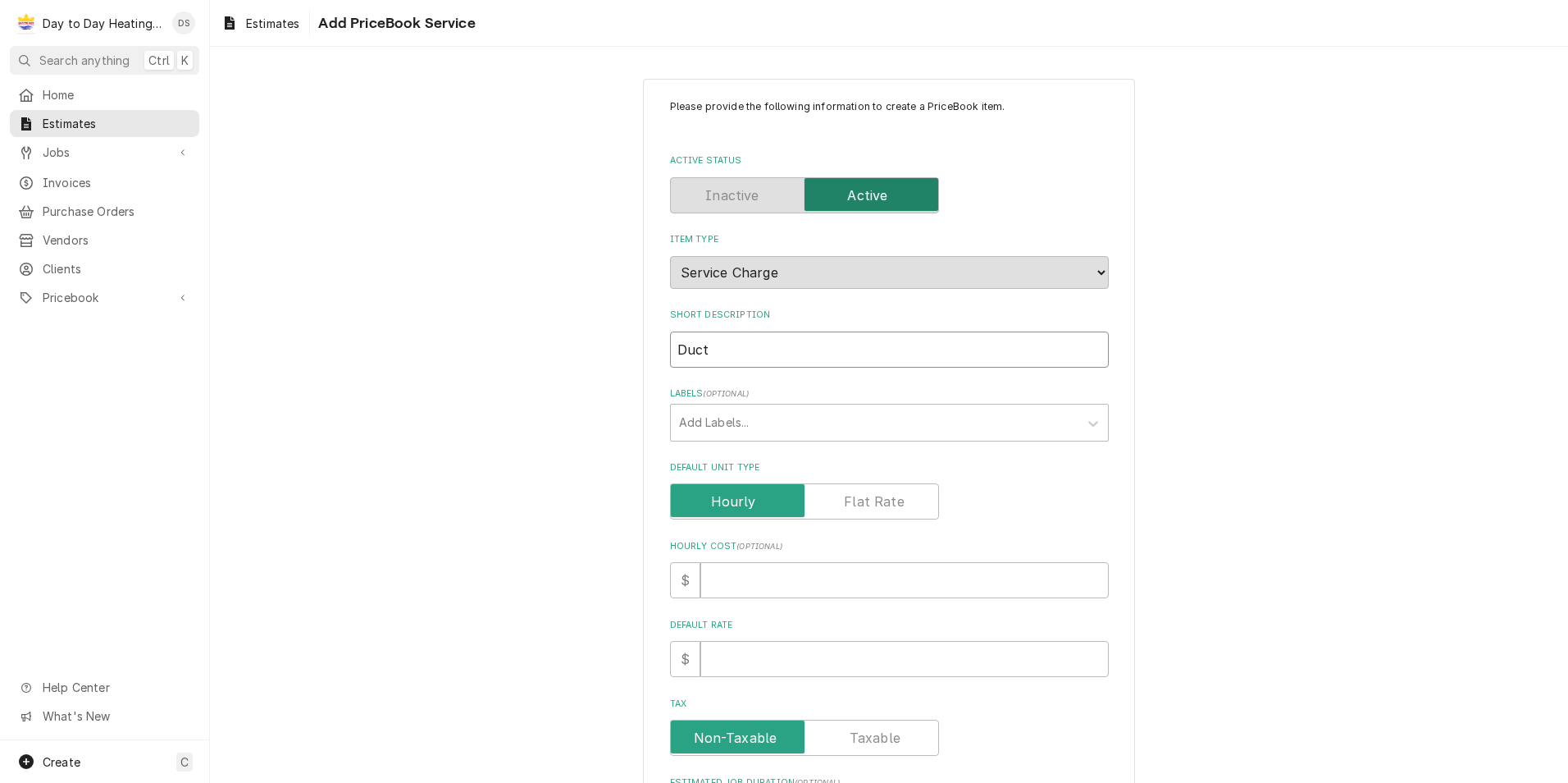
type textarea "x"
type input "Duct"
type textarea "x"
type input "Duct"
type textarea "x"
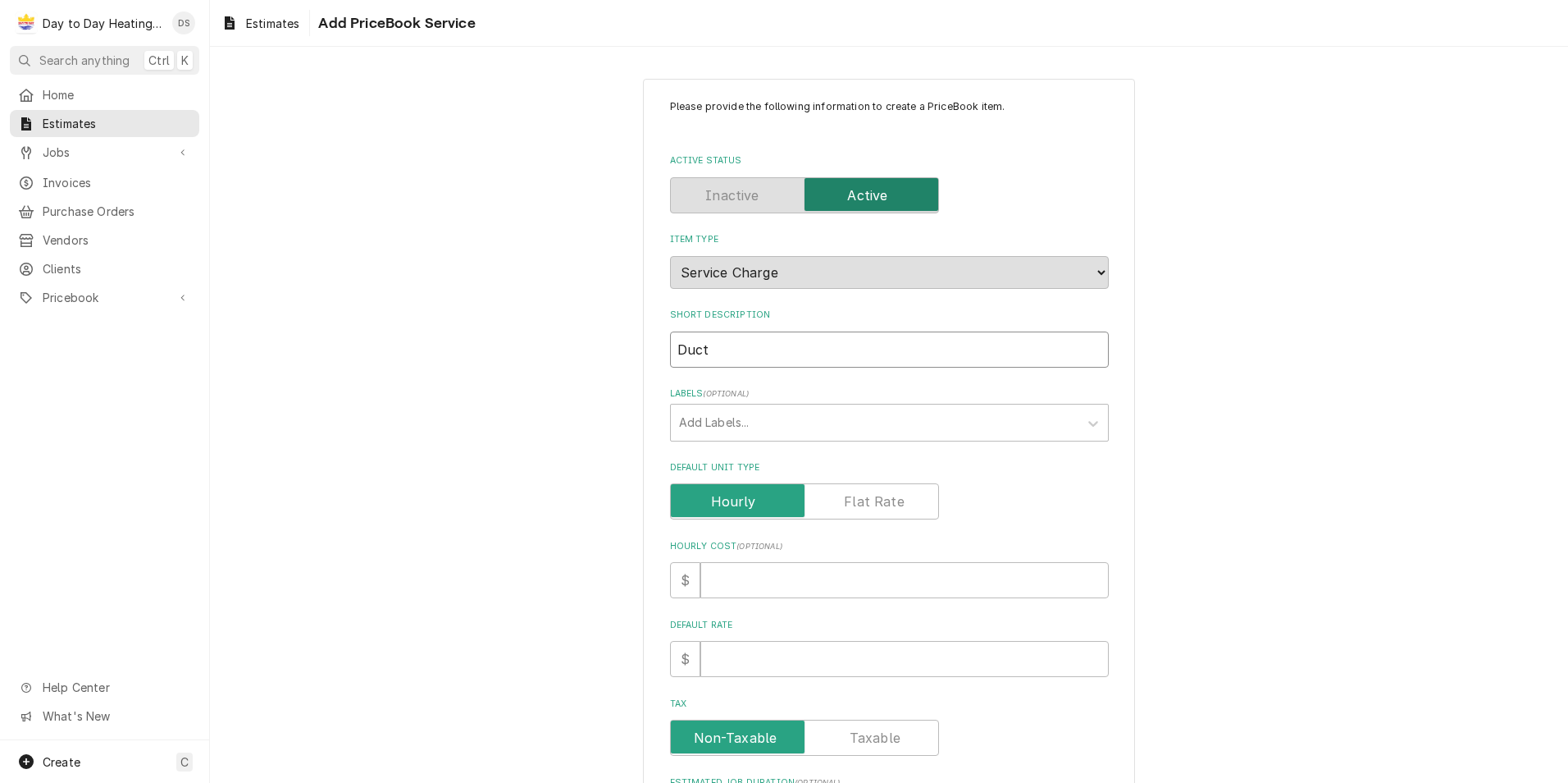
type input "Ductw"
type textarea "x"
type input "Ductwo"
type textarea "x"
type input "Ductwor"
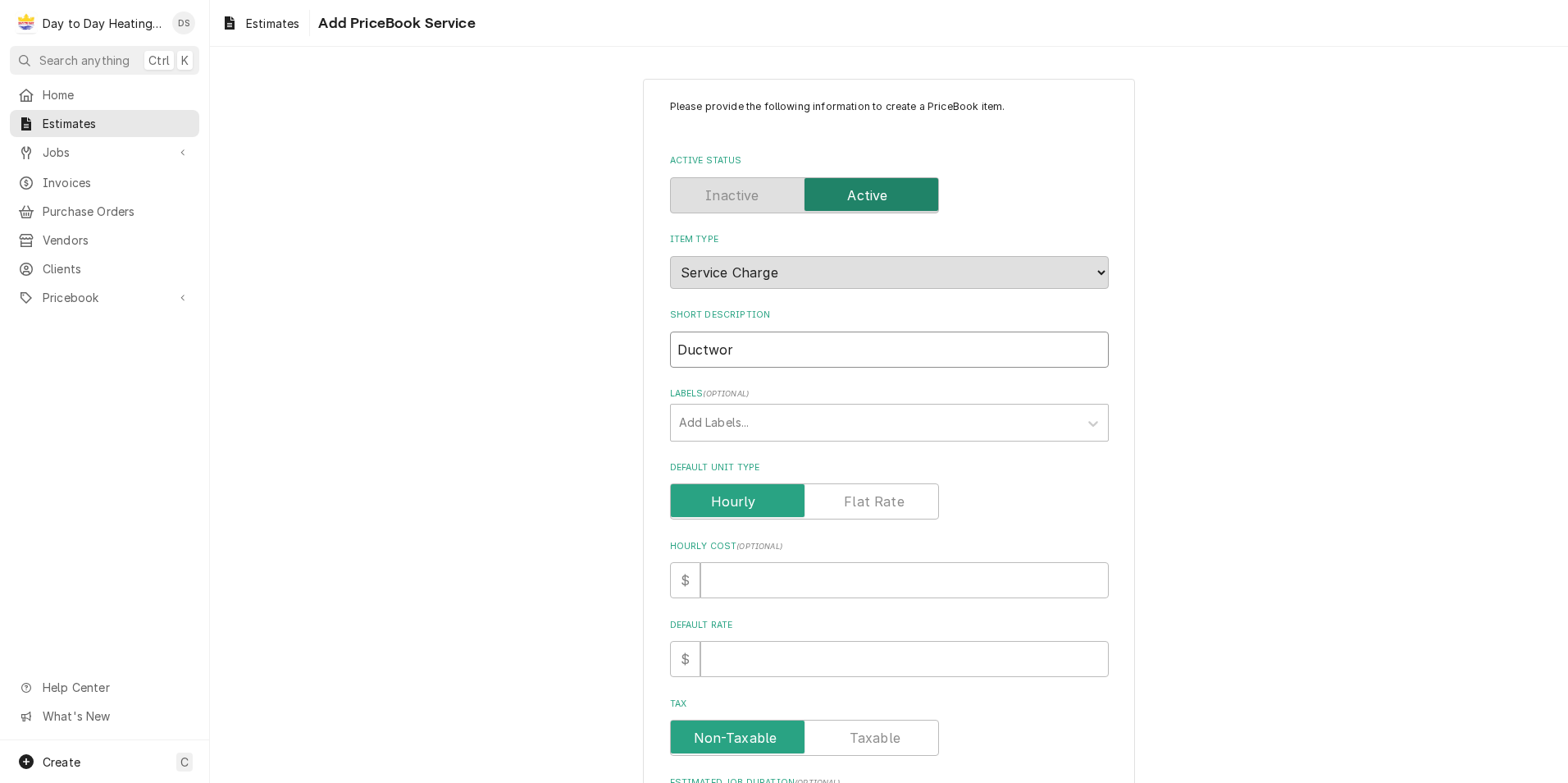
type textarea "x"
type input "Ductwork"
type textarea "x"
type input "Ductwork"
type textarea "x"
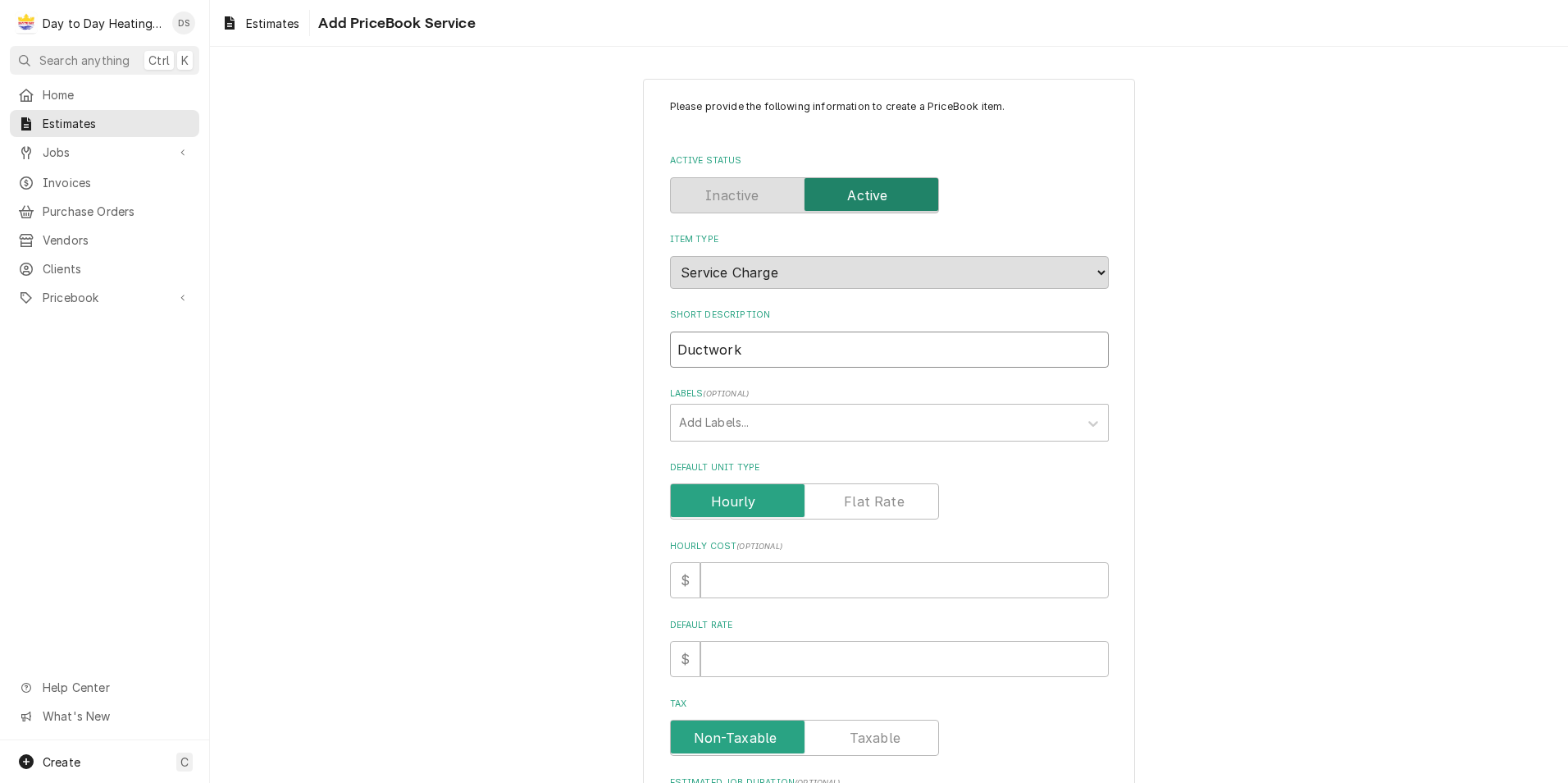
type input "Ductwork c"
type textarea "x"
type input "Ductwork ch"
type textarea "x"
type input "Ductwork chn"
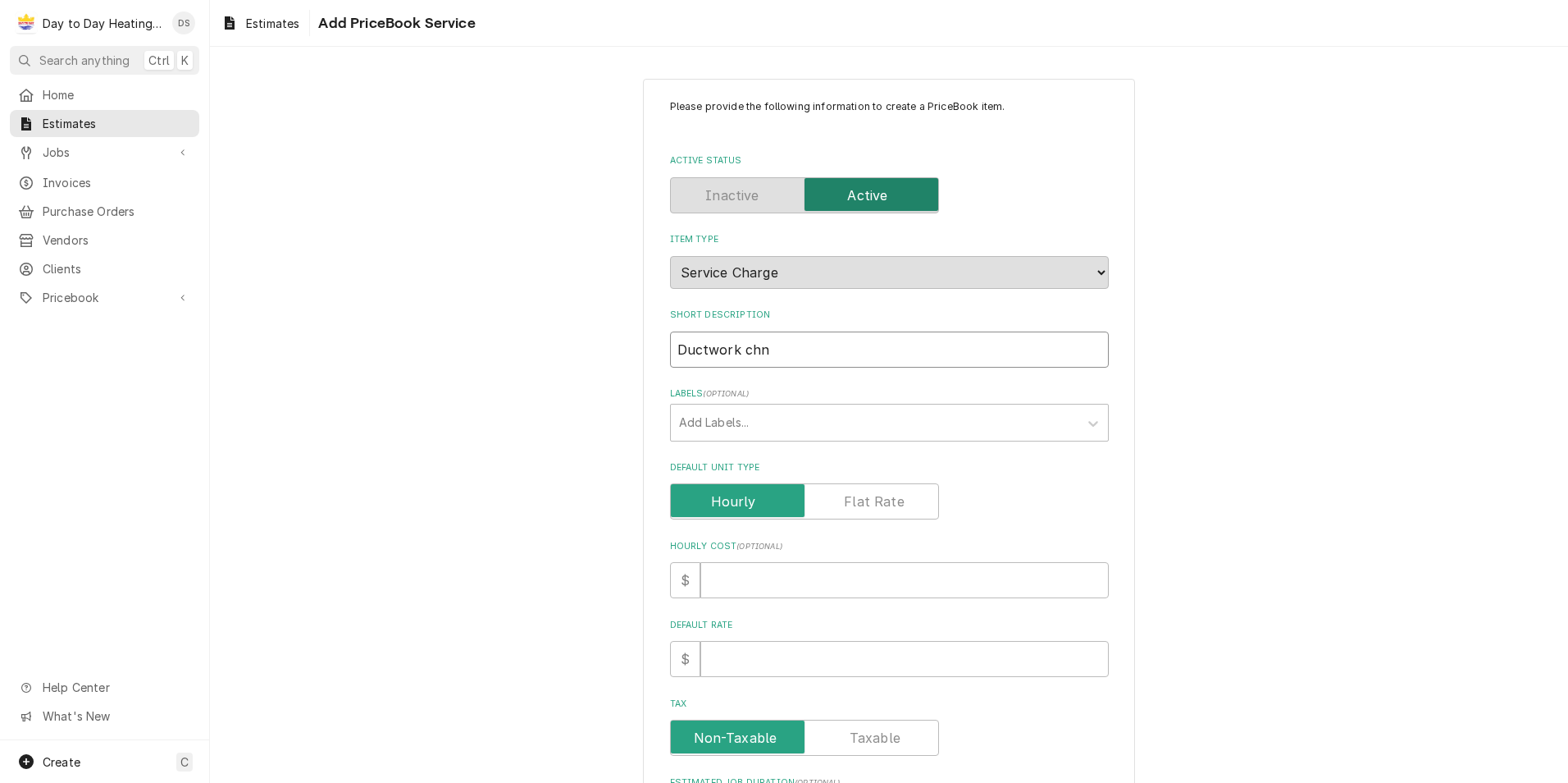
type textarea "x"
type input "Ductwork chna"
type textarea "x"
type input "Ductwork chnag"
type textarea "x"
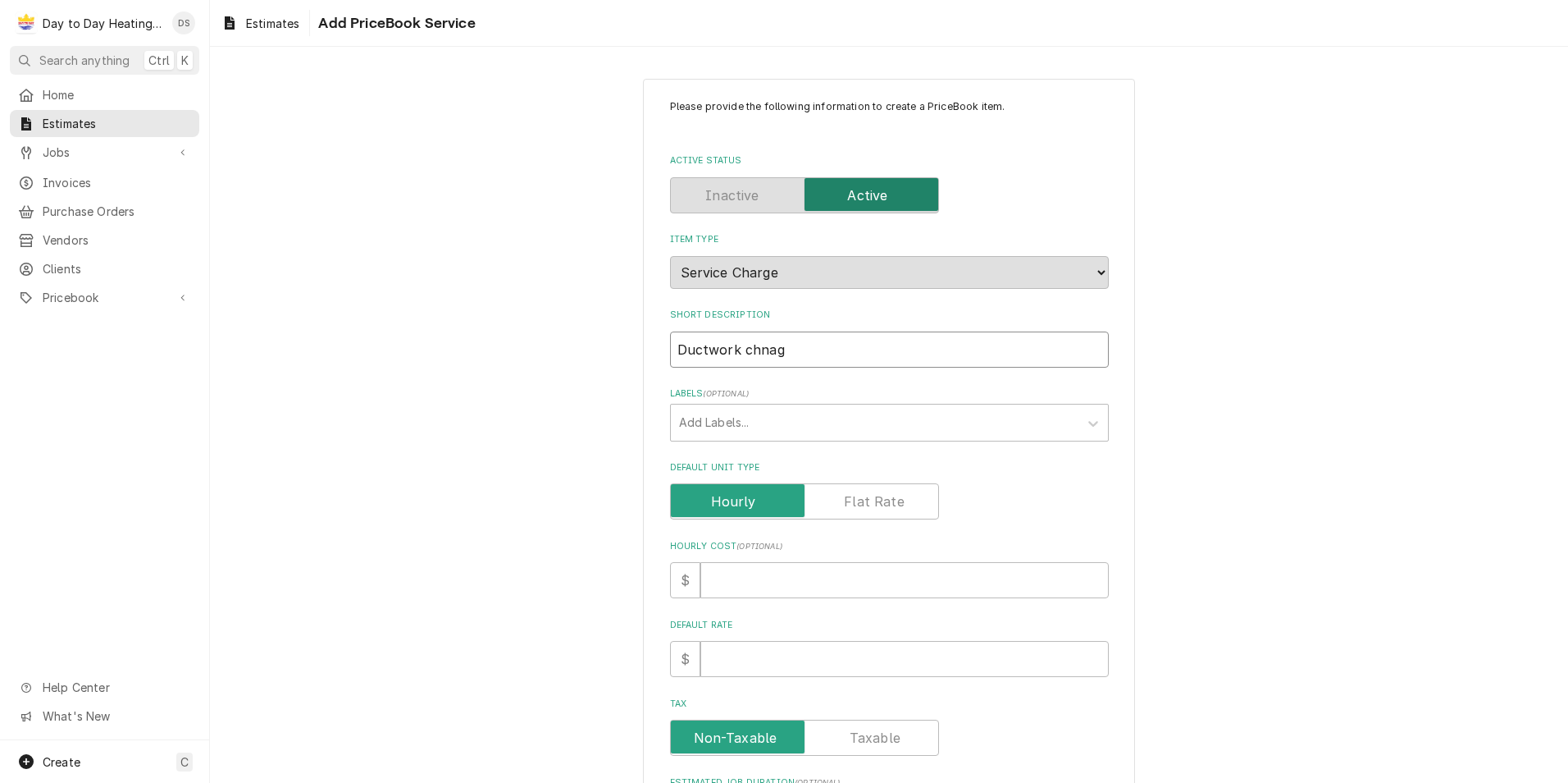
type input "Ductwork chnage"
type textarea "x"
type input "Ductwork chnage"
type textarea "x"
type input "Ductwork chnage o"
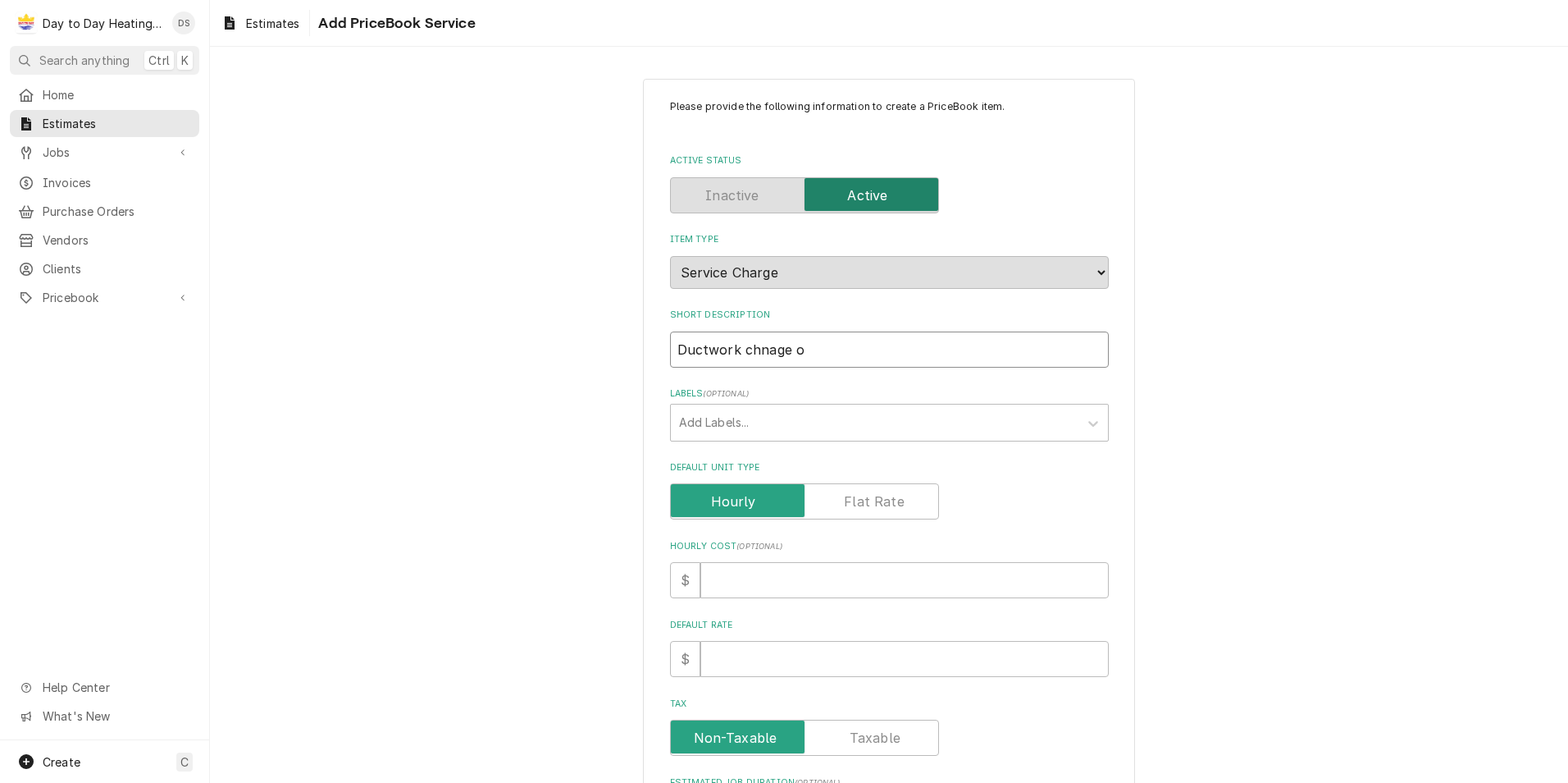
type textarea "x"
type input "Ductwork chnage ou"
type textarea "x"
type input "Ductwork chnage out"
type textarea "x"
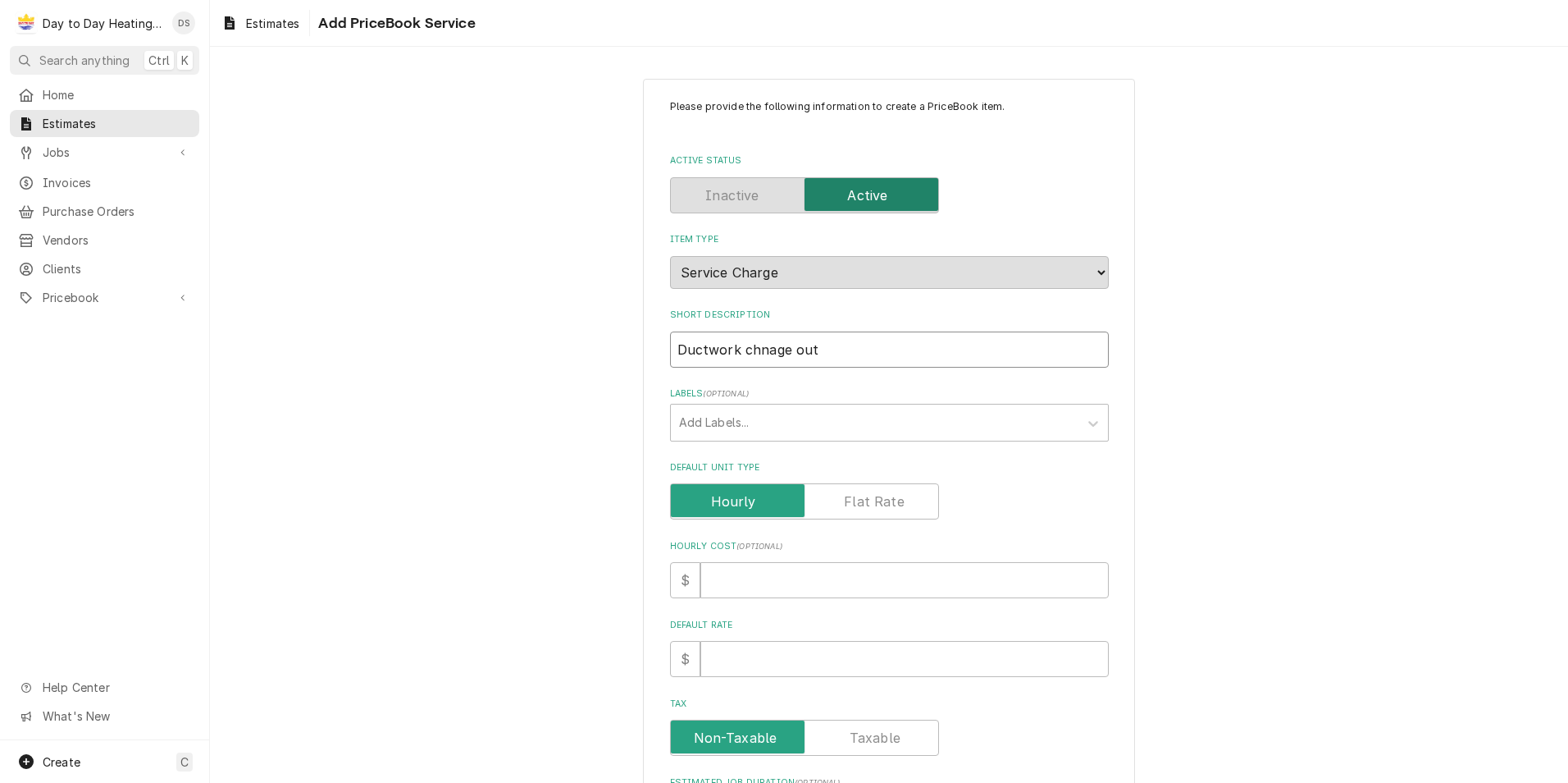
type input "Ductwork chnage out"
type textarea "x"
type input "Ductwork chanage out"
type textarea "x"
type input "Ductwork change out"
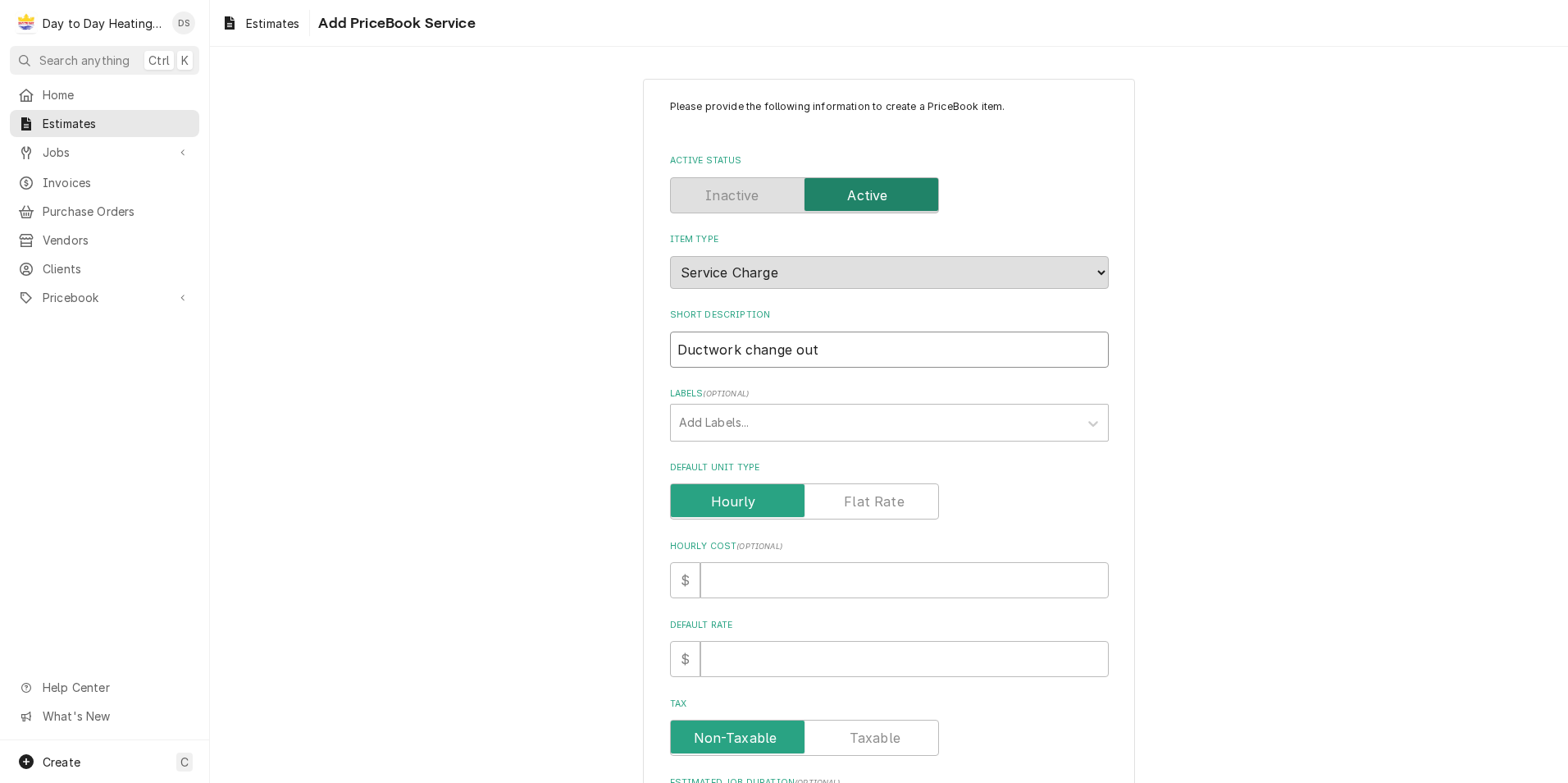
click at [809, 349] on input "Ductwork change out" at bounding box center [890, 349] width 439 height 36
type textarea "x"
type input "Ductwork change out a"
type textarea "x"
type input "Ductwork change out an"
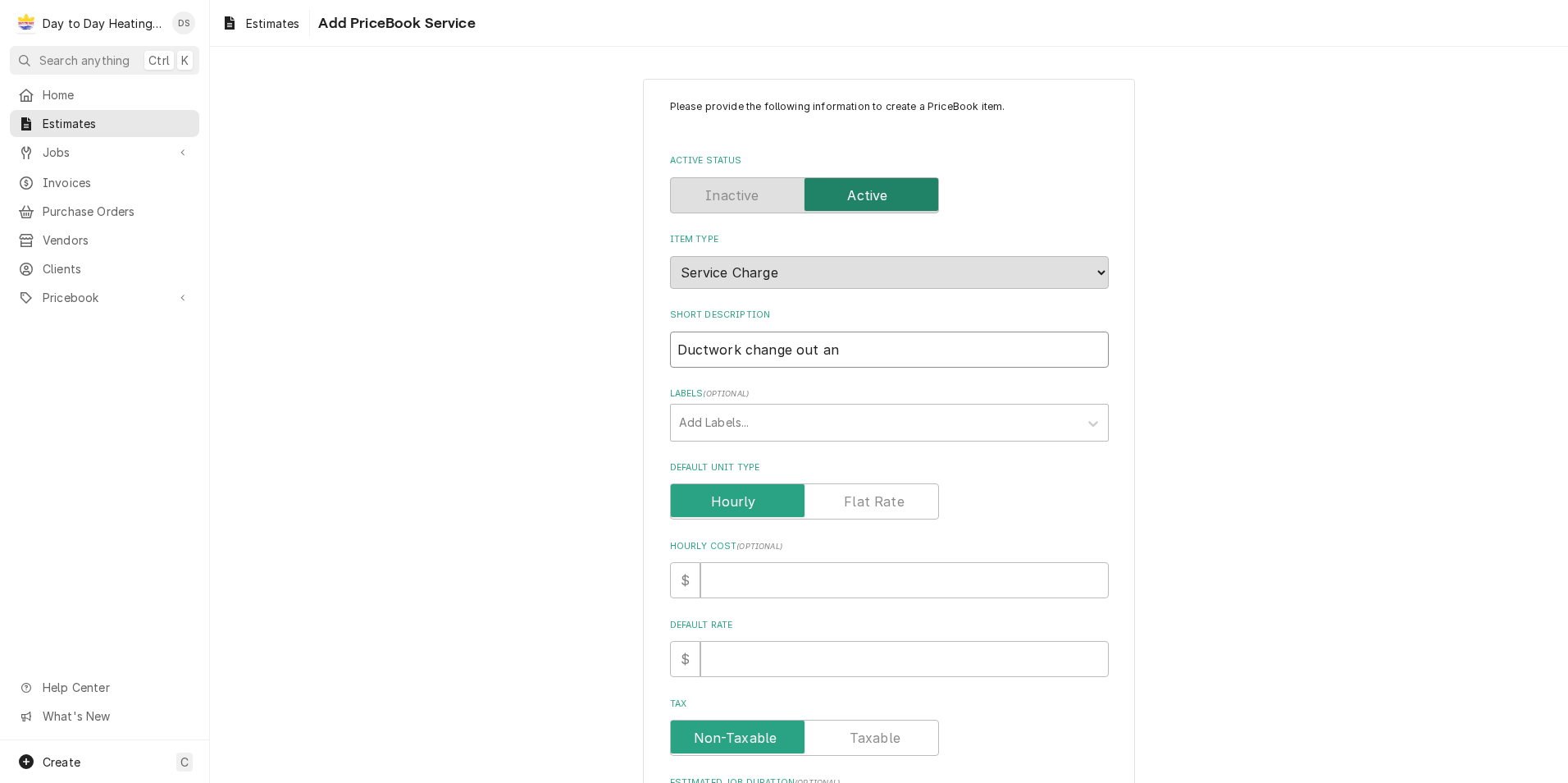
type textarea "x"
type input "Ductwork change out and"
type textarea "x"
type input "Ductwork change out and"
type textarea "x"
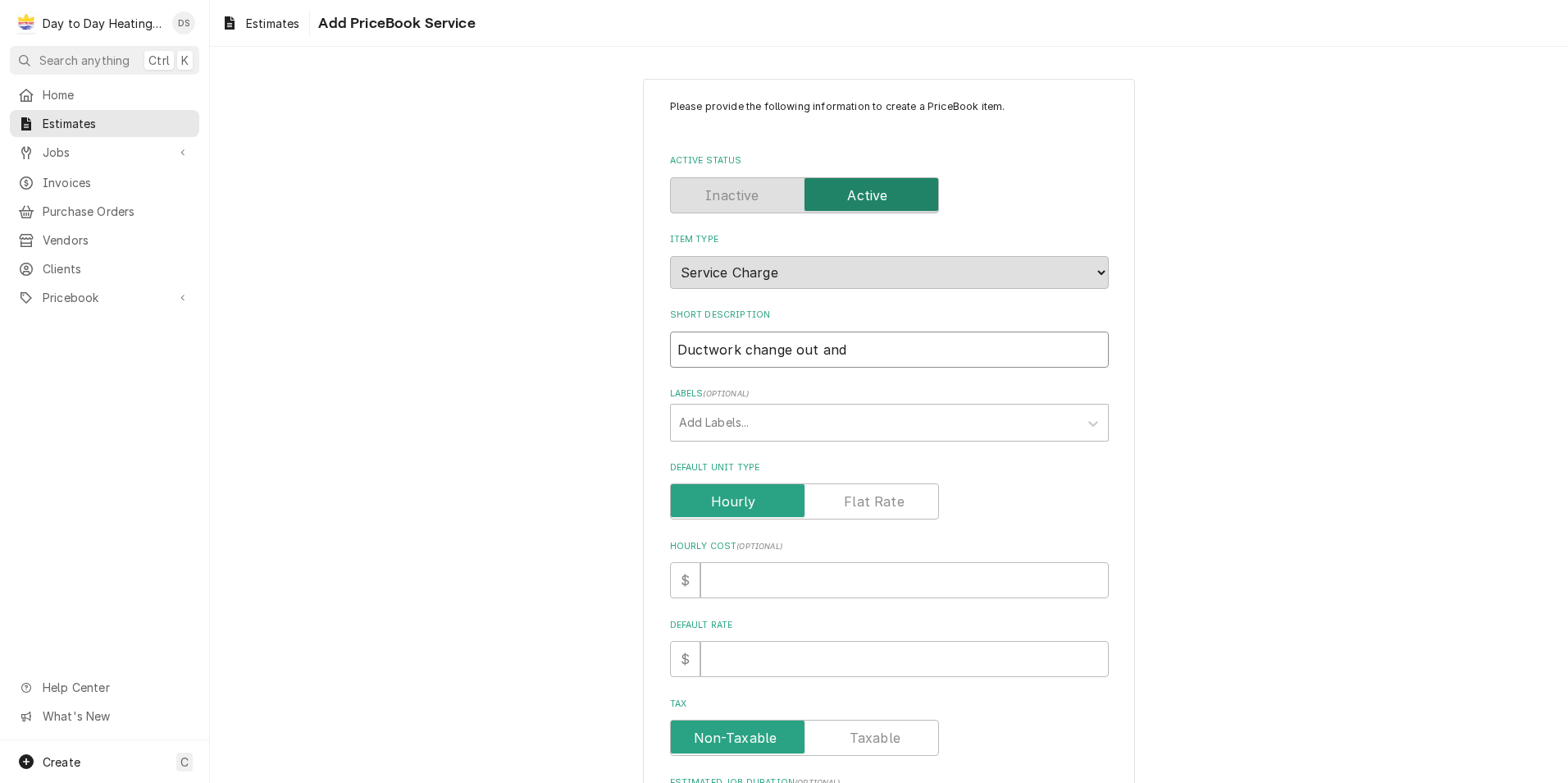
type input "Ductwork change out and m"
type textarea "x"
type input "Ductwork change out and mo"
type textarea "x"
type input "Ductwork change out and mod"
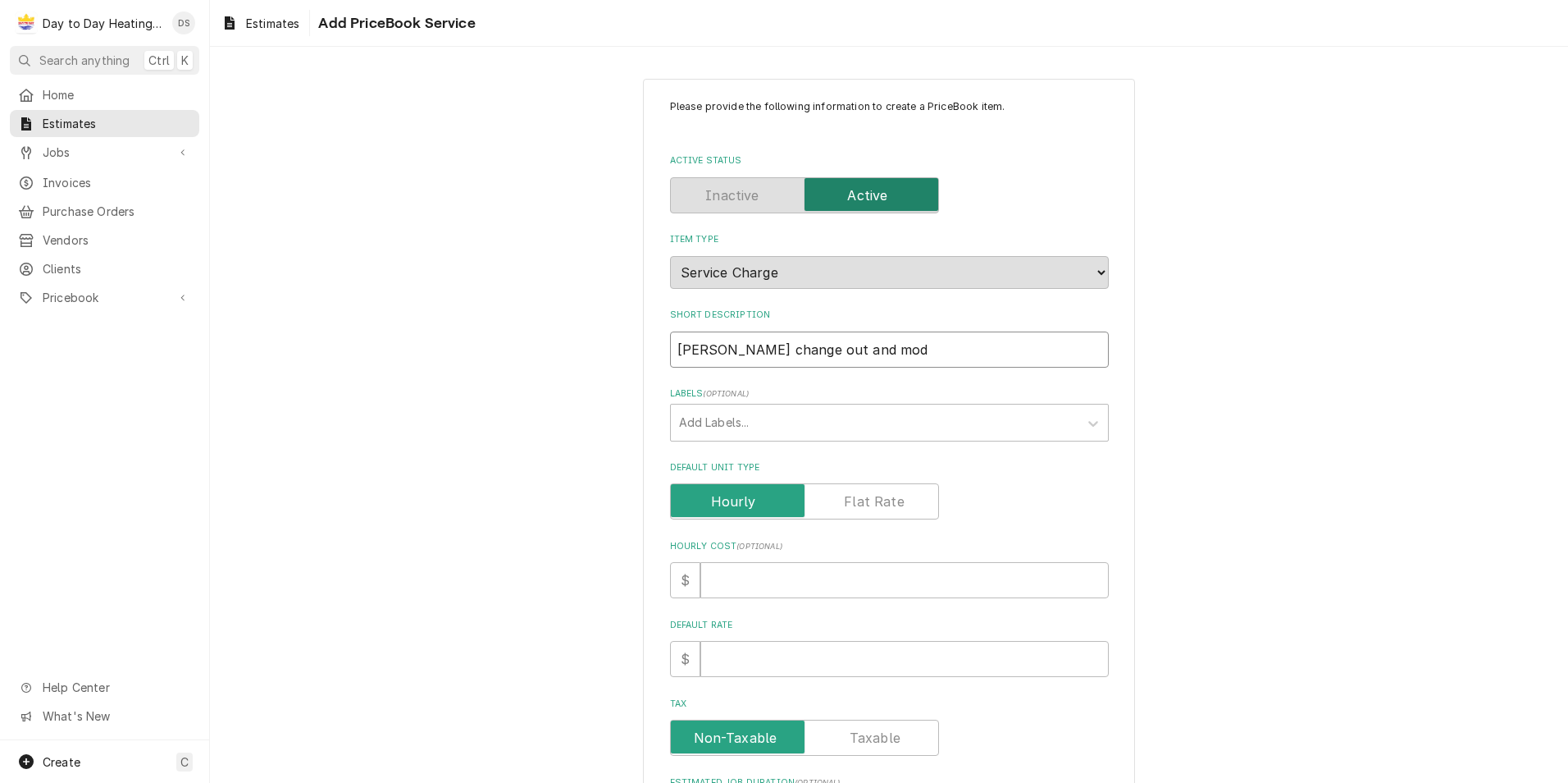
type textarea "x"
type input "Ductwork change out and modi"
type textarea "x"
type input "Ductwork change out and modif"
type textarea "x"
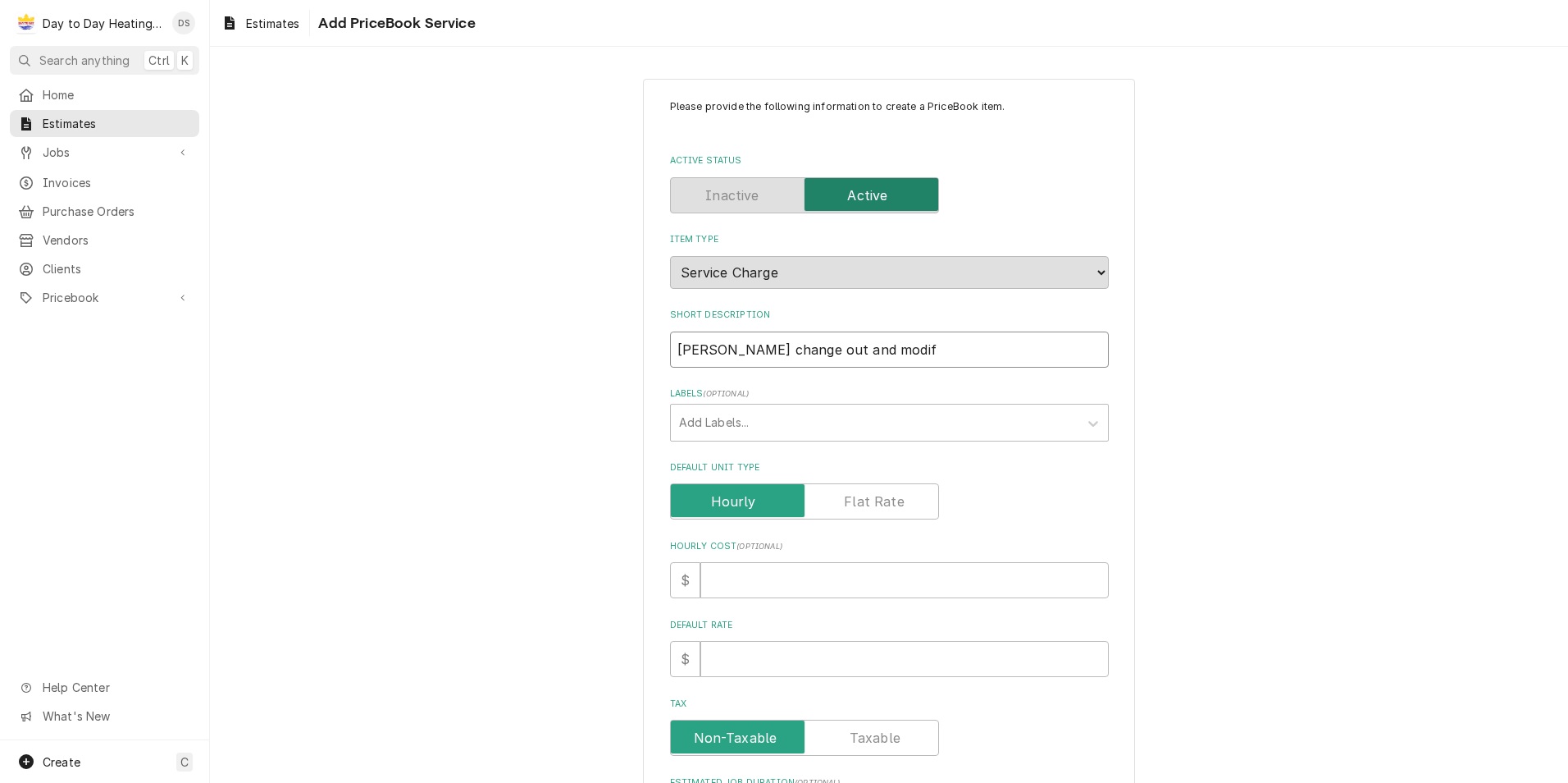
type input "Ductwork change out and modifi"
click at [850, 493] on label "Default Unit Type" at bounding box center [804, 501] width 269 height 36
click at [850, 493] on input "Default Unit Type" at bounding box center [804, 501] width 255 height 36
click at [809, 645] on input "Default Unit Price" at bounding box center [904, 659] width 408 height 36
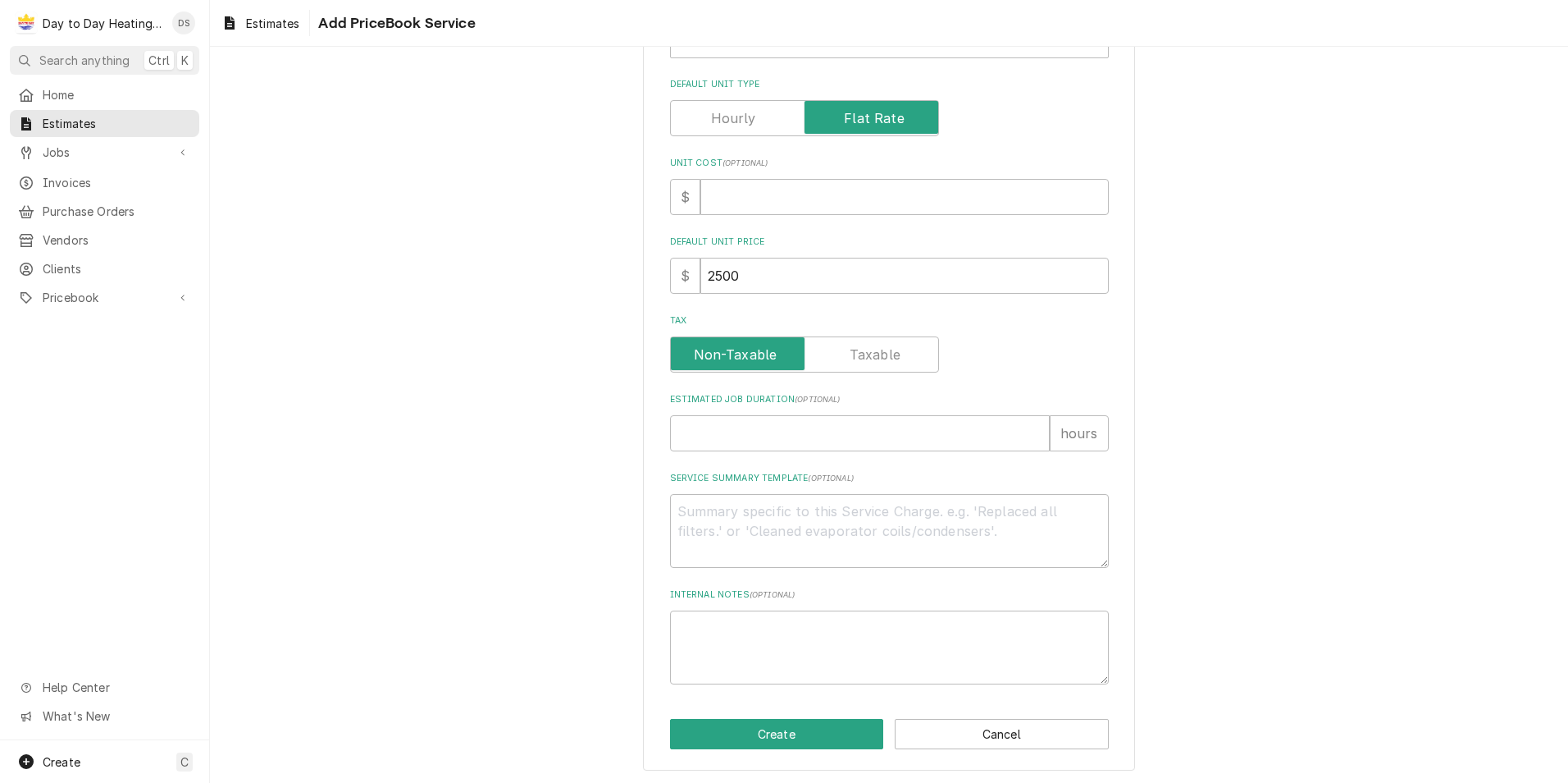
scroll to position [385, 0]
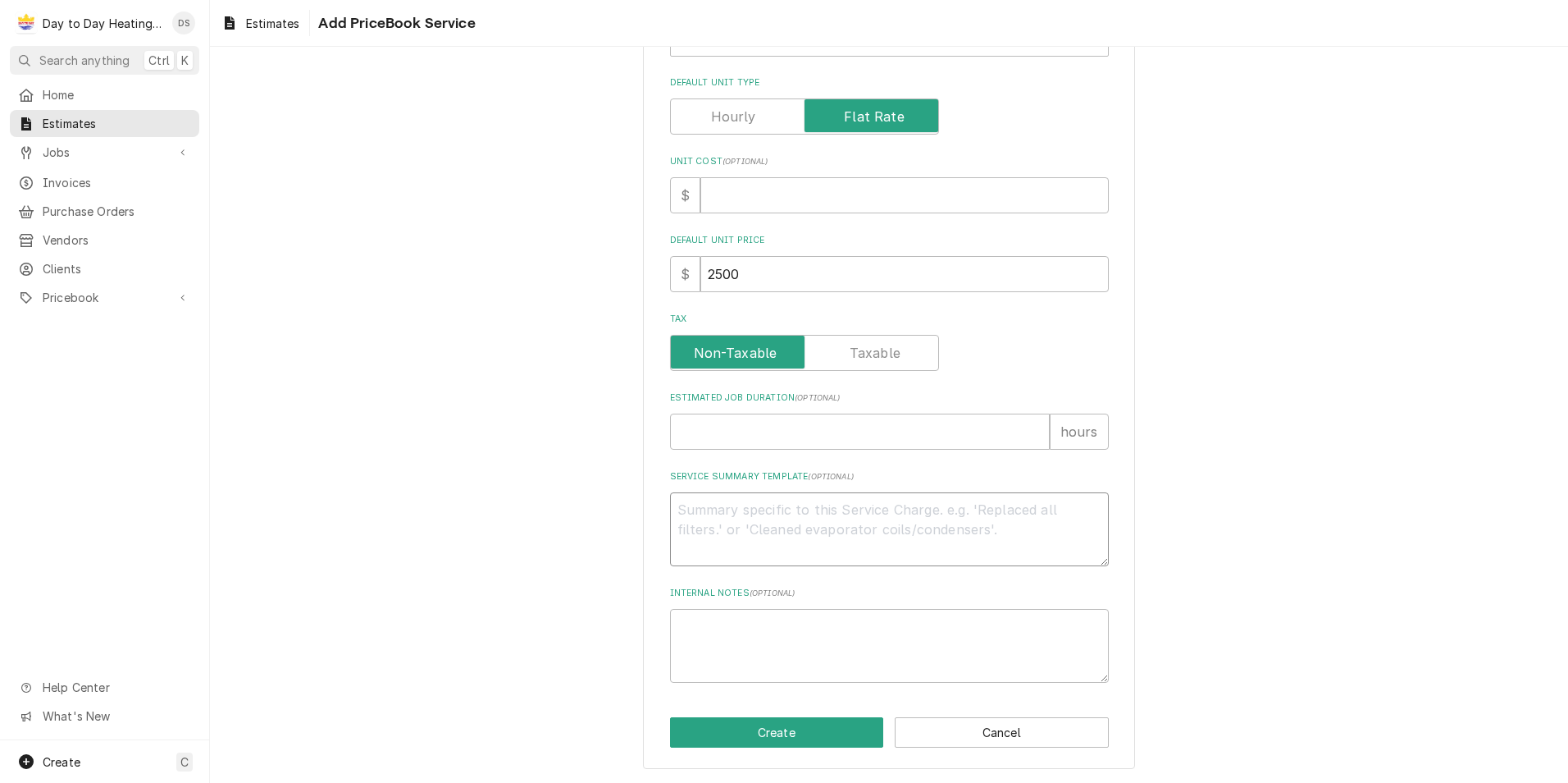
click at [693, 495] on textarea "Service Summary Template ( optional )" at bounding box center [890, 529] width 439 height 73
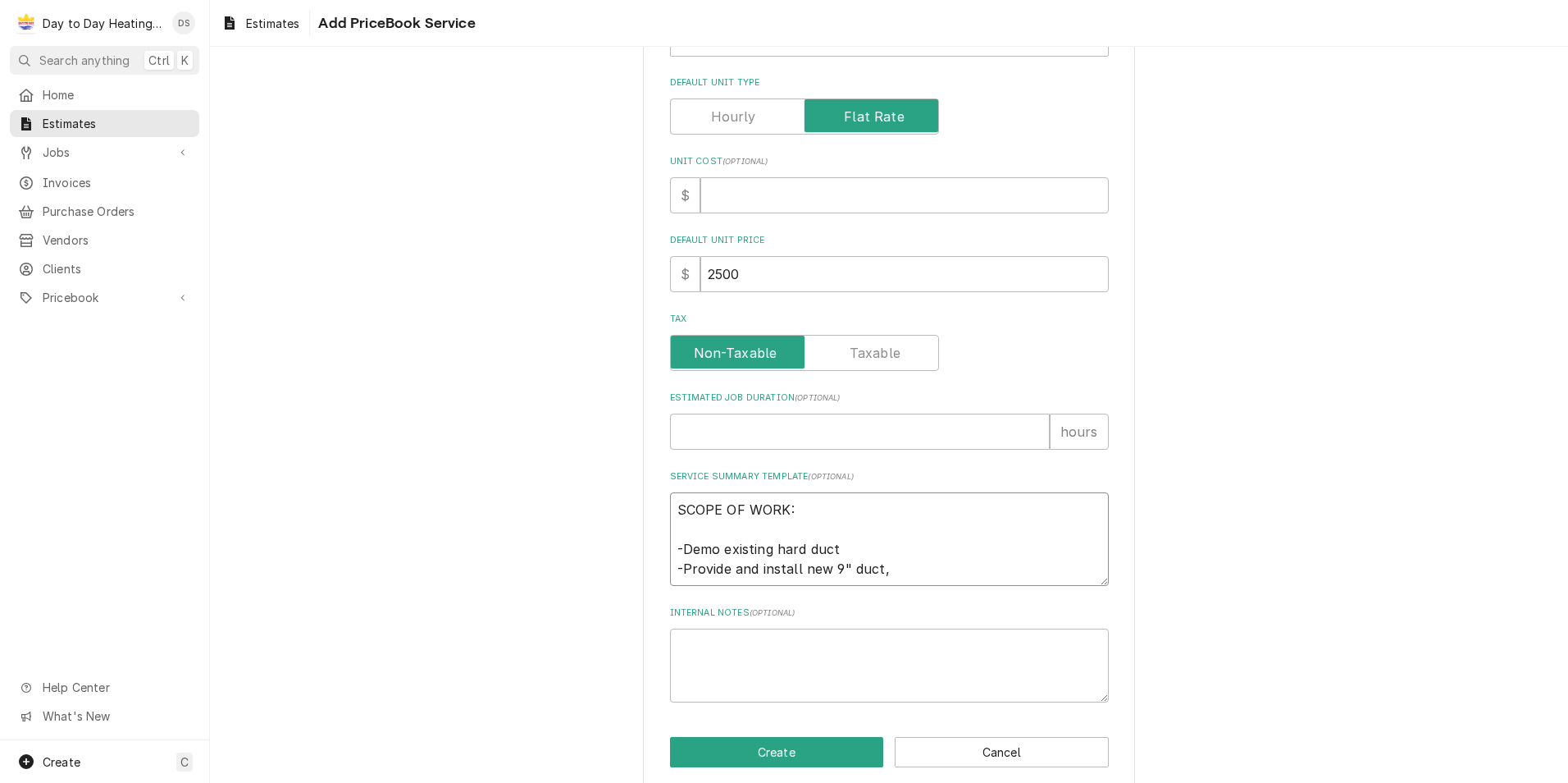
click at [829, 565] on textarea "SCOPE OF WORK: -Demo existing hard duct -Provide and install new 9" duct," at bounding box center [890, 539] width 439 height 93
click at [798, 571] on textarea "SCOPE OF WORK: -Demo existing hard duct -Provide and install new 9" duct," at bounding box center [890, 539] width 439 height 93
click at [894, 568] on textarea "SCOPE OF WORK: -Demo existing hard duct -Provide and install 2 new 9" duct," at bounding box center [890, 539] width 439 height 93
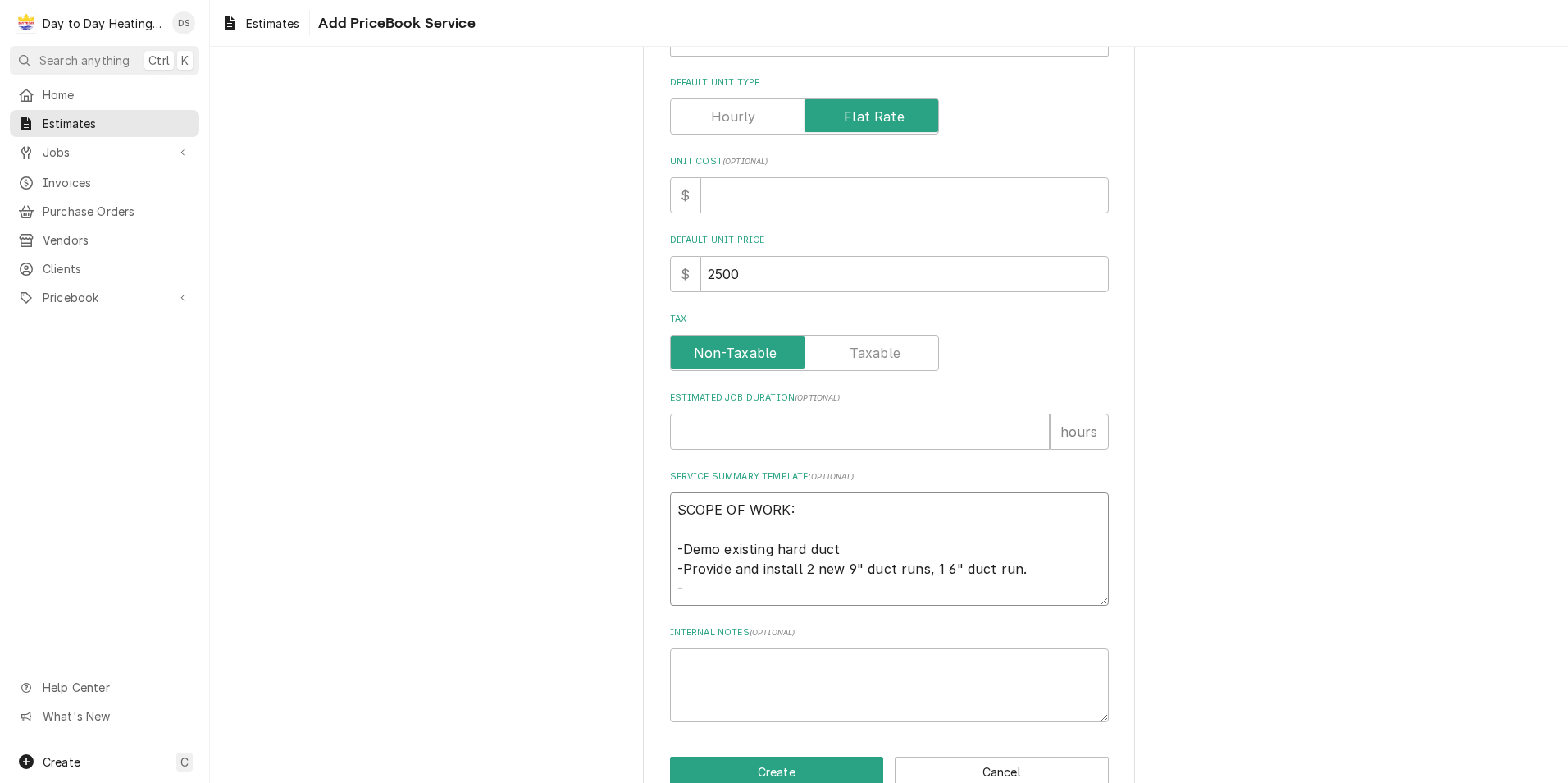
click at [931, 568] on textarea "SCOPE OF WORK: -Demo existing hard duct -Provide and install 2 new 9" duct runs…" at bounding box center [890, 549] width 439 height 114
click at [734, 594] on textarea "SCOPE OF WORK: -Demo existing hard duct -Provide and install 2 new 9" duct runs…" at bounding box center [890, 549] width 439 height 114
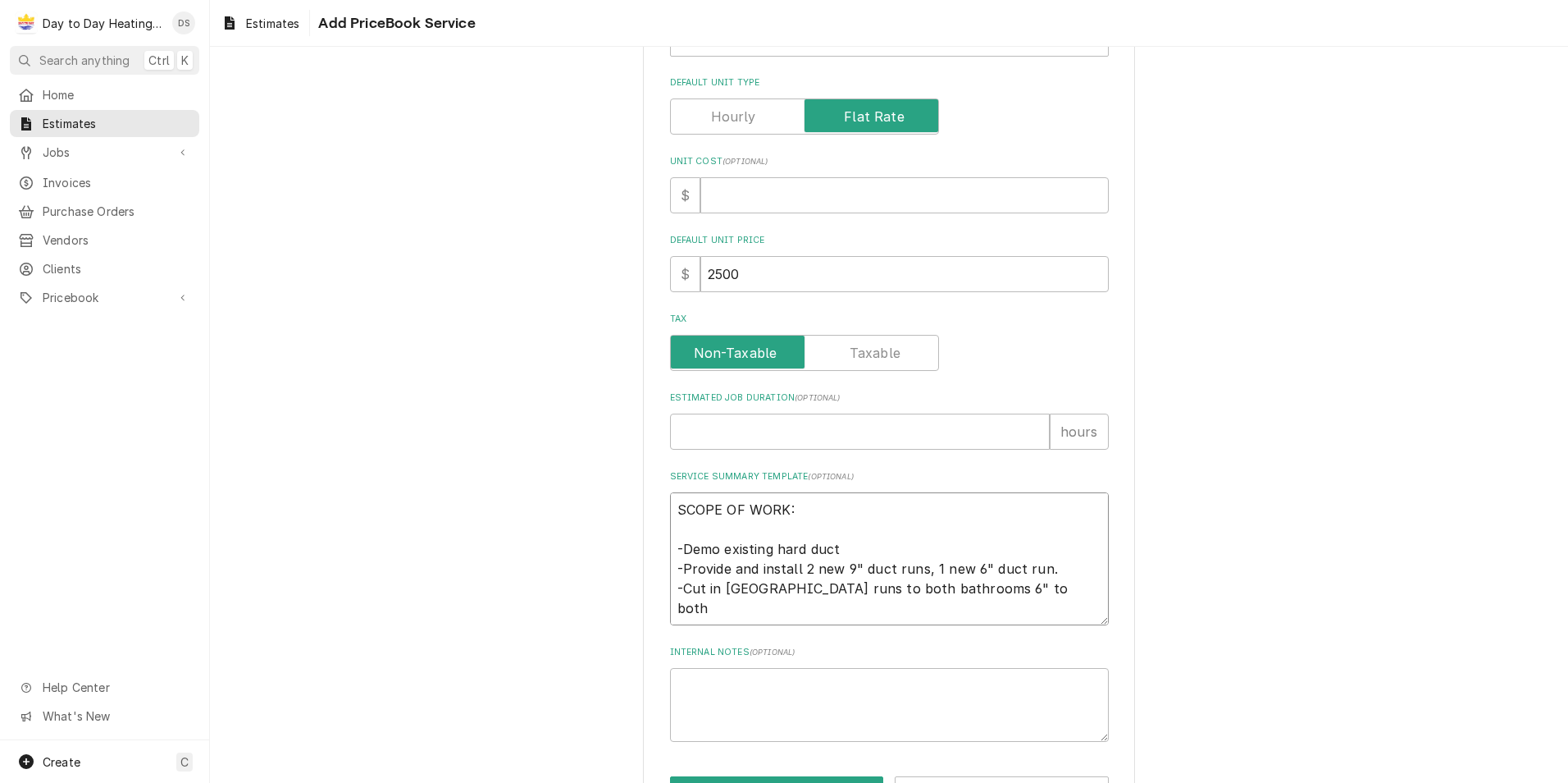
drag, startPoint x: 834, startPoint y: 548, endPoint x: 854, endPoint y: 548, distance: 20.0
click at [835, 548] on textarea "SCOPE OF WORK: -Demo existing hard duct -Provide and install 2 new 9" duct runs…" at bounding box center [890, 558] width 439 height 133
click at [744, 609] on textarea "SCOPE OF WORK: -Demo existing hard duct and properly dispose of offsite. -Provi…" at bounding box center [890, 558] width 439 height 133
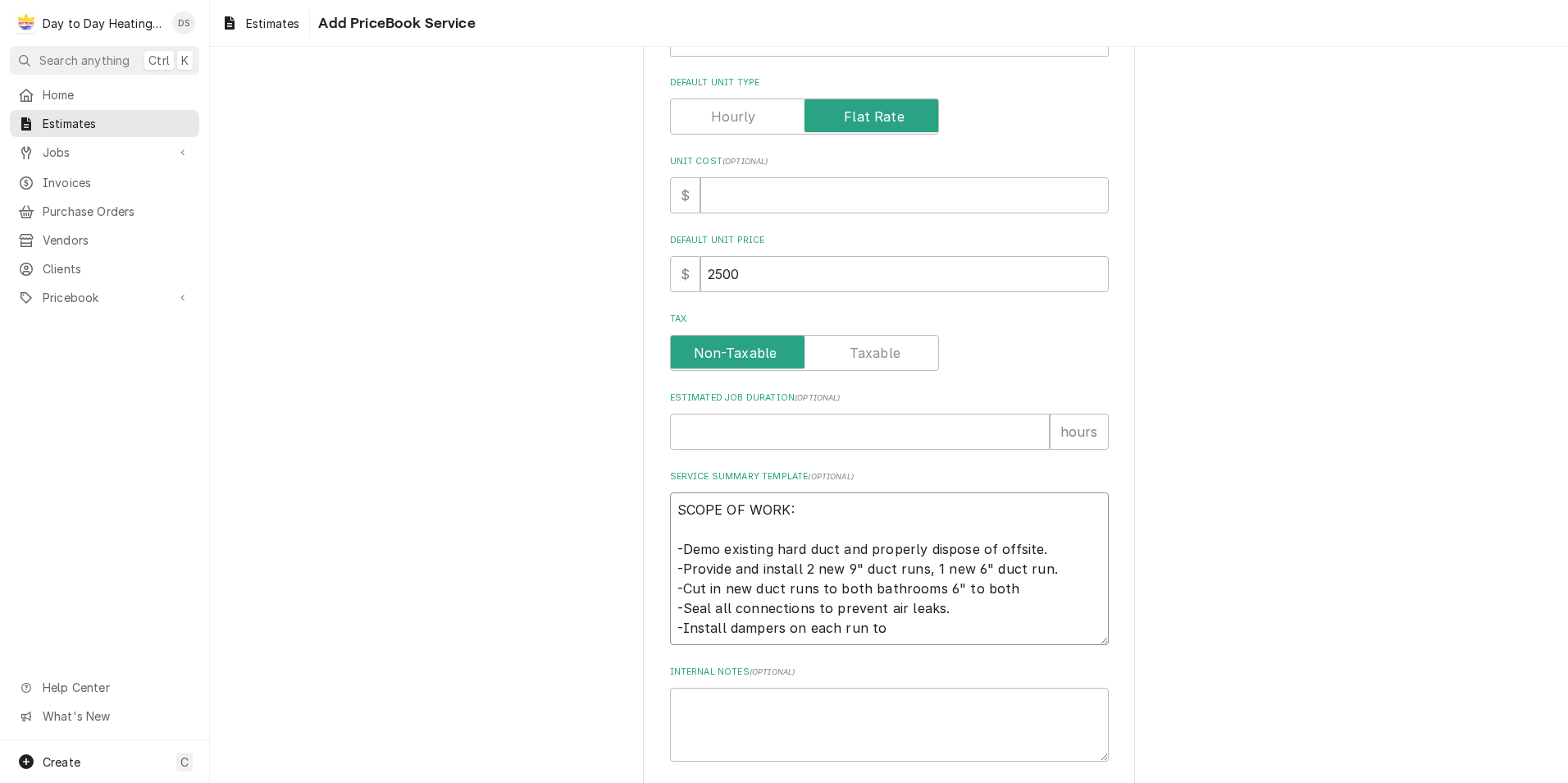
click at [888, 635] on textarea "SCOPE OF WORK: -Demo existing hard duct and properly dispose of offsite. -Provi…" at bounding box center [890, 568] width 439 height 153
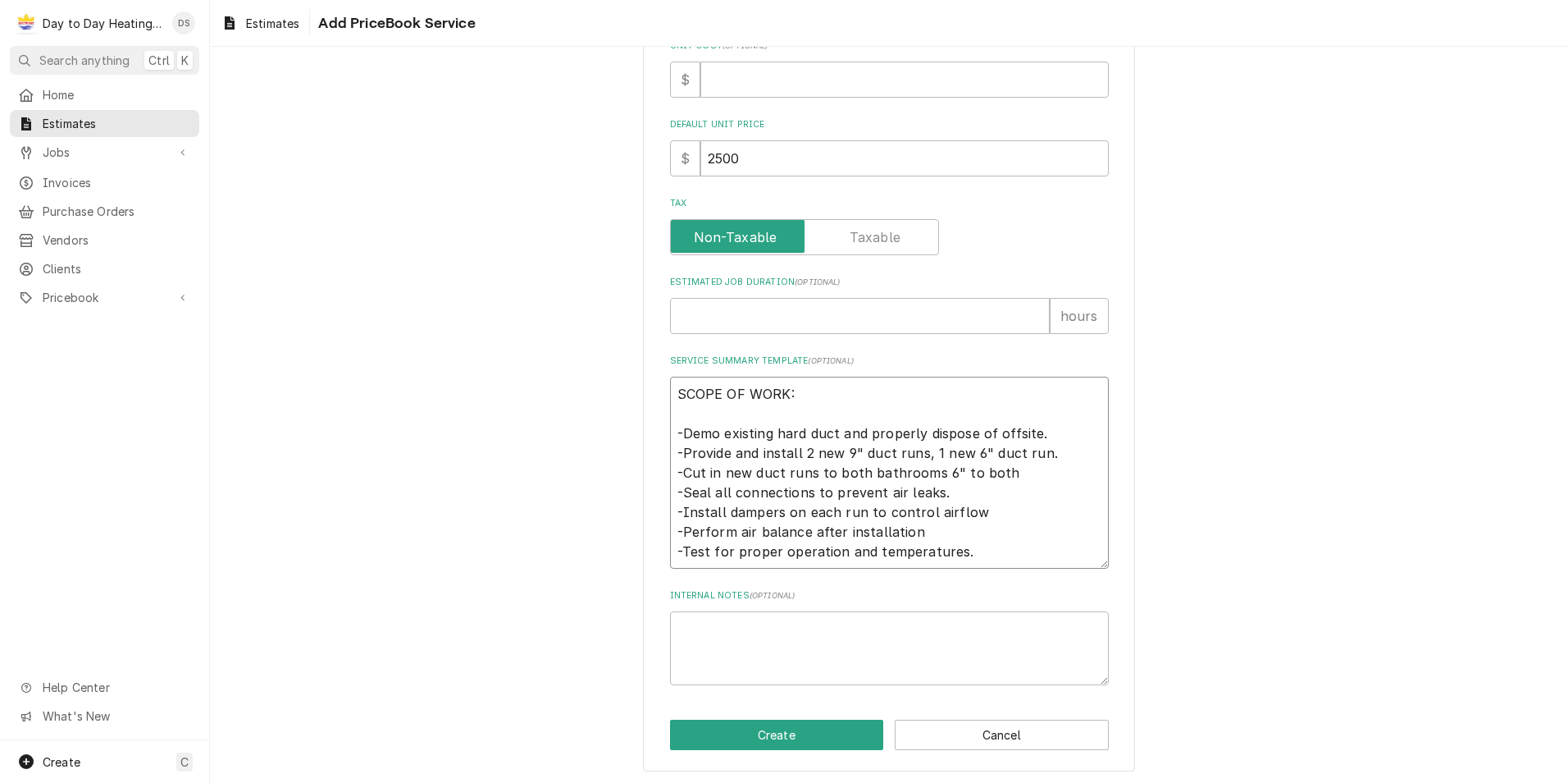
scroll to position [503, 0]
click at [748, 725] on button "Create" at bounding box center [777, 732] width 214 height 30
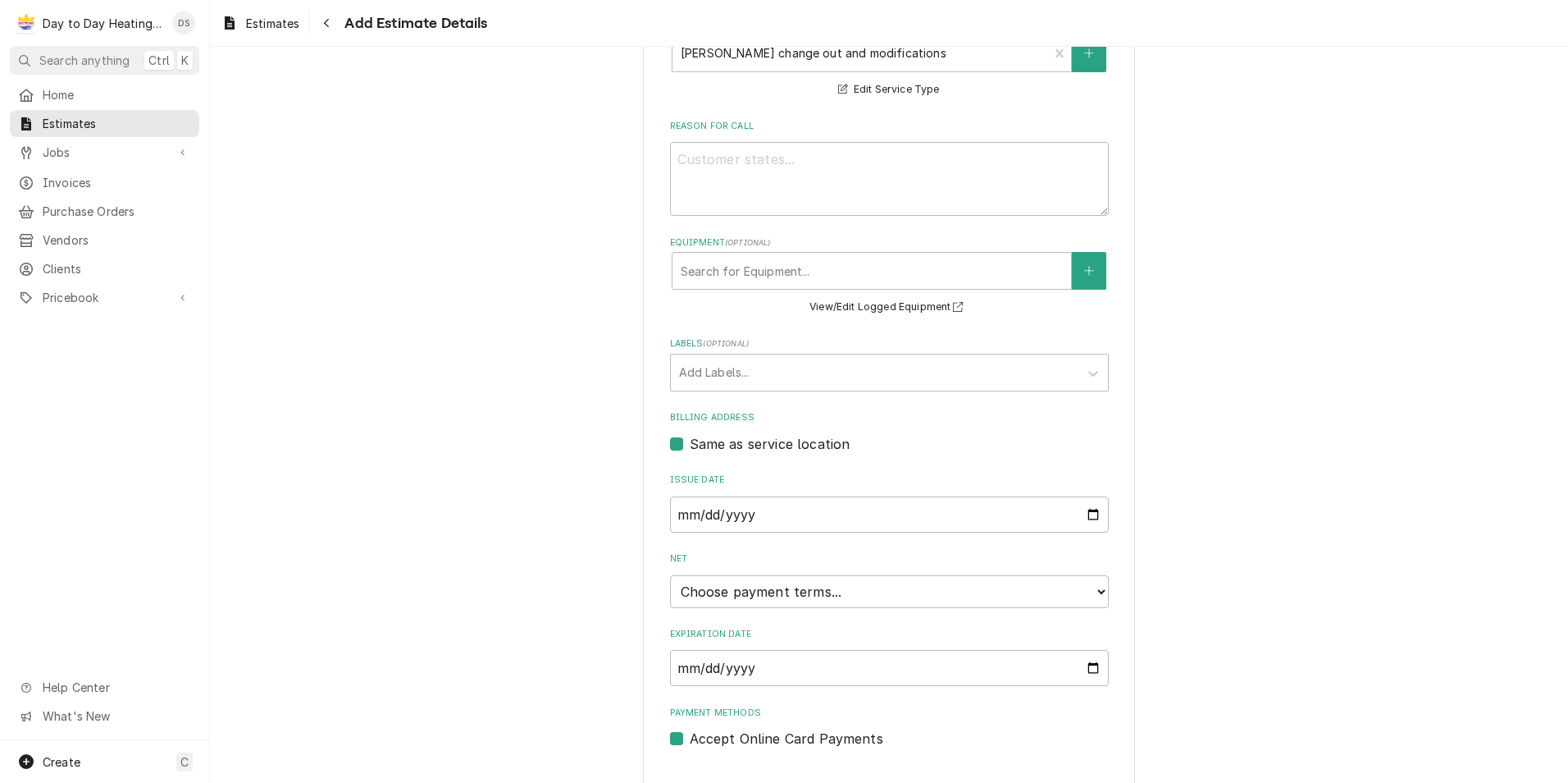
scroll to position [446, 0]
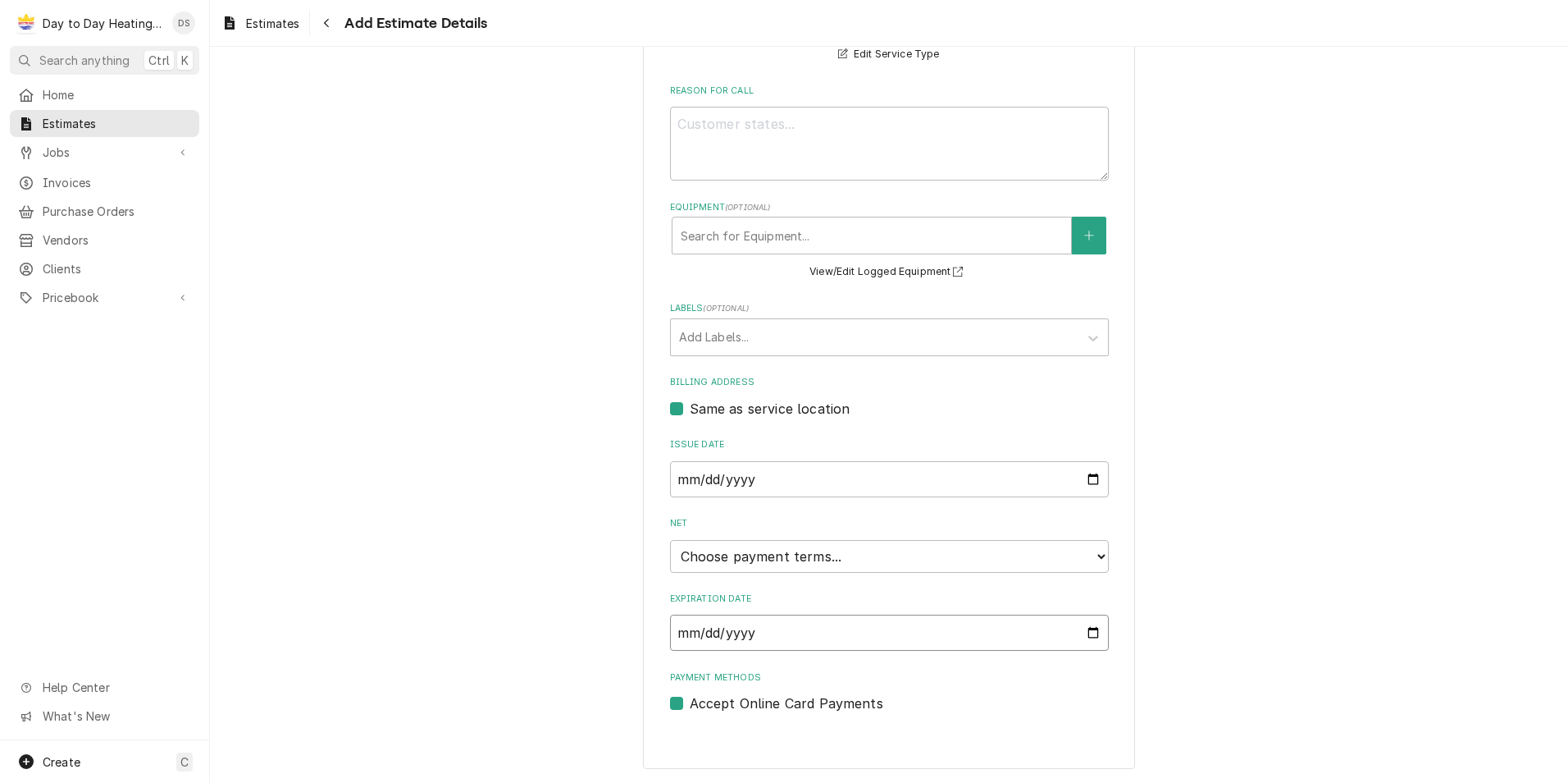
click at [1081, 634] on input "Expiration Date" at bounding box center [890, 632] width 439 height 36
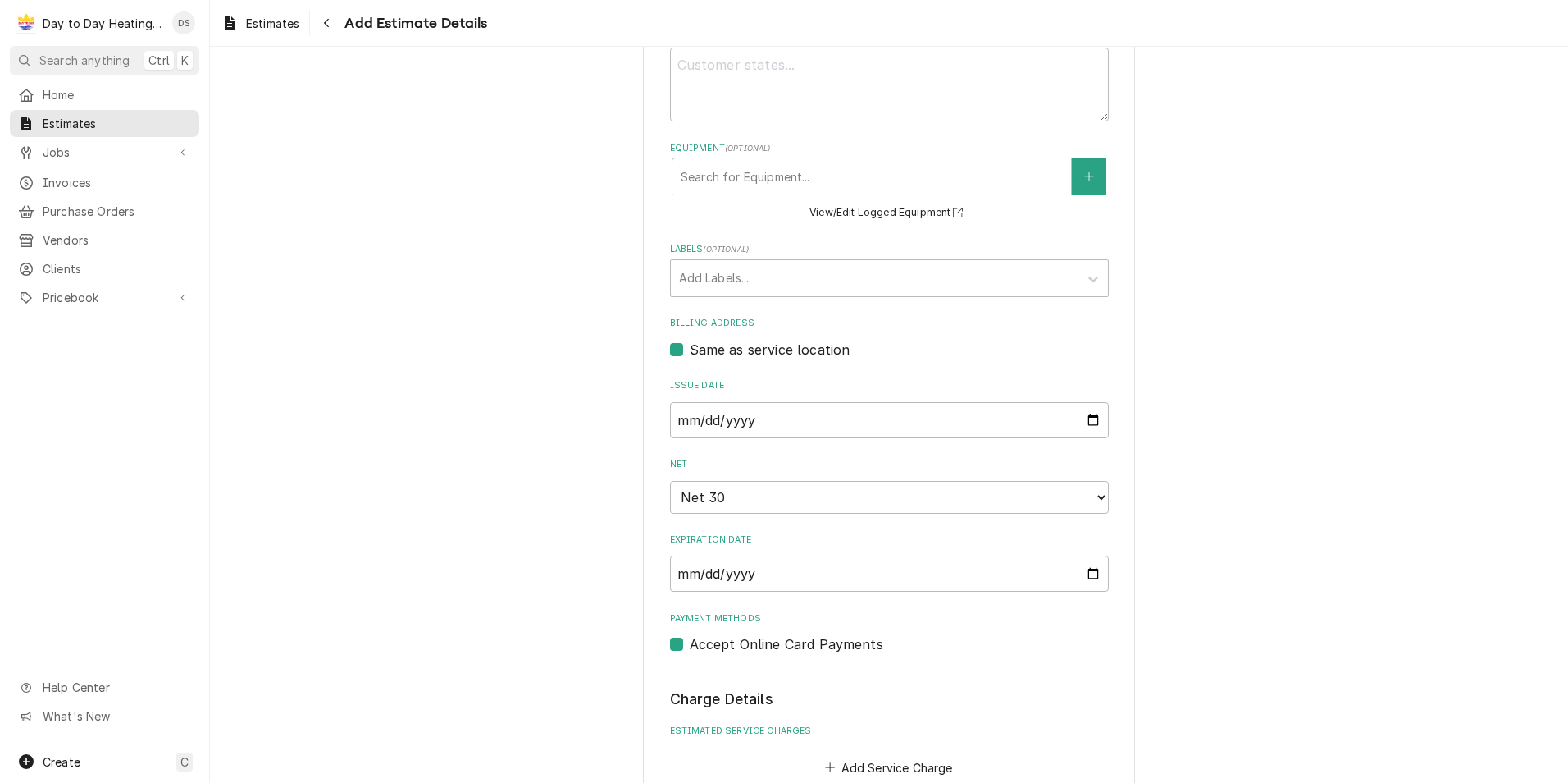
scroll to position [534, 0]
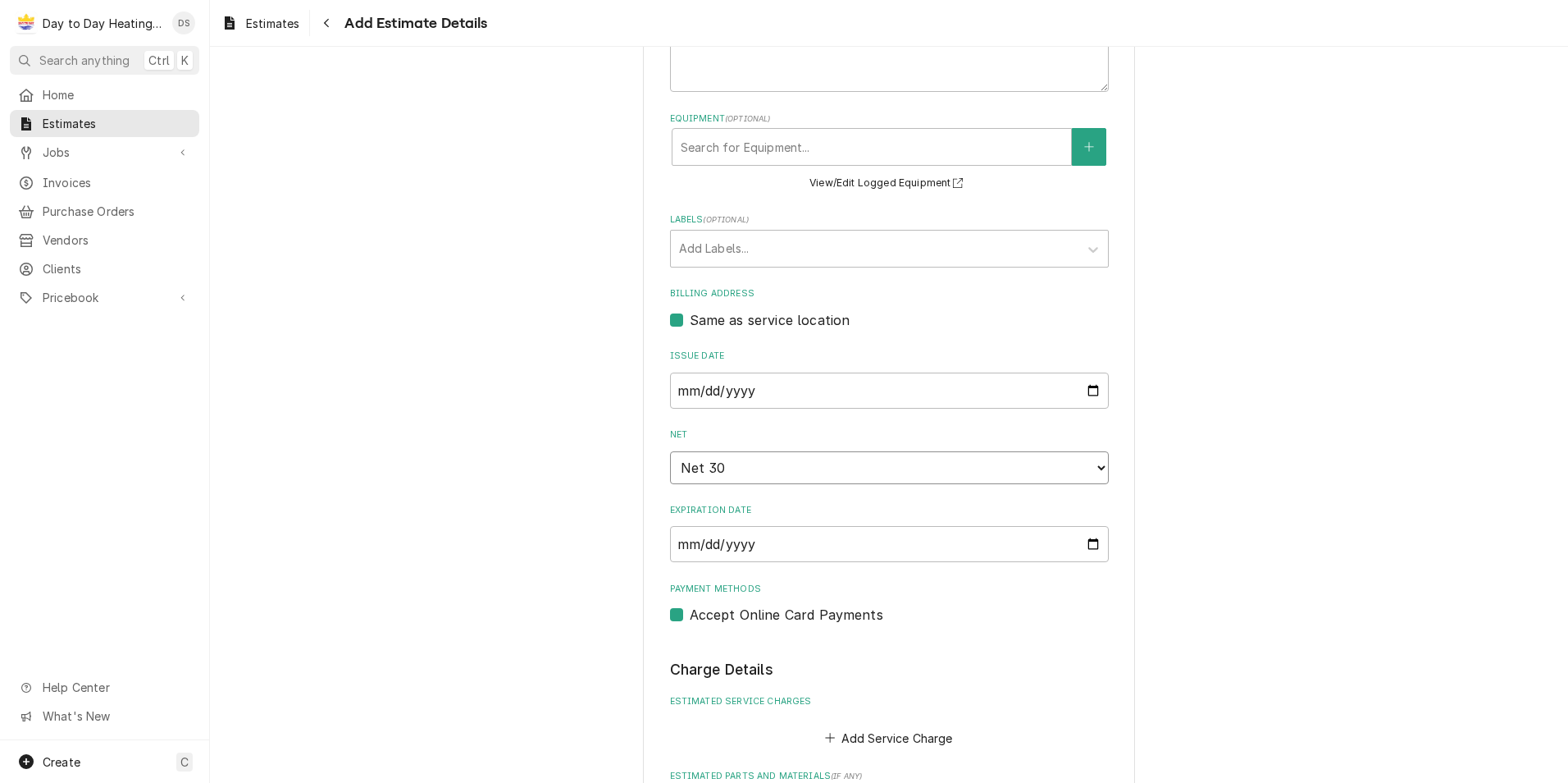
click at [716, 465] on select "Choose payment terms... Same Day Net 7 Net 14 Net 21 Net 30 Net 45 Net 60 Net 90" at bounding box center [890, 467] width 439 height 33
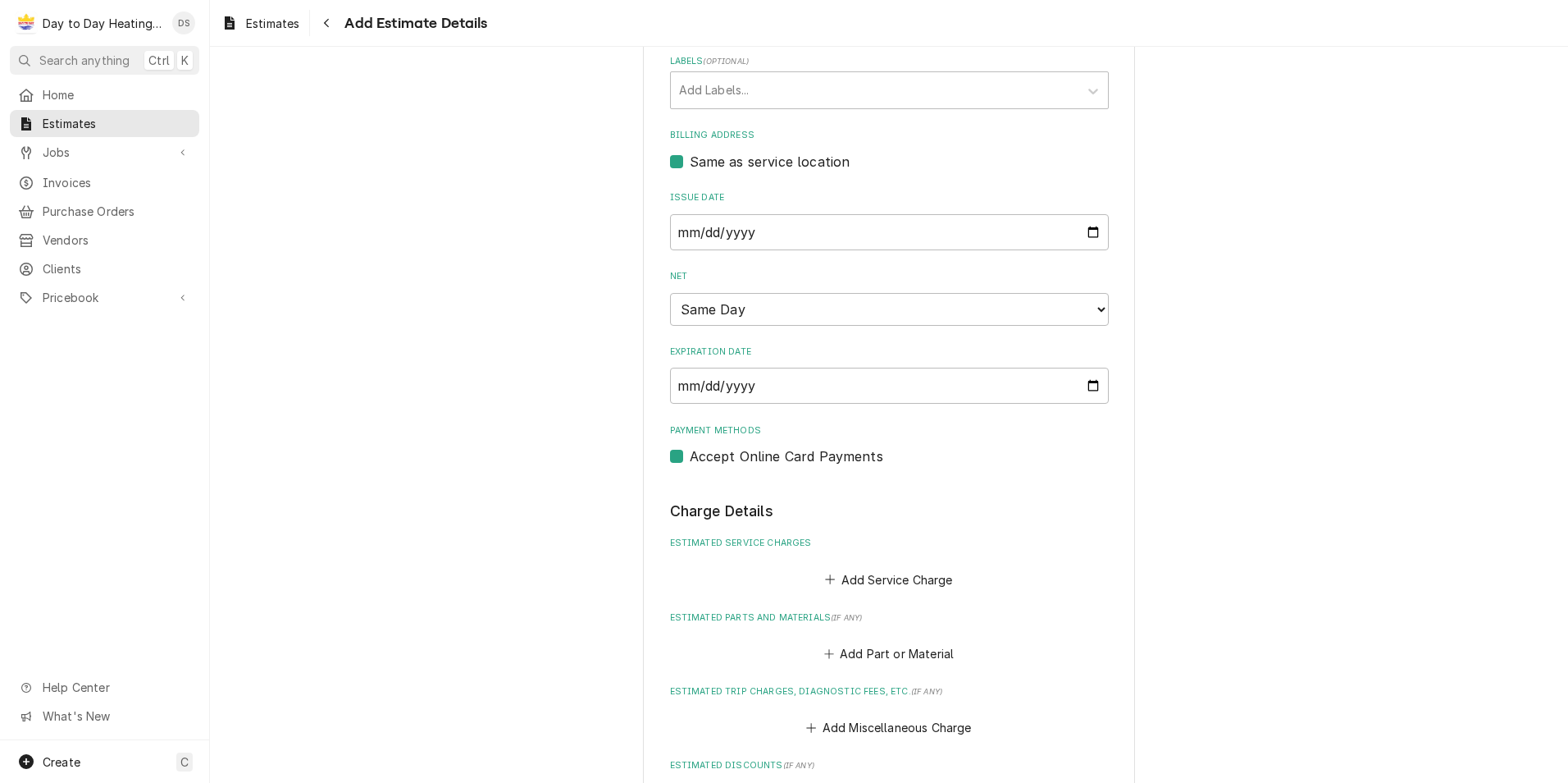
scroll to position [698, 0]
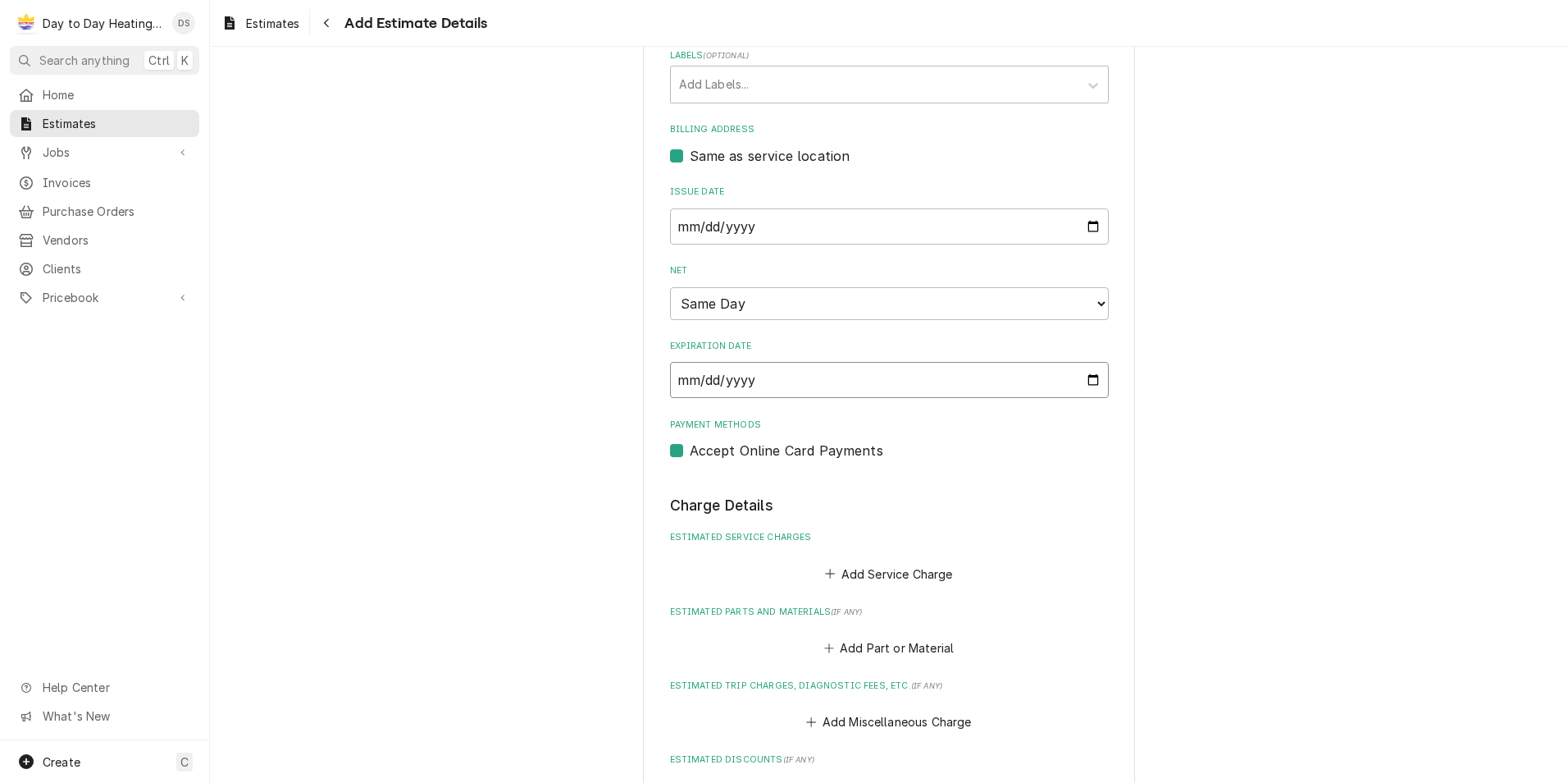
click at [1050, 380] on input "2025-09-25" at bounding box center [890, 379] width 439 height 36
click at [1088, 382] on input "2025-09-25" at bounding box center [890, 379] width 439 height 36
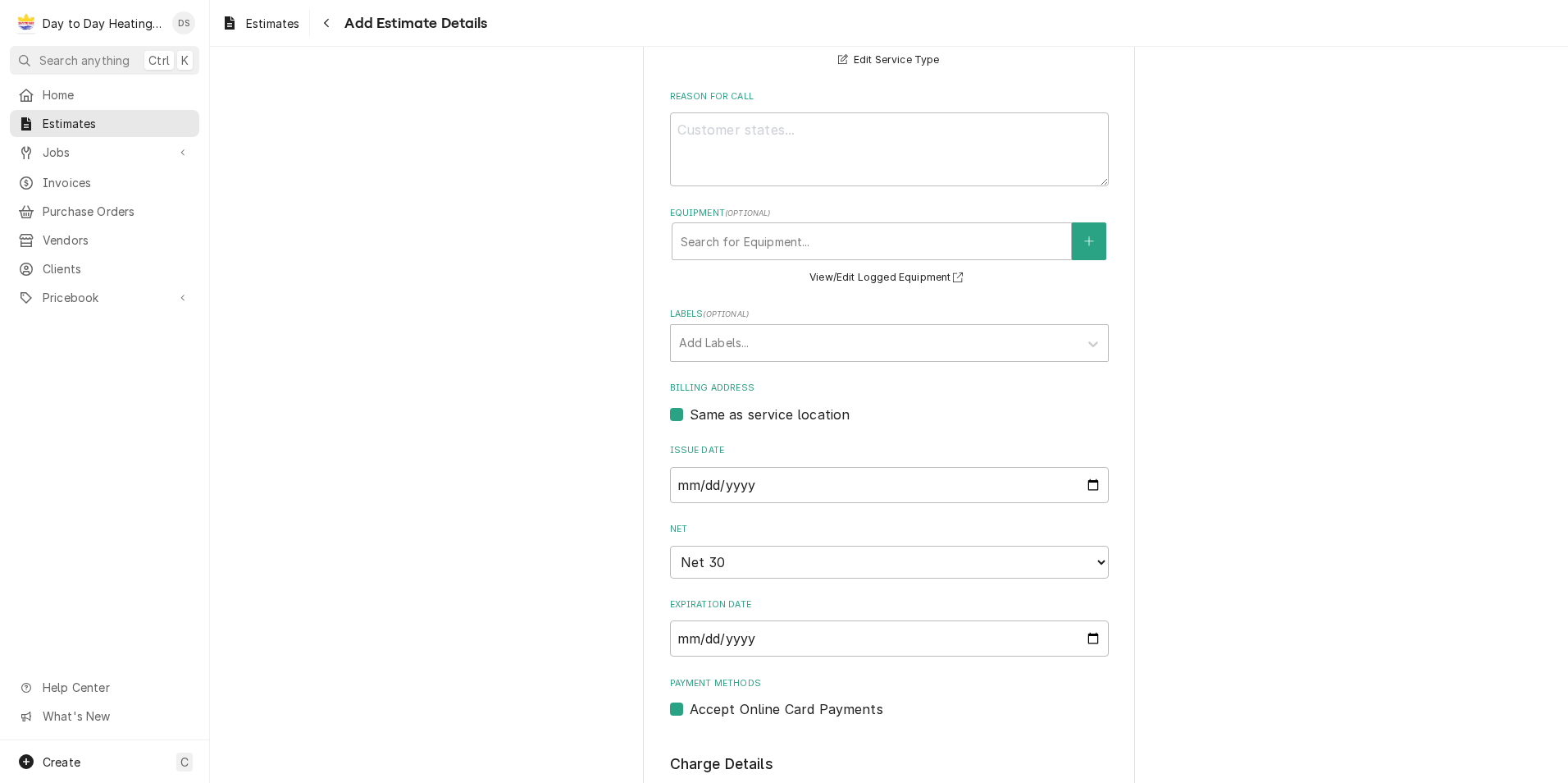
scroll to position [574, 0]
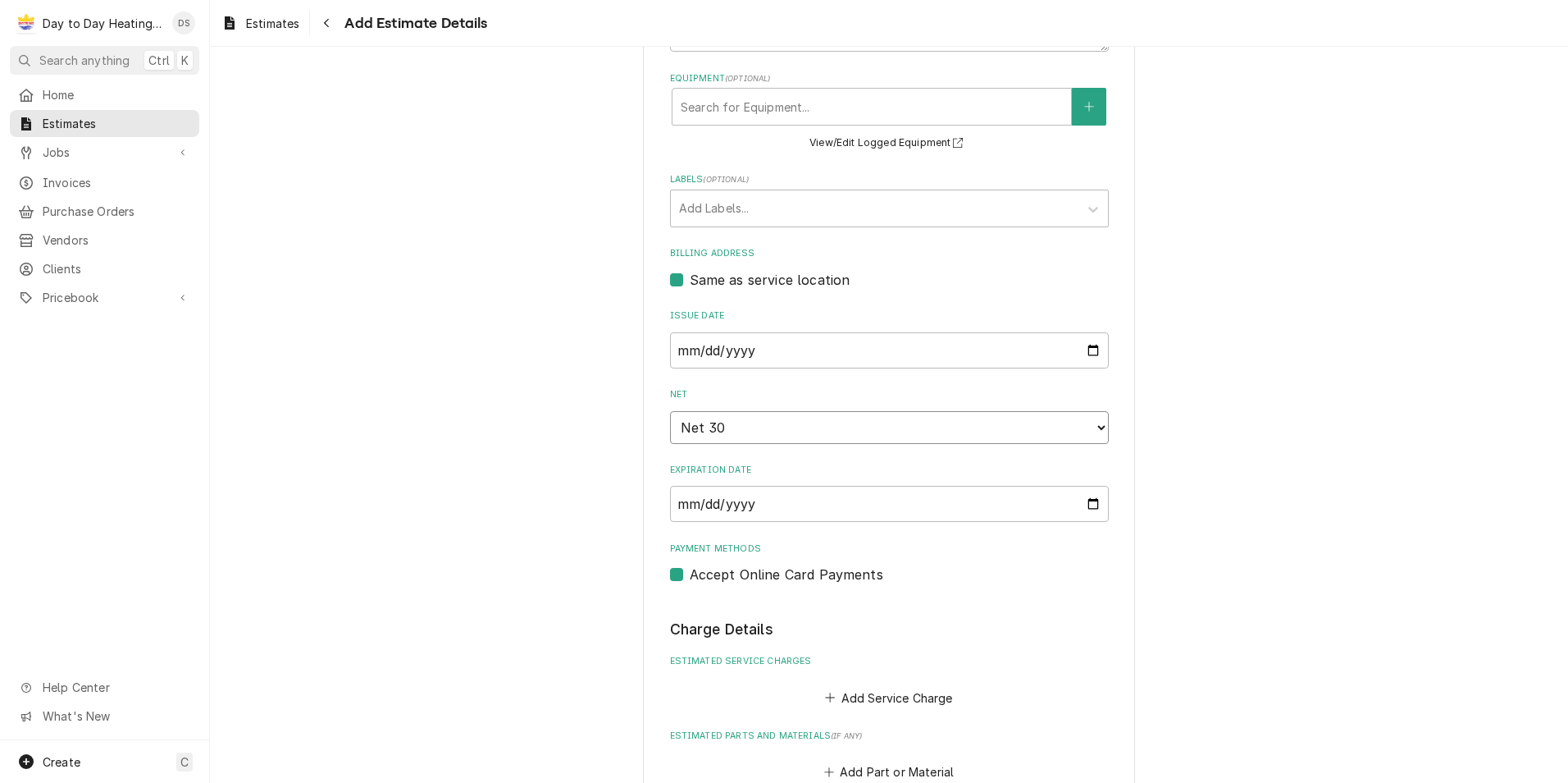
click at [722, 417] on select "Choose payment terms... Same Day Net 7 Net 14 Net 21 Net 30 Net 45 Net 60 Net 90" at bounding box center [890, 427] width 439 height 33
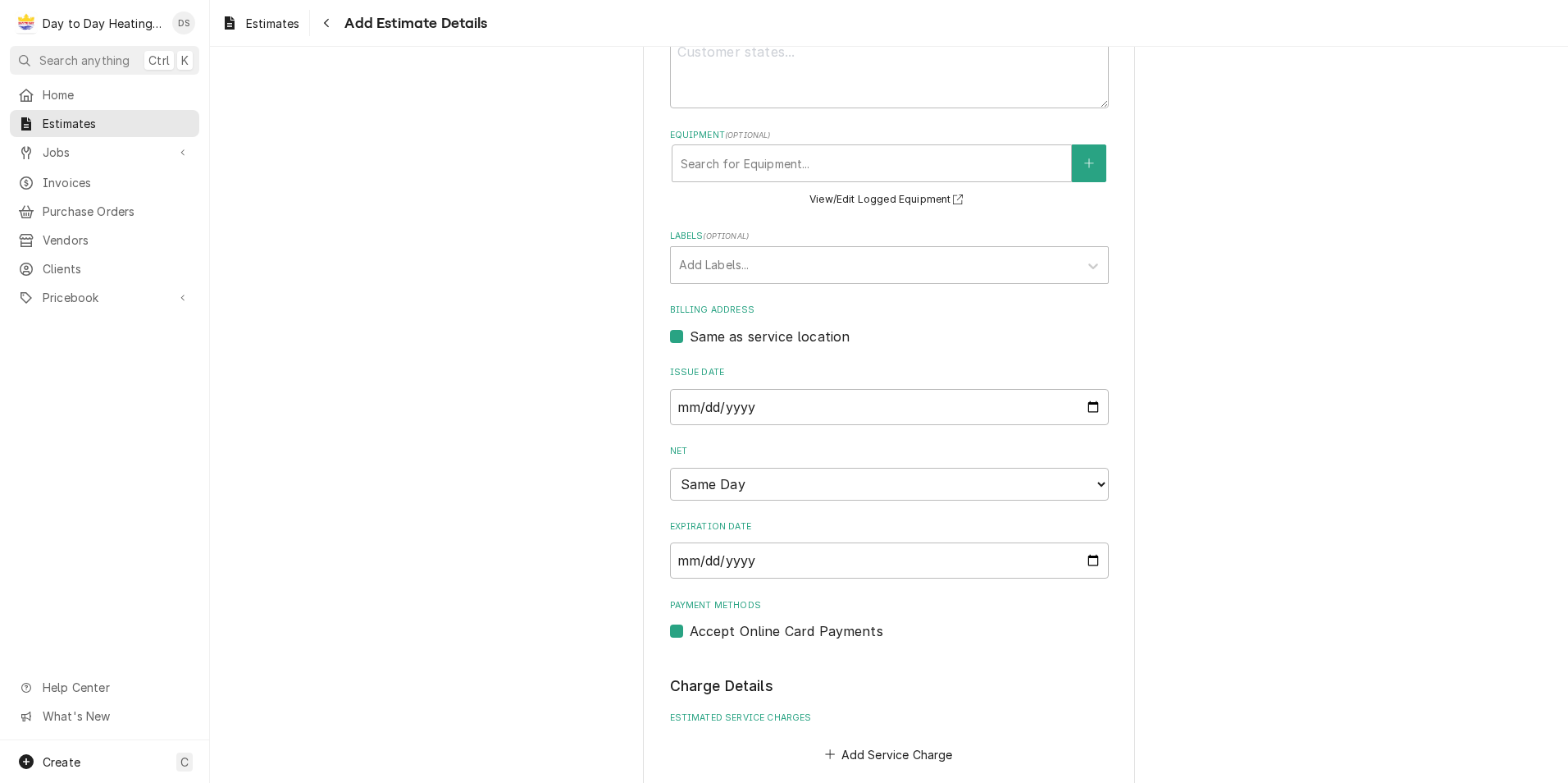
scroll to position [279, 0]
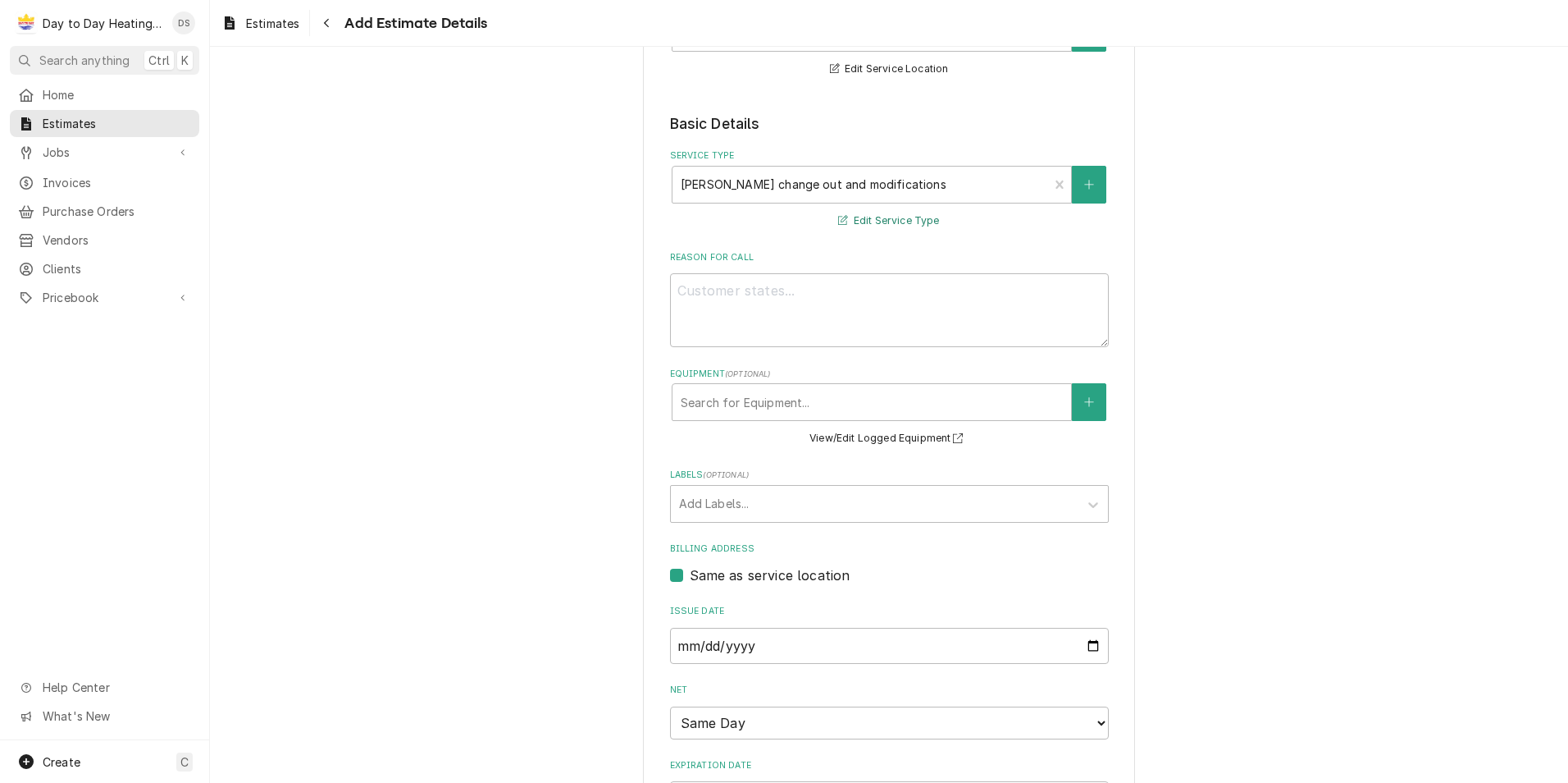
click at [866, 219] on button "Edit Service Type" at bounding box center [888, 221] width 106 height 21
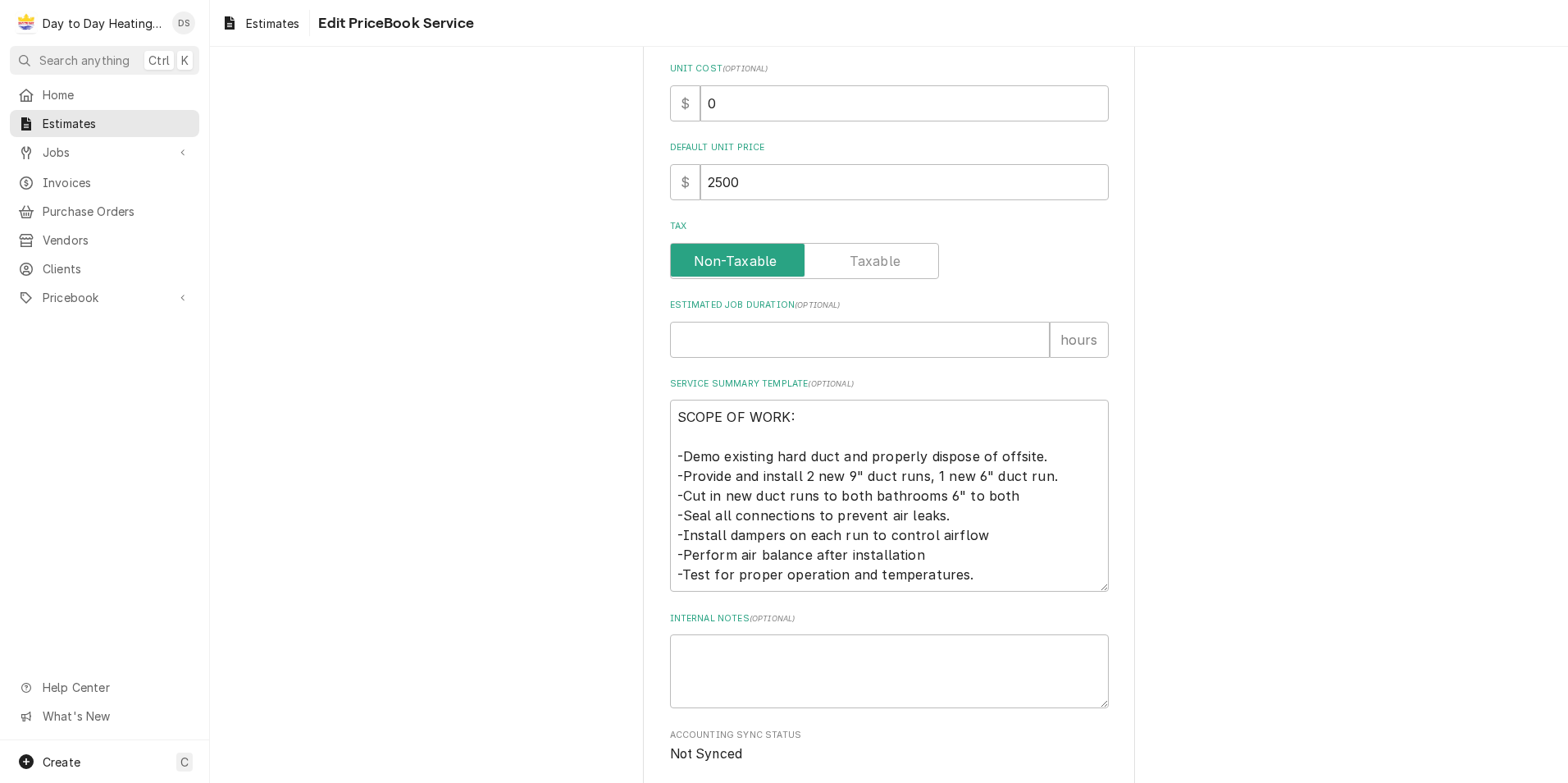
scroll to position [573, 0]
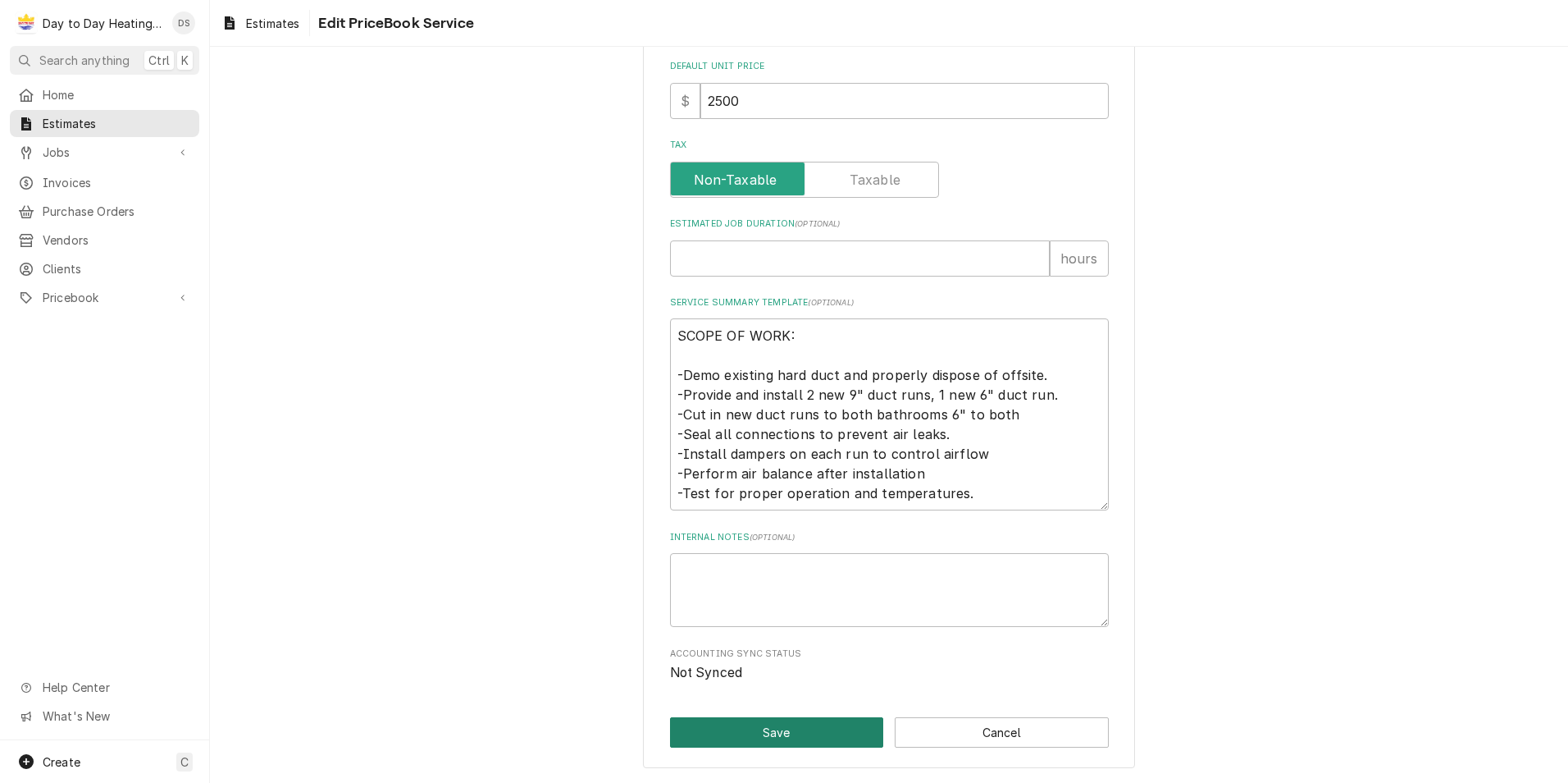
click at [790, 730] on button "Save" at bounding box center [777, 732] width 214 height 30
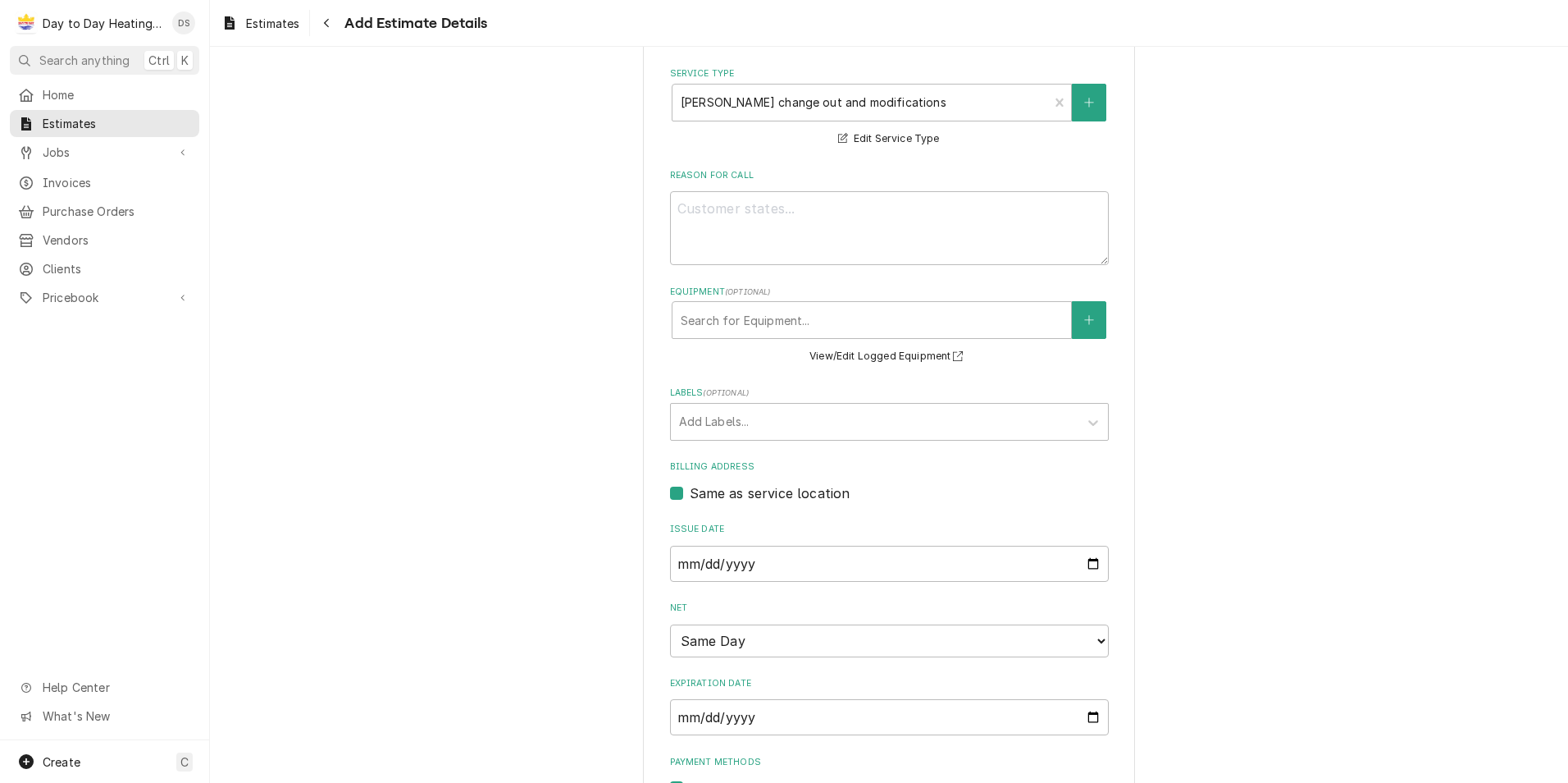
scroll to position [607, 0]
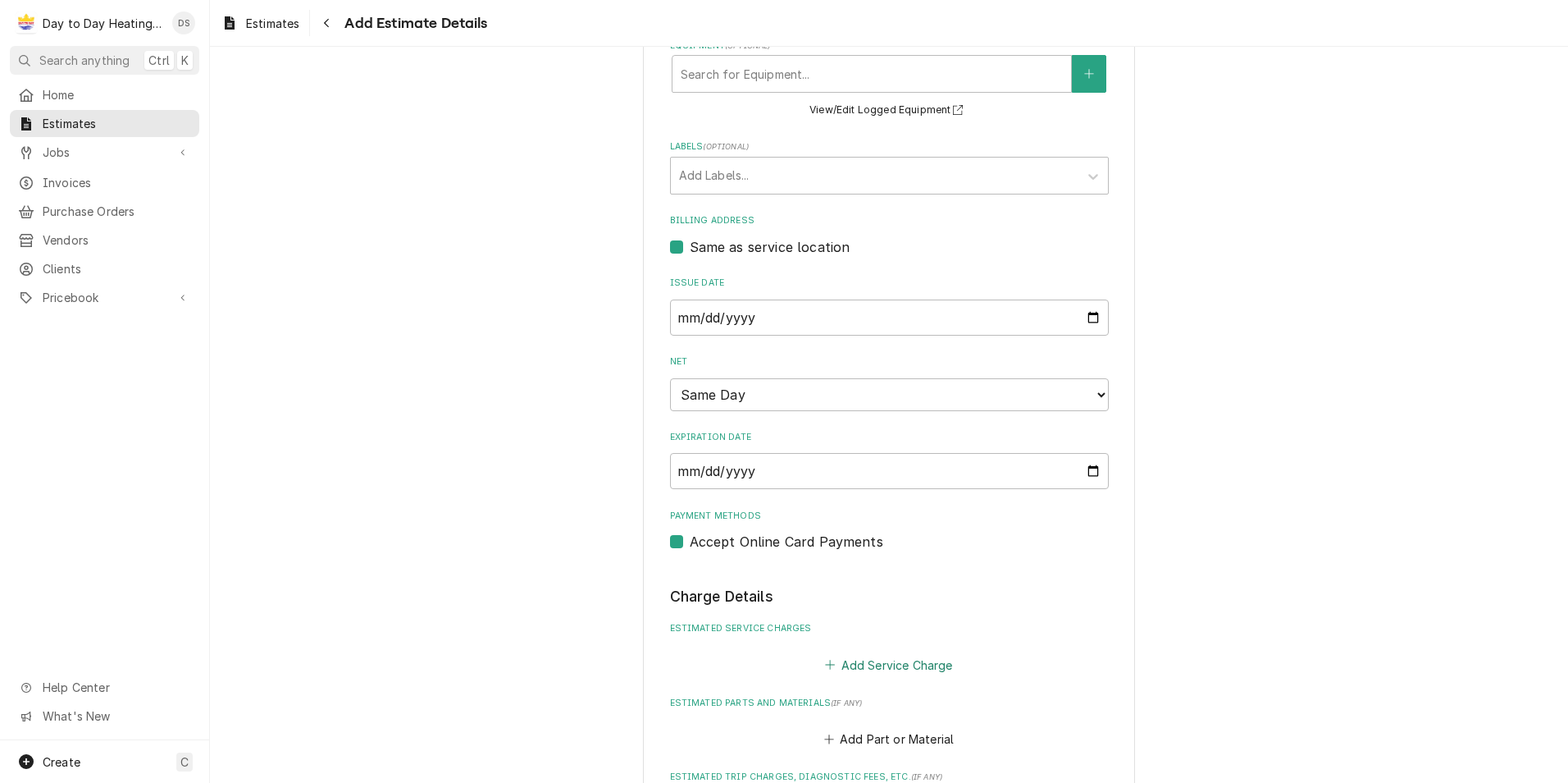
click at [892, 666] on button "Add Service Charge" at bounding box center [889, 664] width 133 height 23
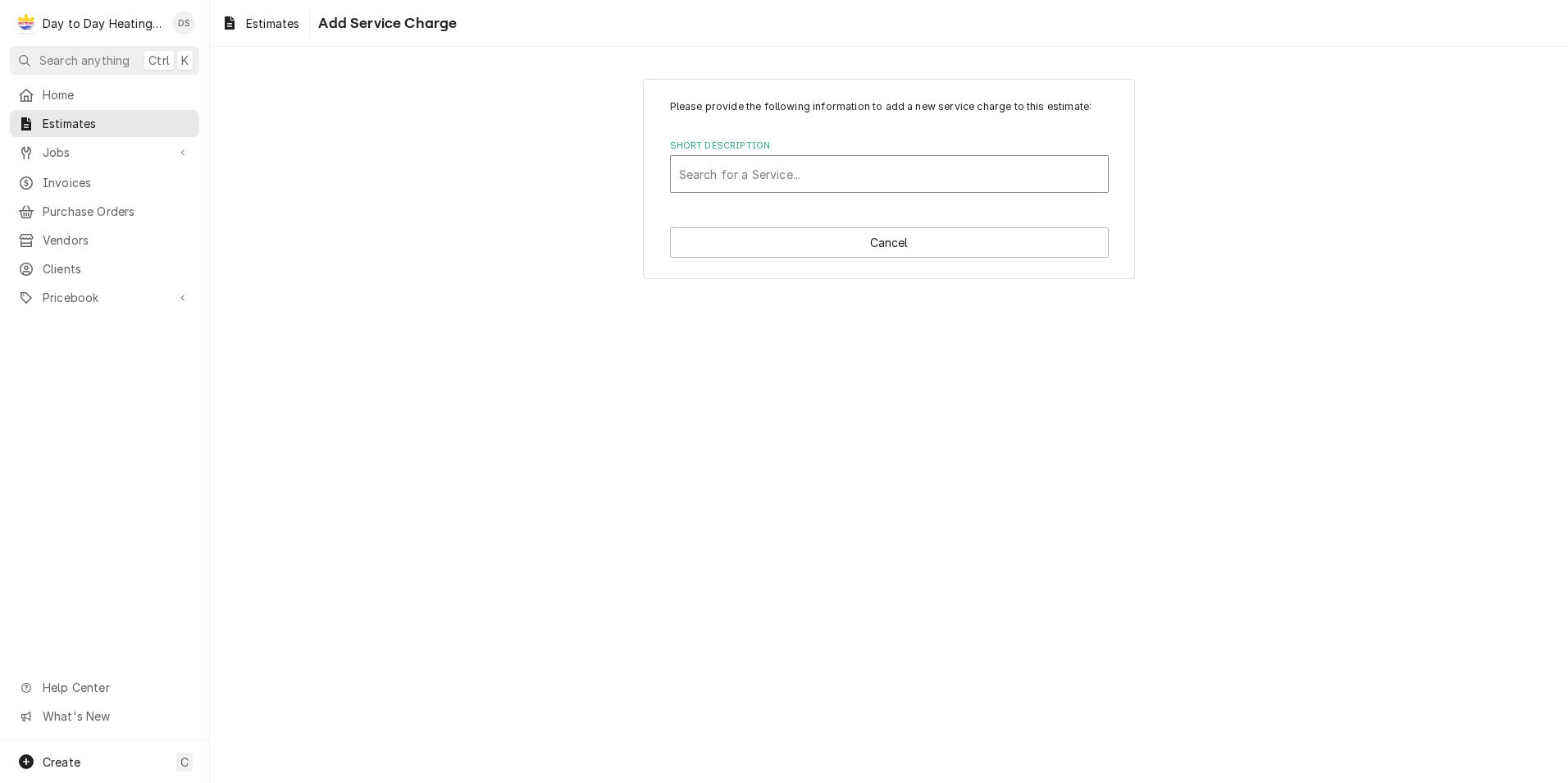
click at [751, 176] on div "Short Description" at bounding box center [890, 174] width 421 height 29
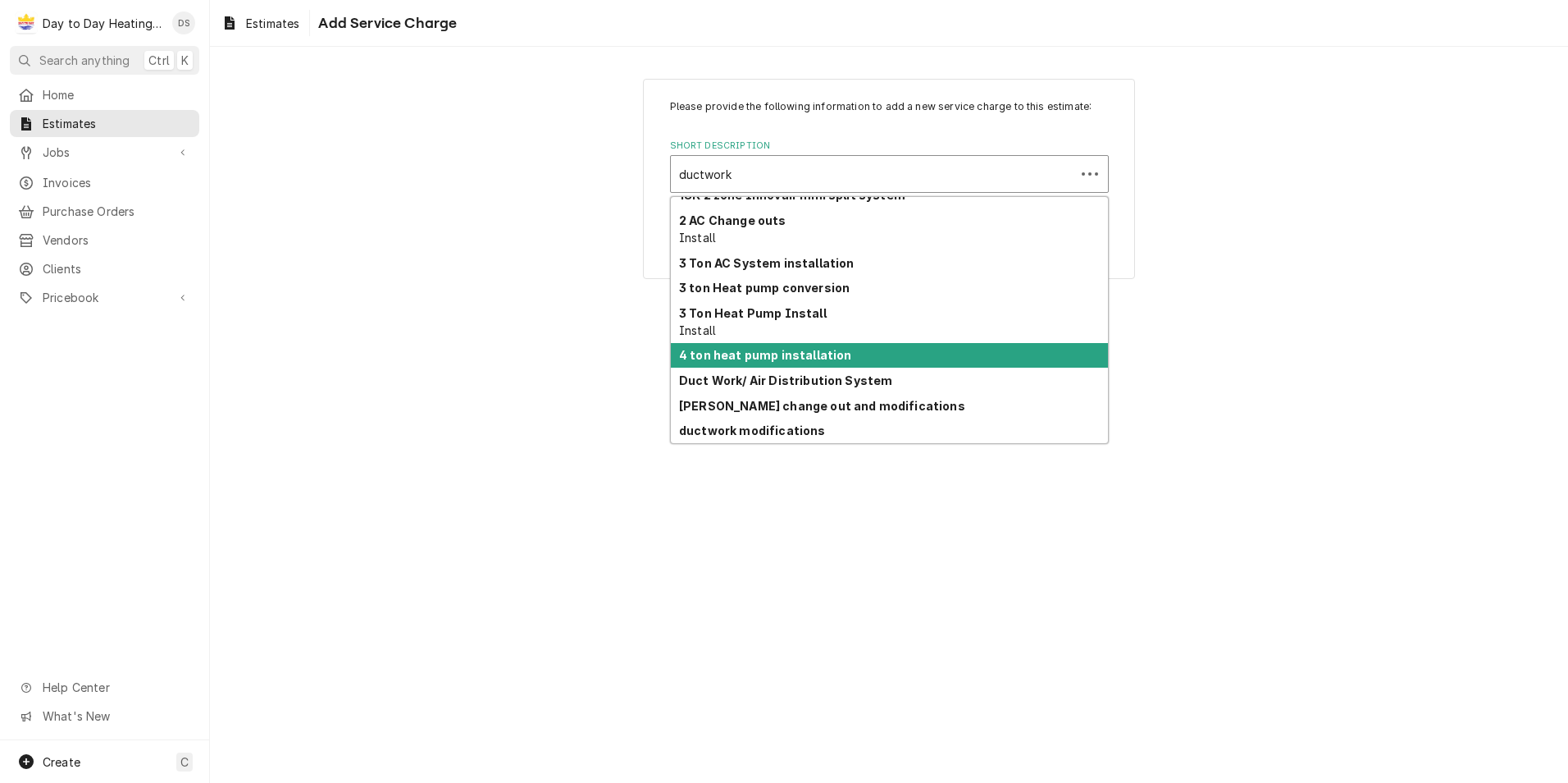
scroll to position [65, 0]
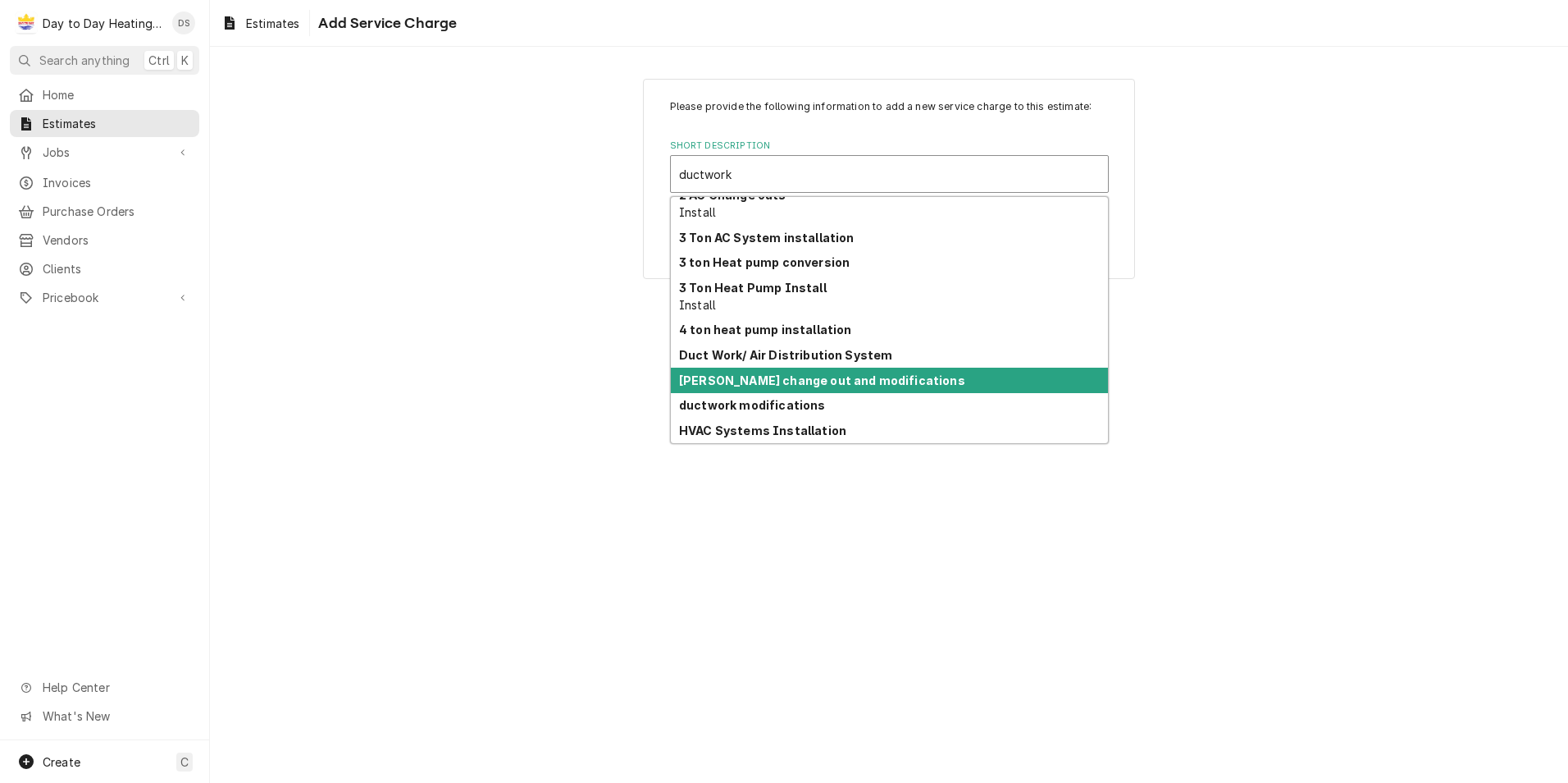
click at [817, 379] on strong "Ductwork change out and modifications" at bounding box center [822, 380] width 286 height 14
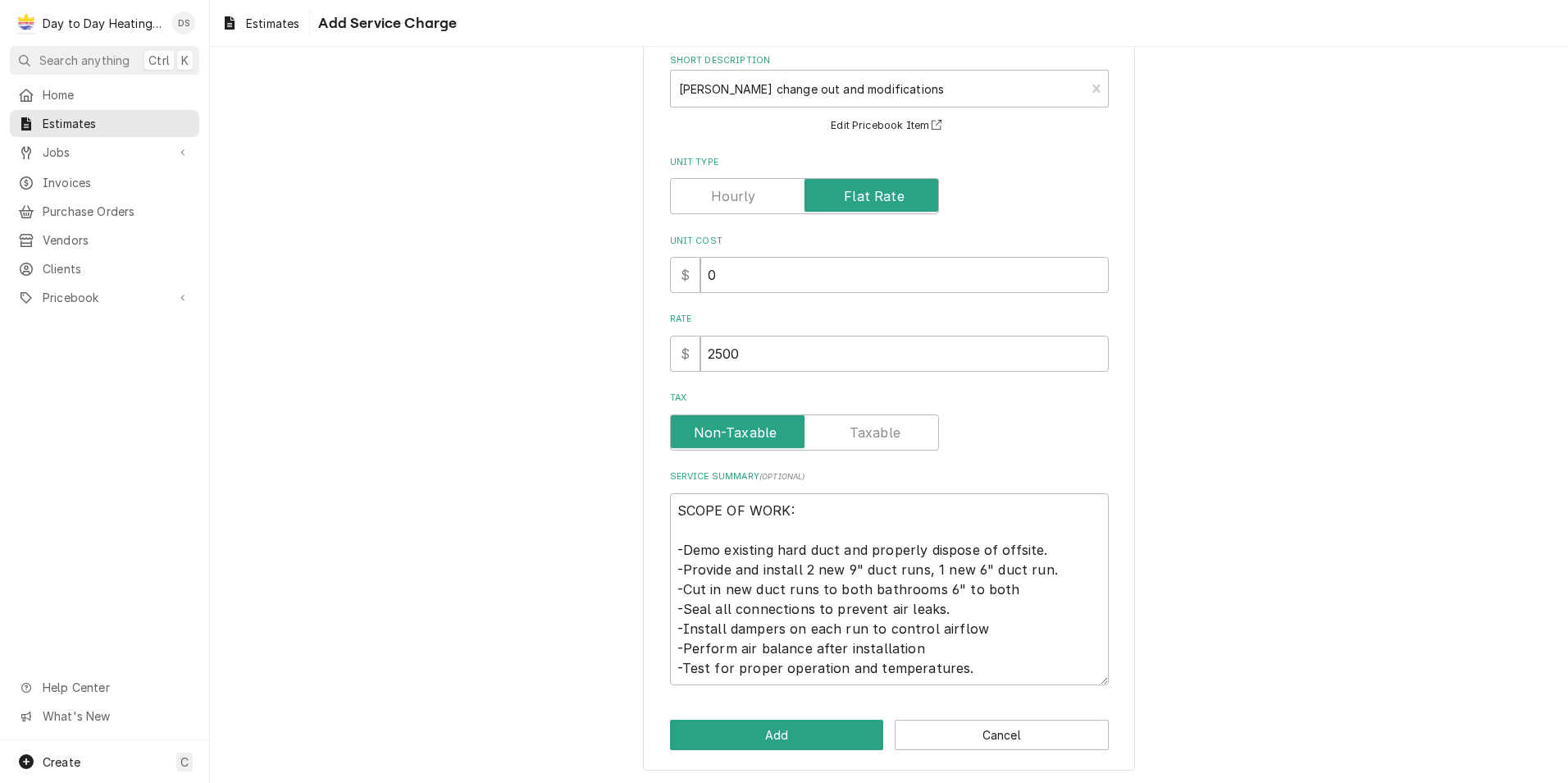
scroll to position [88, 0]
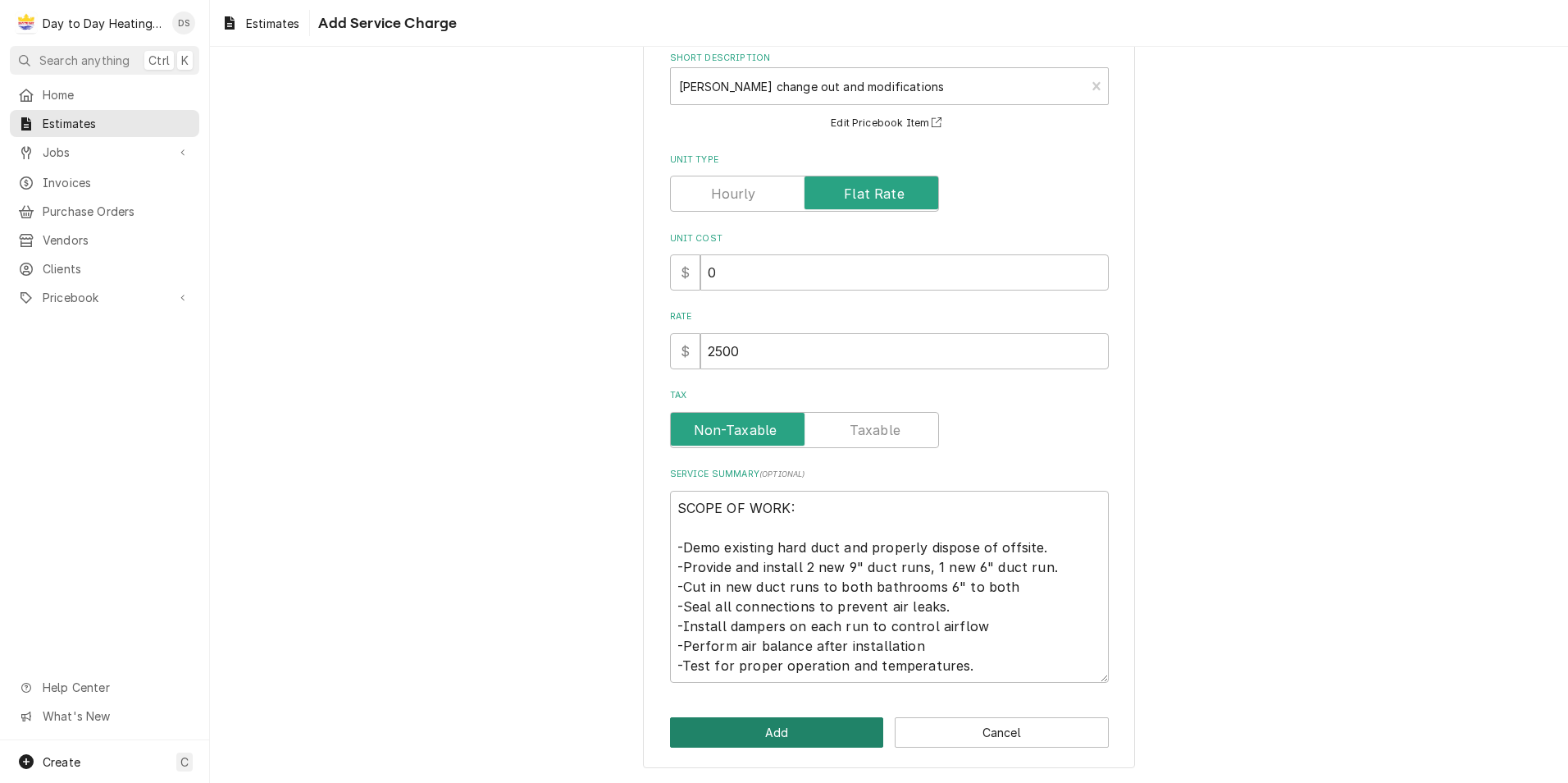
click at [779, 740] on button "Add" at bounding box center [777, 732] width 214 height 30
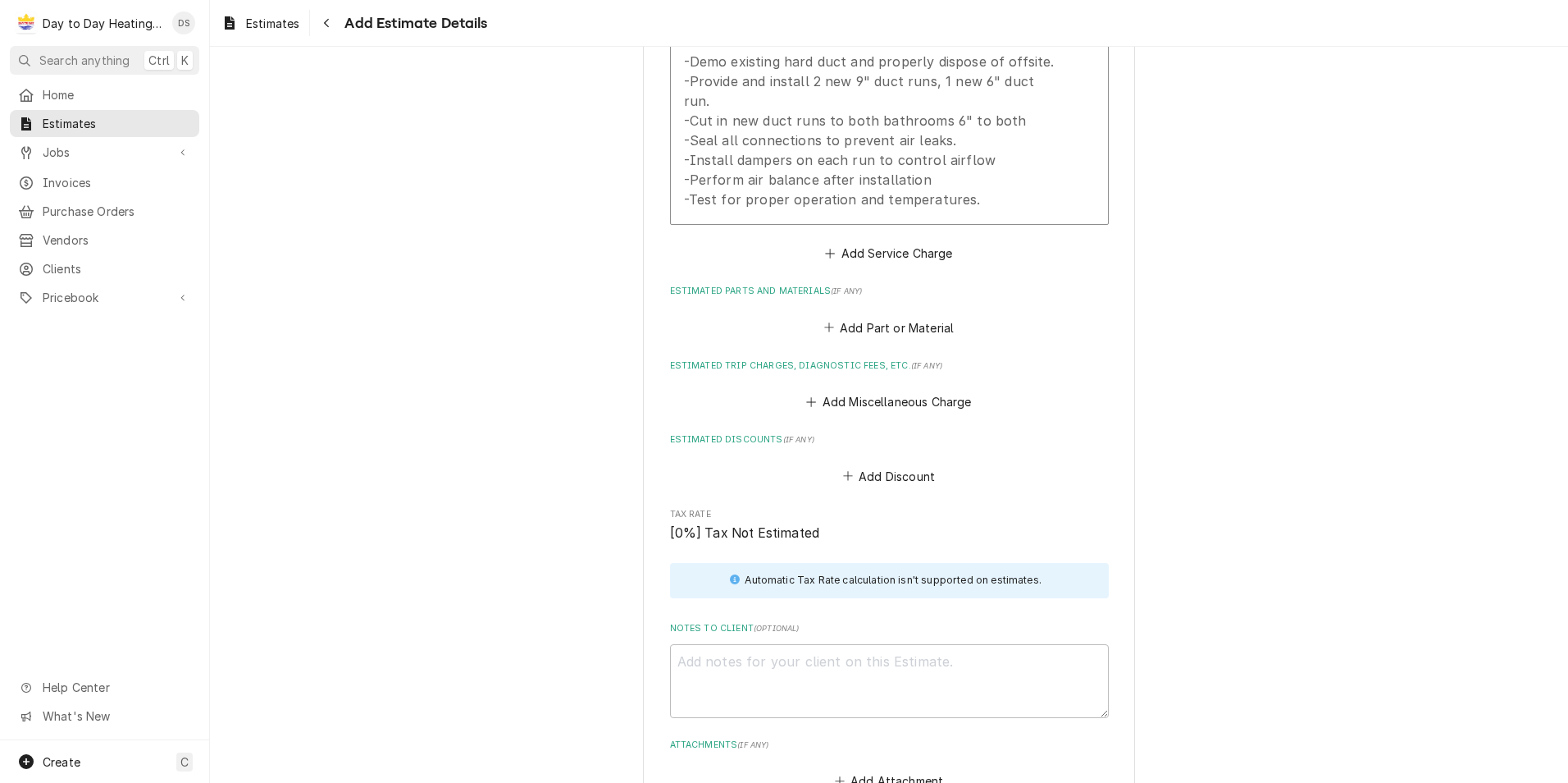
scroll to position [1816, 0]
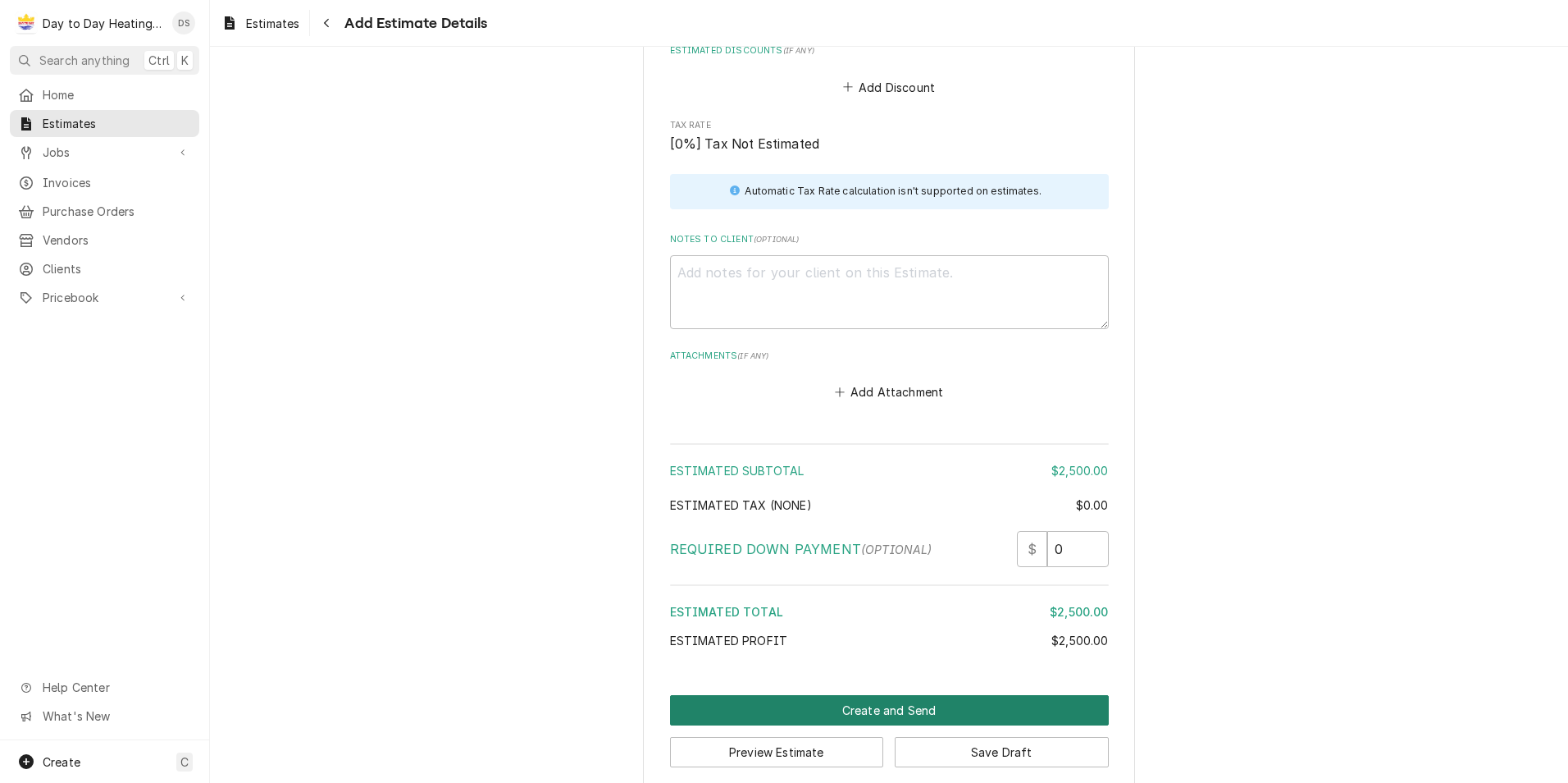
click at [927, 695] on button "Create and Send" at bounding box center [890, 710] width 439 height 30
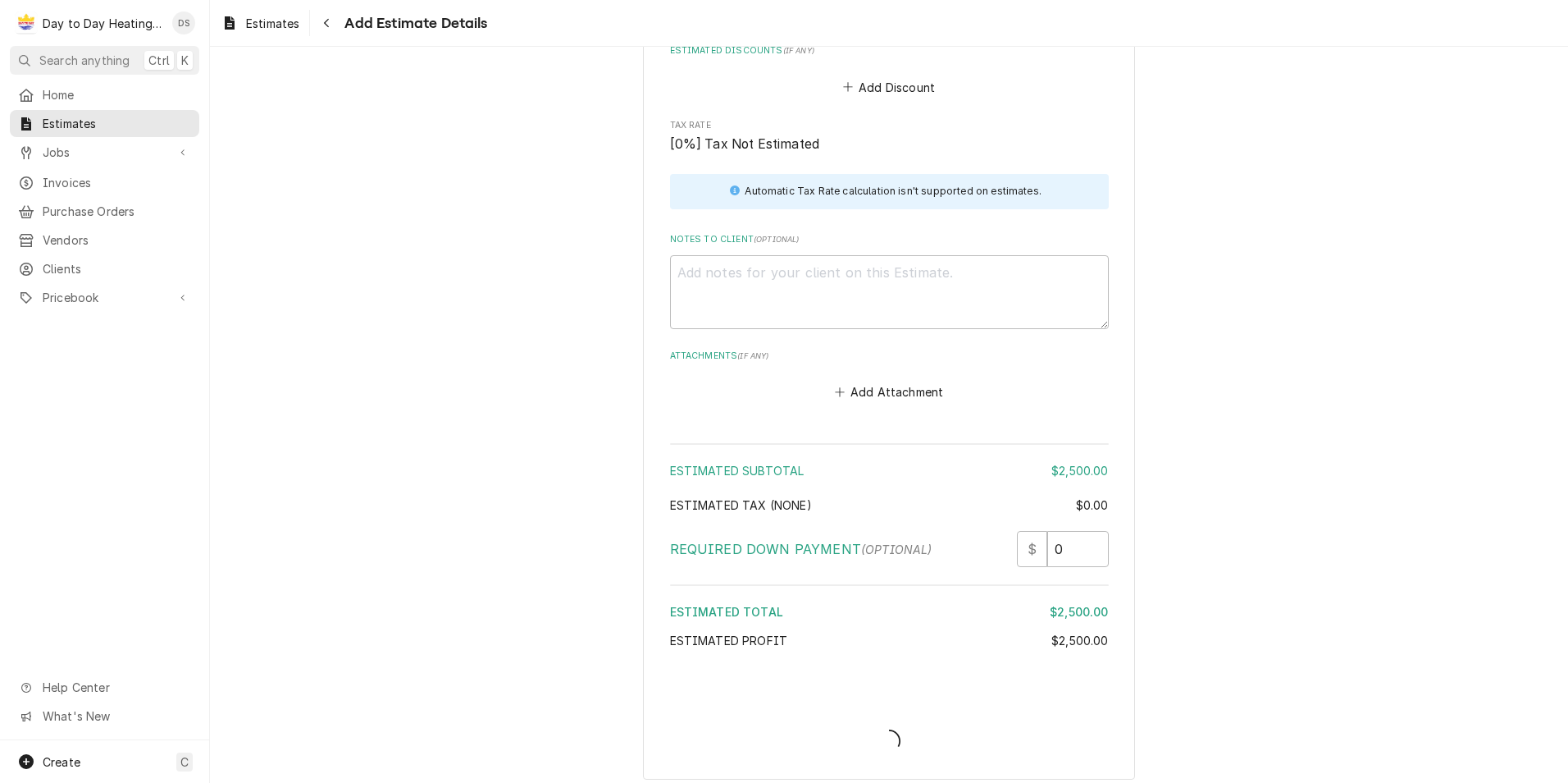
scroll to position [1807, 0]
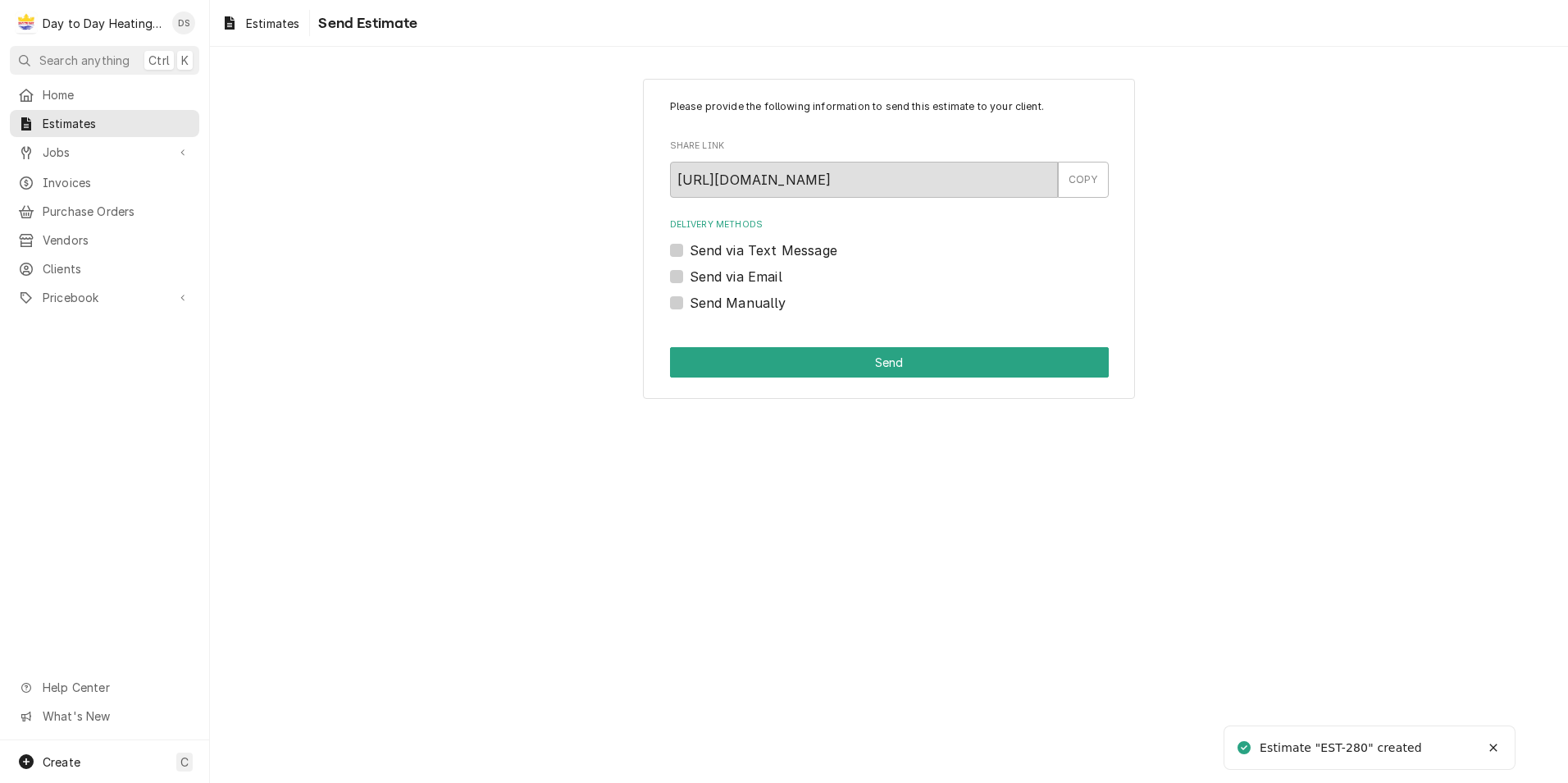
click at [759, 254] on label "Send via Text Message" at bounding box center [764, 250] width 148 height 20
click at [759, 254] on input "Send via Text Message" at bounding box center [910, 258] width 439 height 36
checkbox input "true"
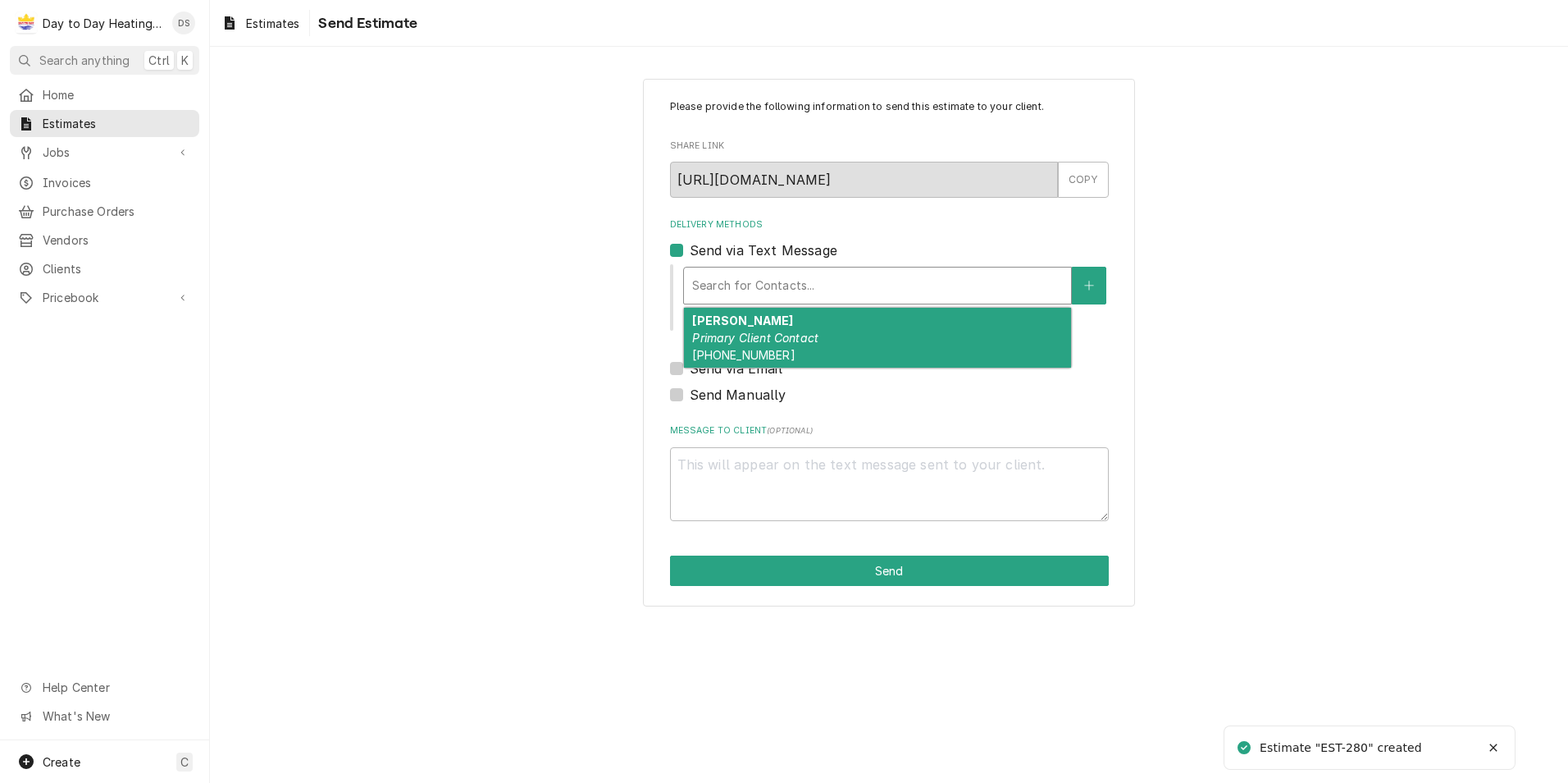
click at [757, 275] on div "Delivery Methods" at bounding box center [877, 285] width 371 height 29
click at [749, 339] on em "Primary Client Contact" at bounding box center [754, 337] width 126 height 14
type textarea "x"
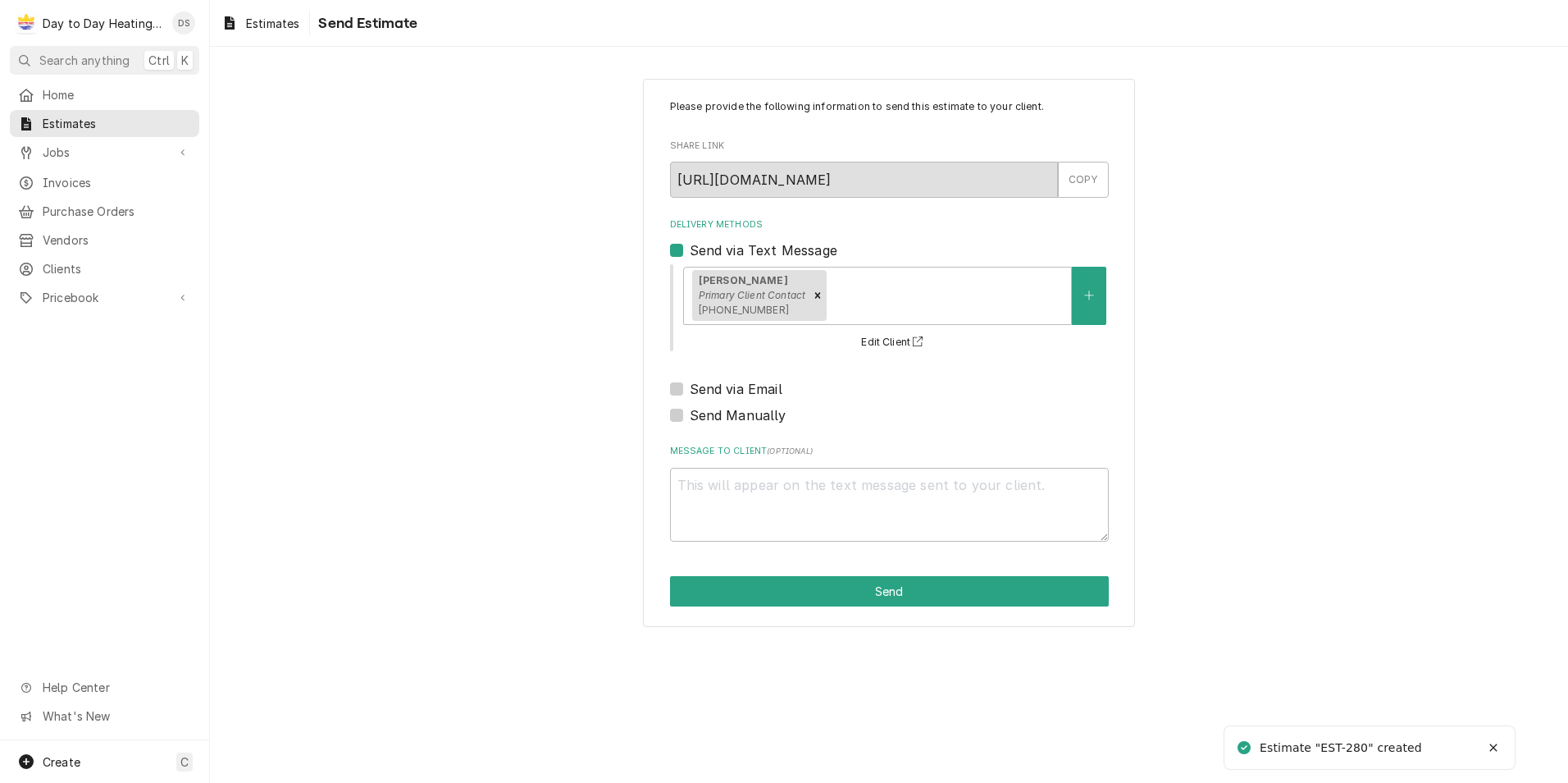
click at [738, 390] on label "Send via Email" at bounding box center [736, 389] width 93 height 20
click at [738, 390] on input "Send via Email" at bounding box center [910, 397] width 439 height 36
checkbox input "true"
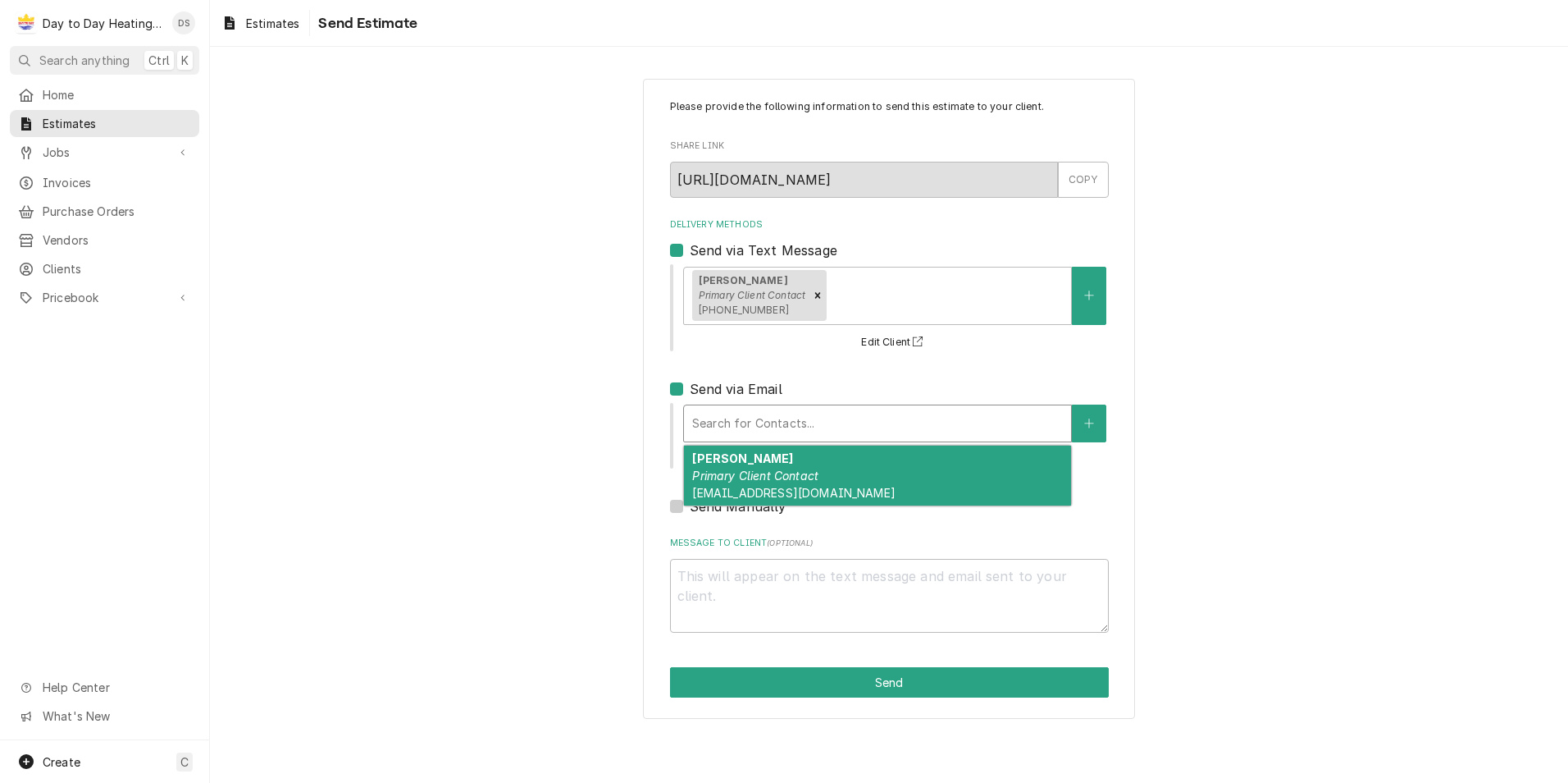
click at [739, 424] on div "Delivery Methods" at bounding box center [877, 422] width 371 height 29
click at [736, 477] on em "Primary Client Contact" at bounding box center [754, 475] width 126 height 14
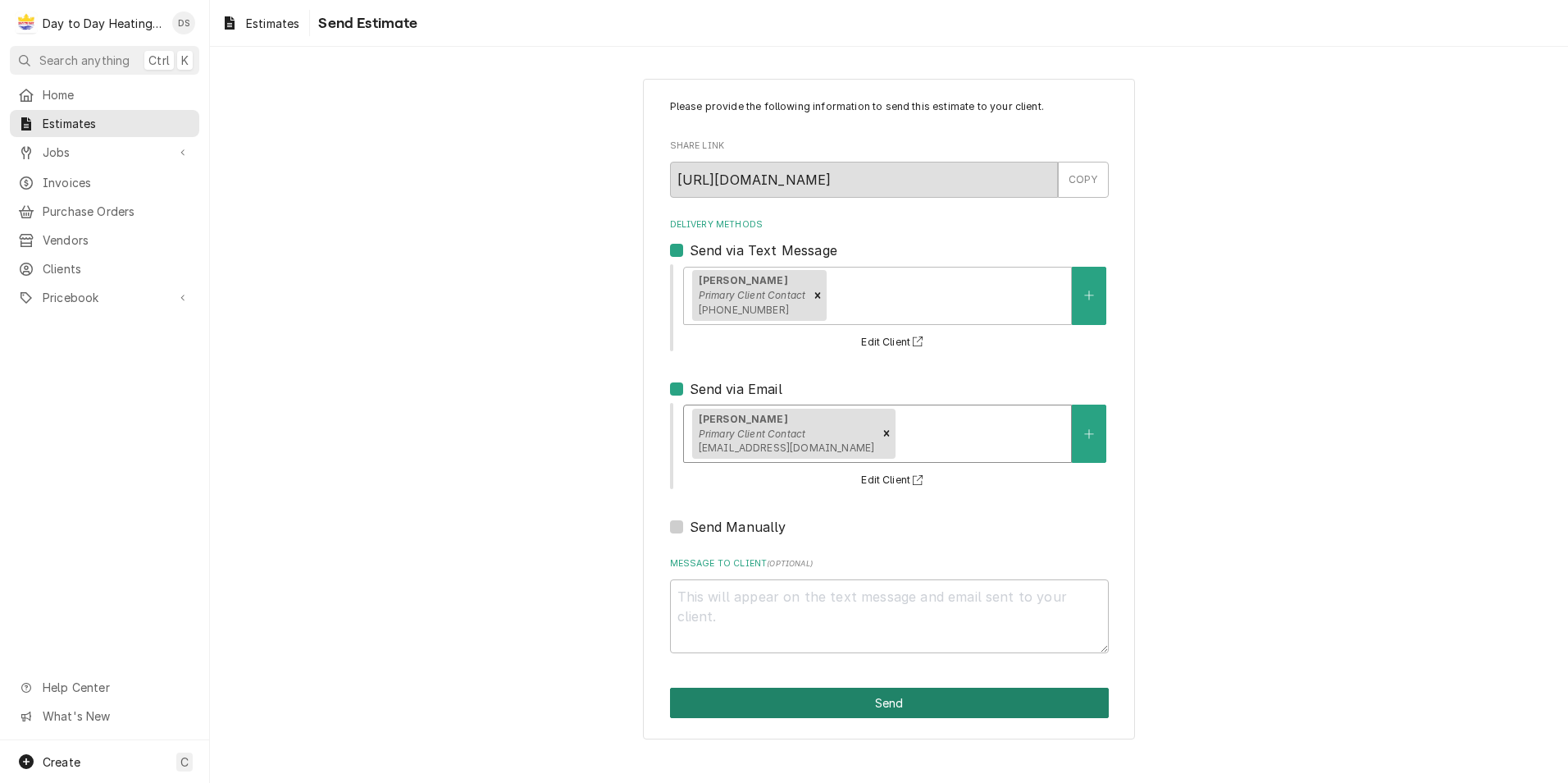
click at [882, 691] on button "Send" at bounding box center [890, 703] width 439 height 30
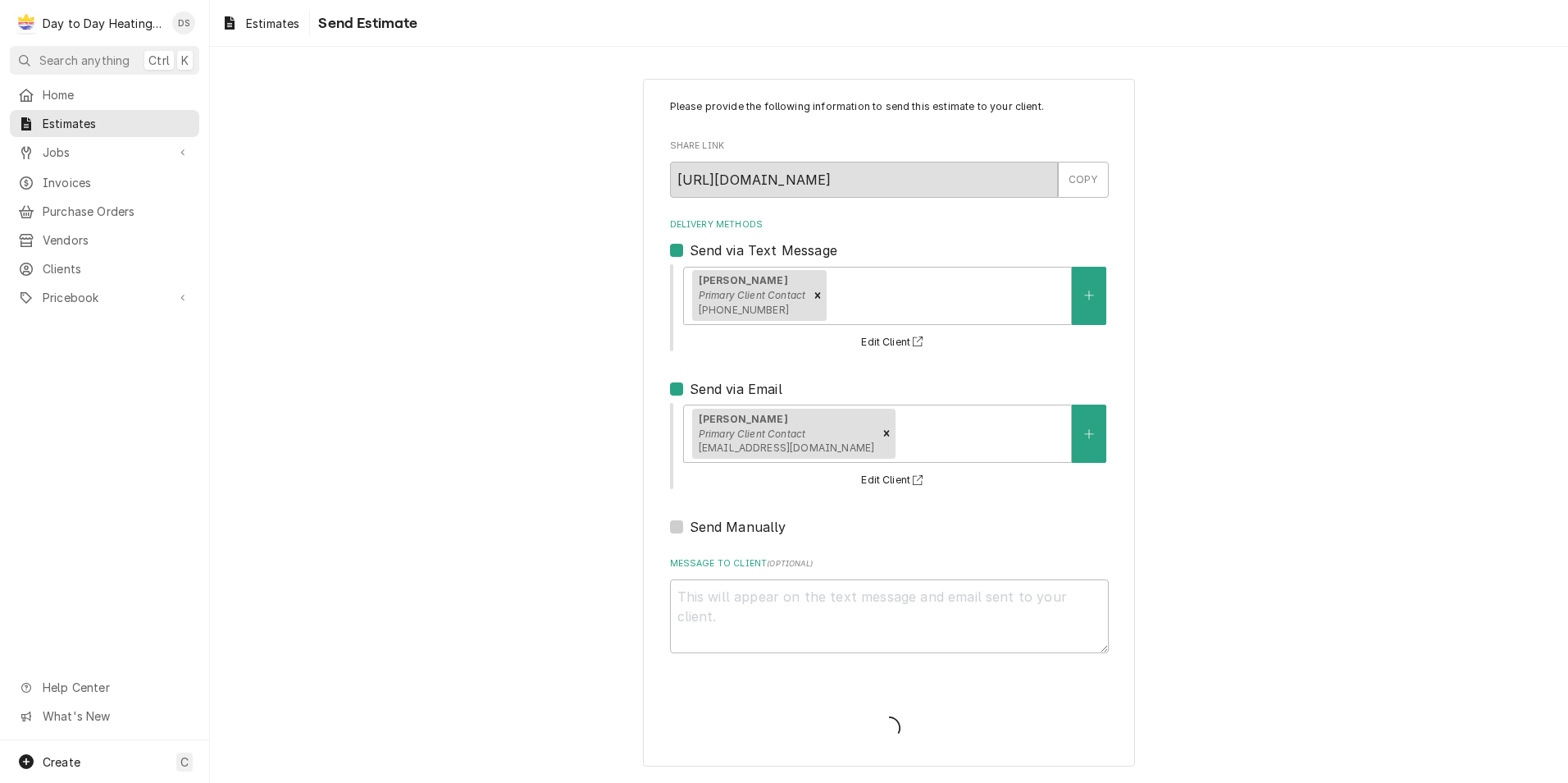
type textarea "x"
